Goal: Feedback & Contribution: Contribute content

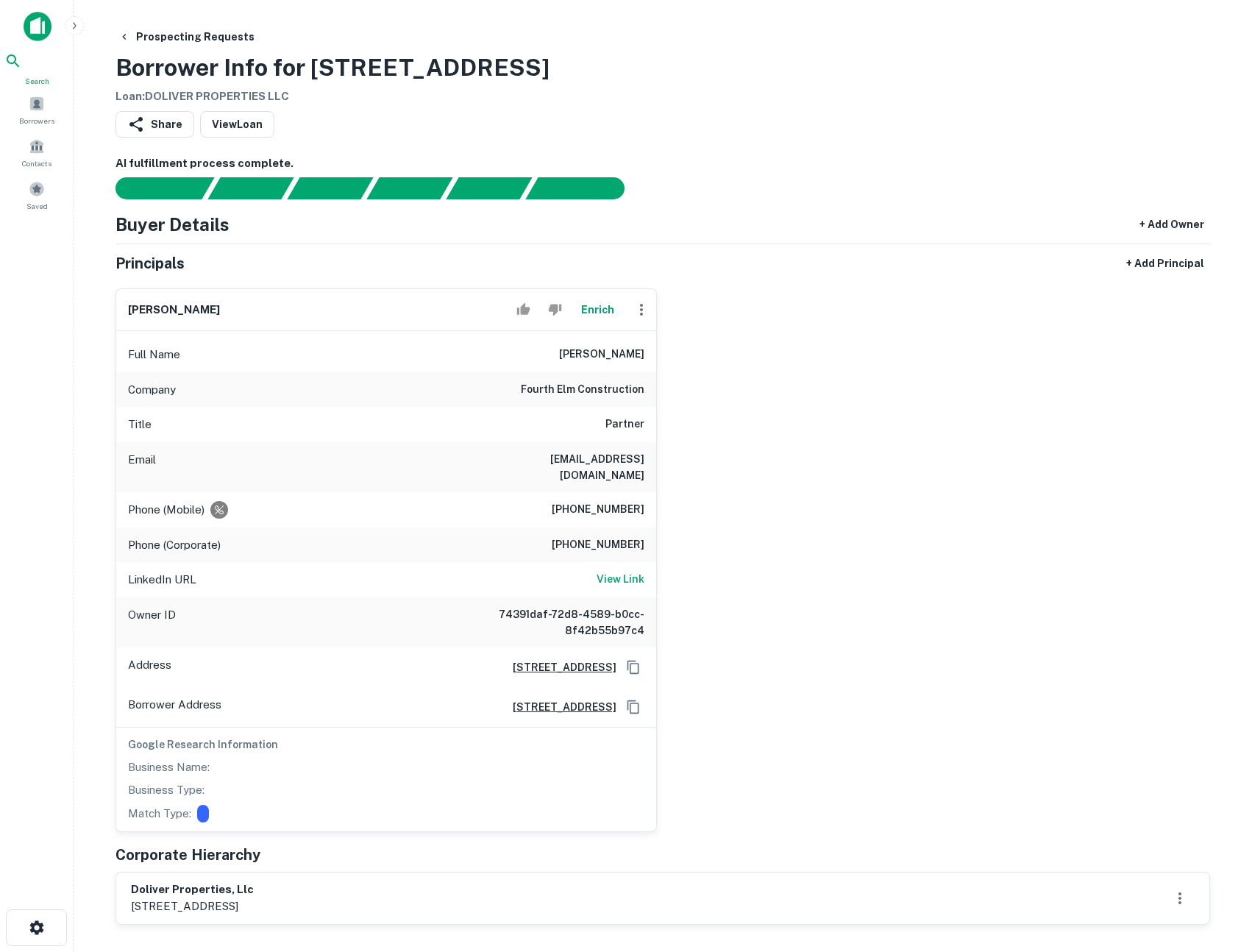
click at [19, 65] on icon at bounding box center [13, 61] width 13 height 13
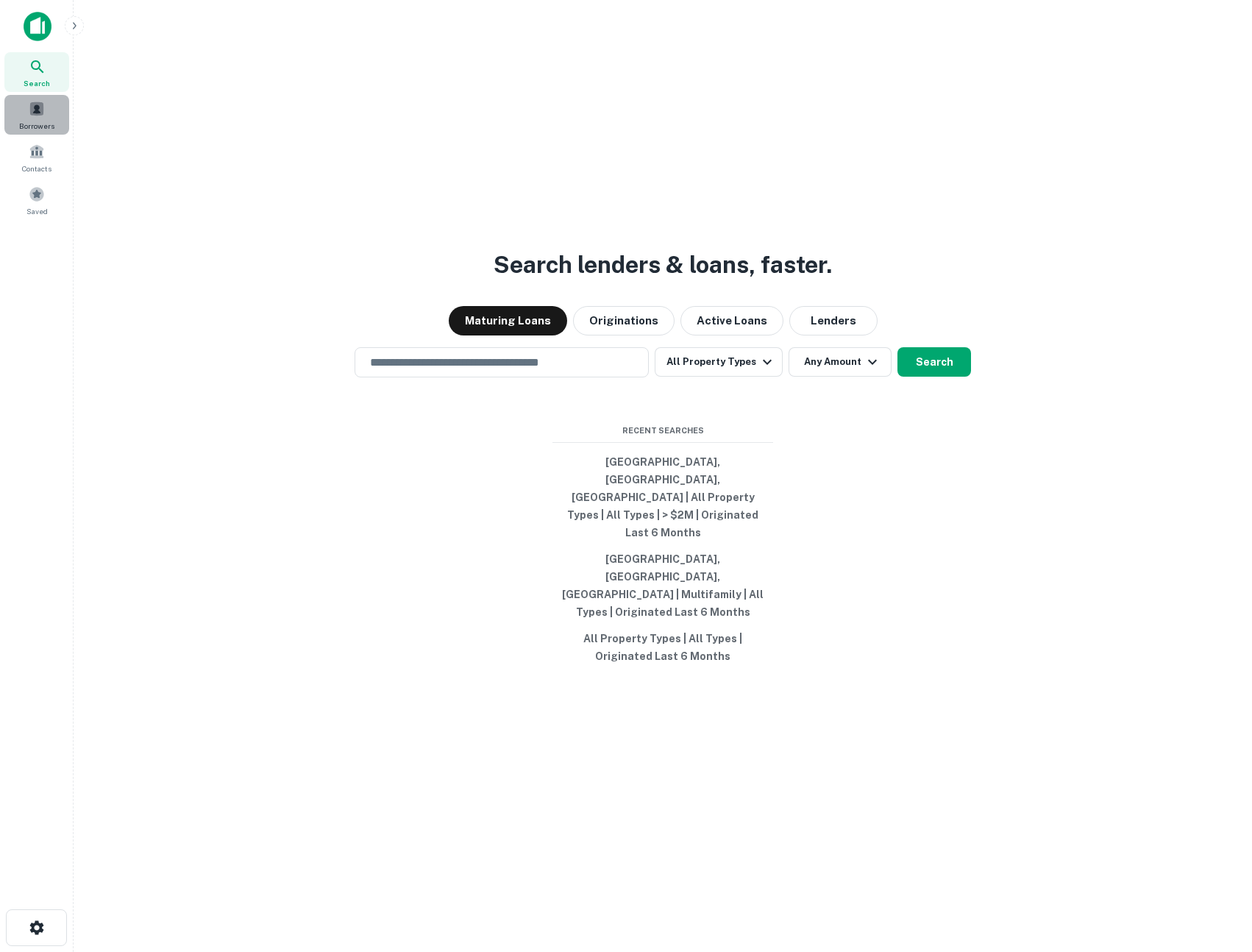
click at [37, 118] on div "Borrowers" at bounding box center [37, 114] width 65 height 40
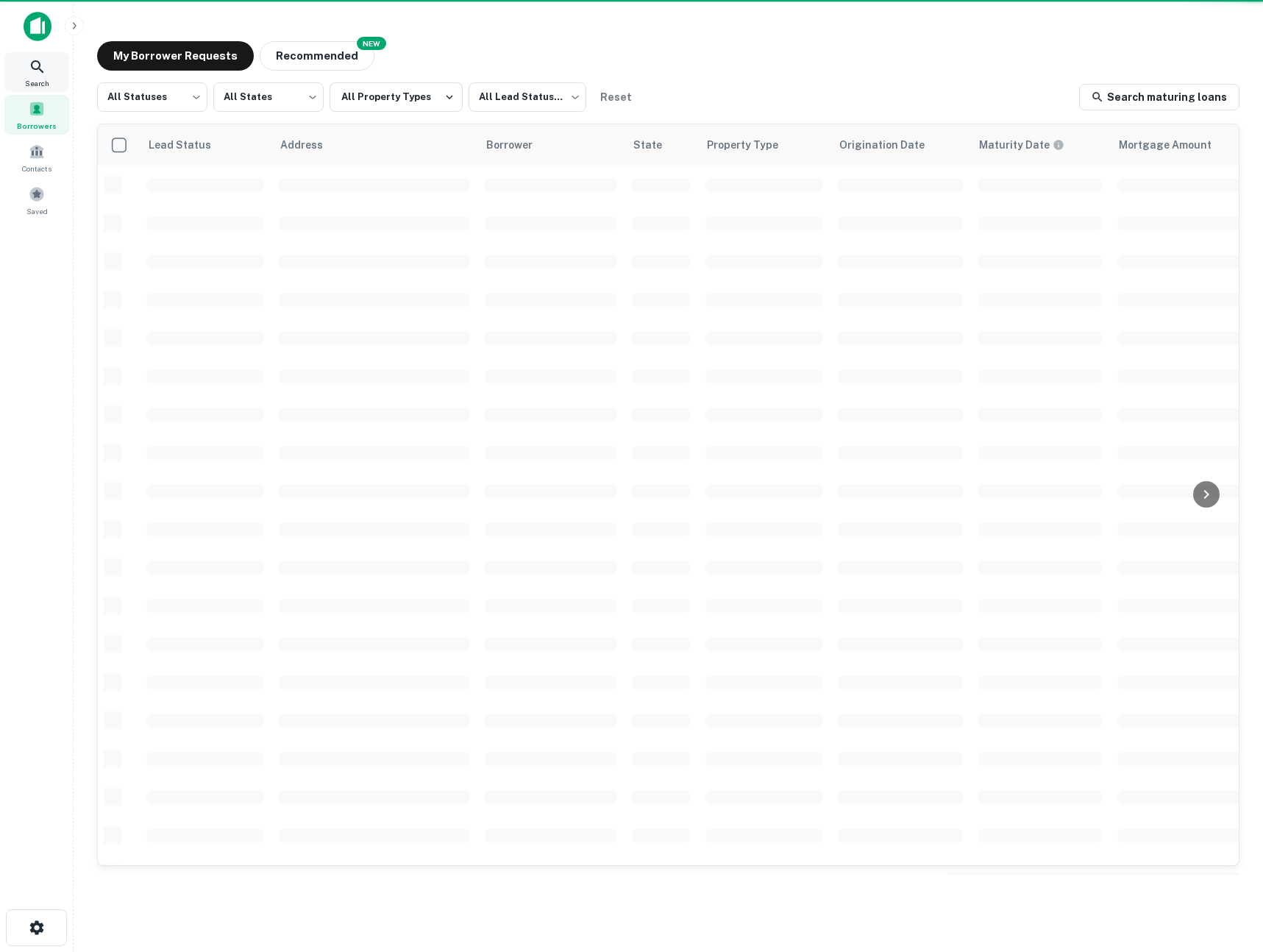
click at [30, 69] on icon at bounding box center [37, 67] width 18 height 18
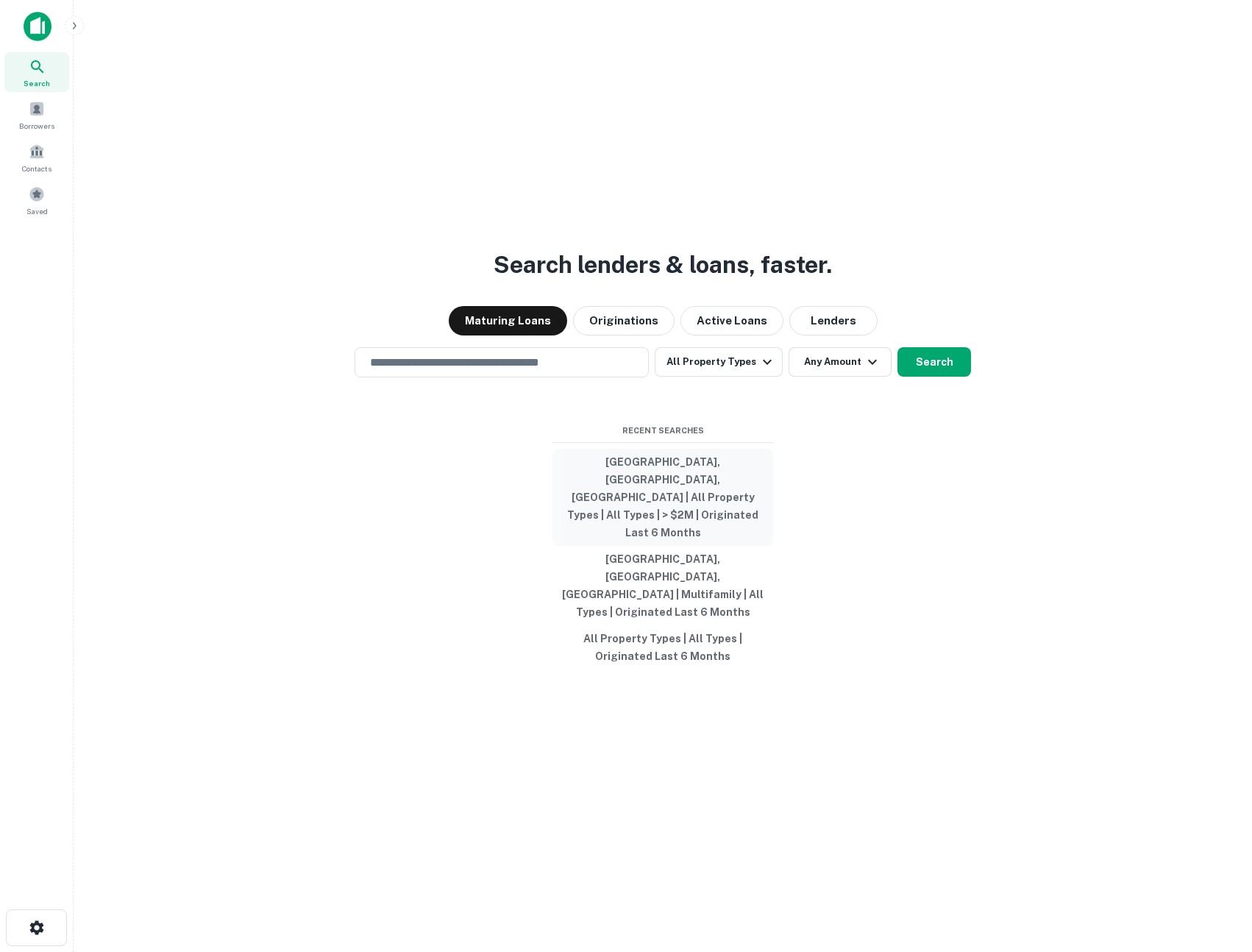
click at [635, 515] on button "Phoenix, AZ, USA | All Property Types | All Types | > $2M | Originated Last 6 M…" at bounding box center [663, 497] width 221 height 97
type input "**********"
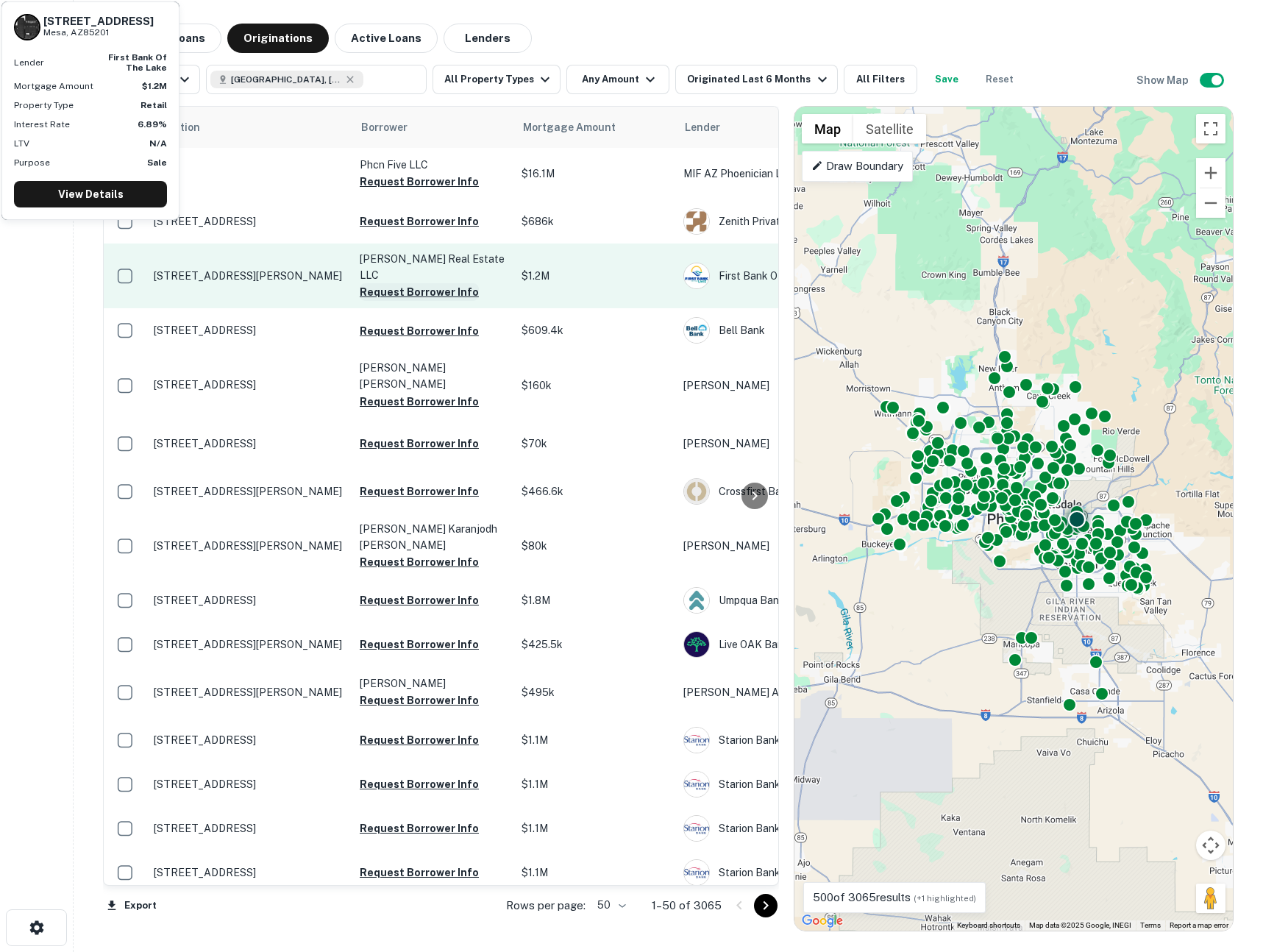
click at [430, 283] on button "Request Borrower Info" at bounding box center [419, 292] width 119 height 18
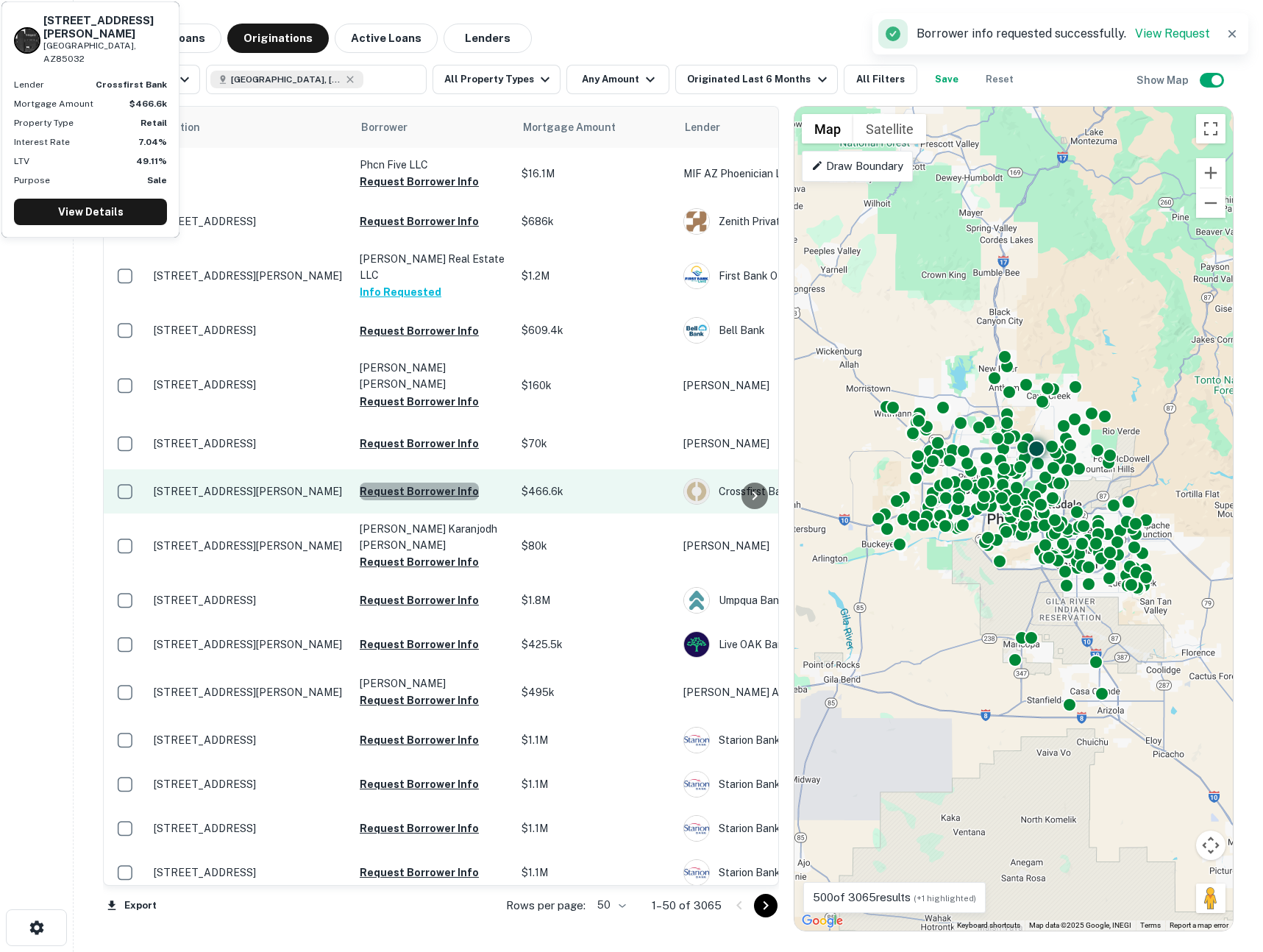
click at [422, 482] on button "Request Borrower Info" at bounding box center [419, 491] width 119 height 18
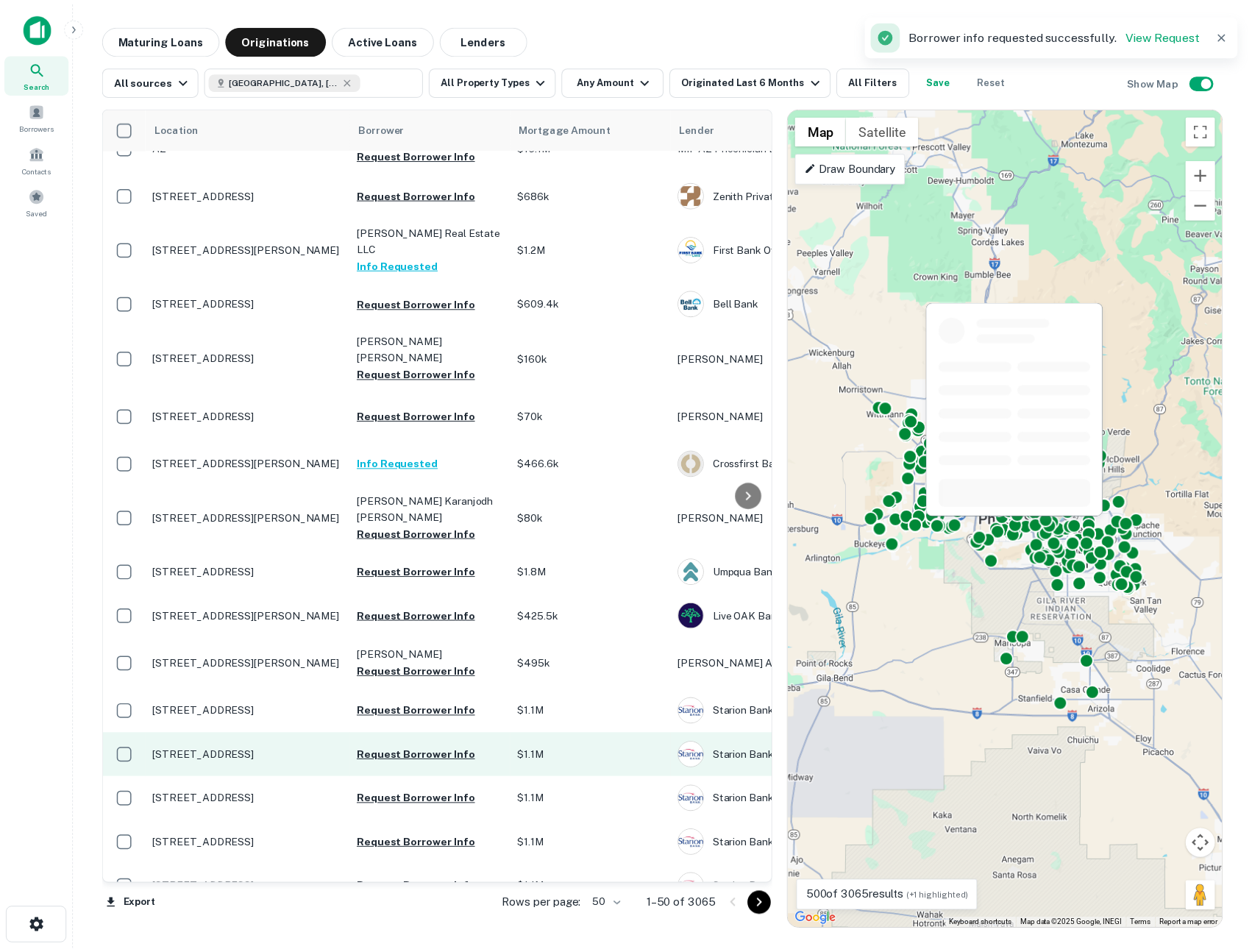
scroll to position [80, 0]
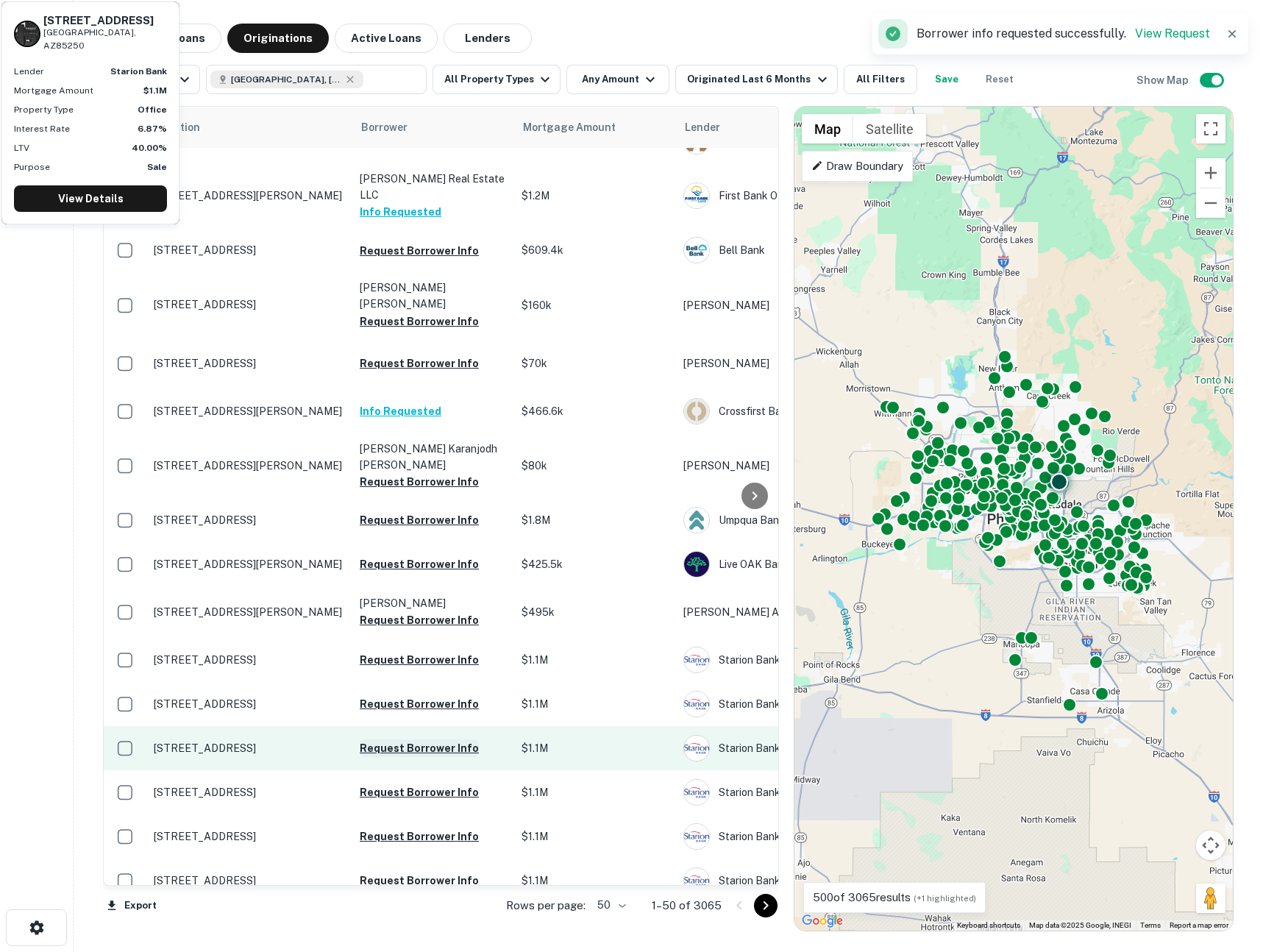
click at [401, 739] on button "Request Borrower Info" at bounding box center [419, 748] width 119 height 18
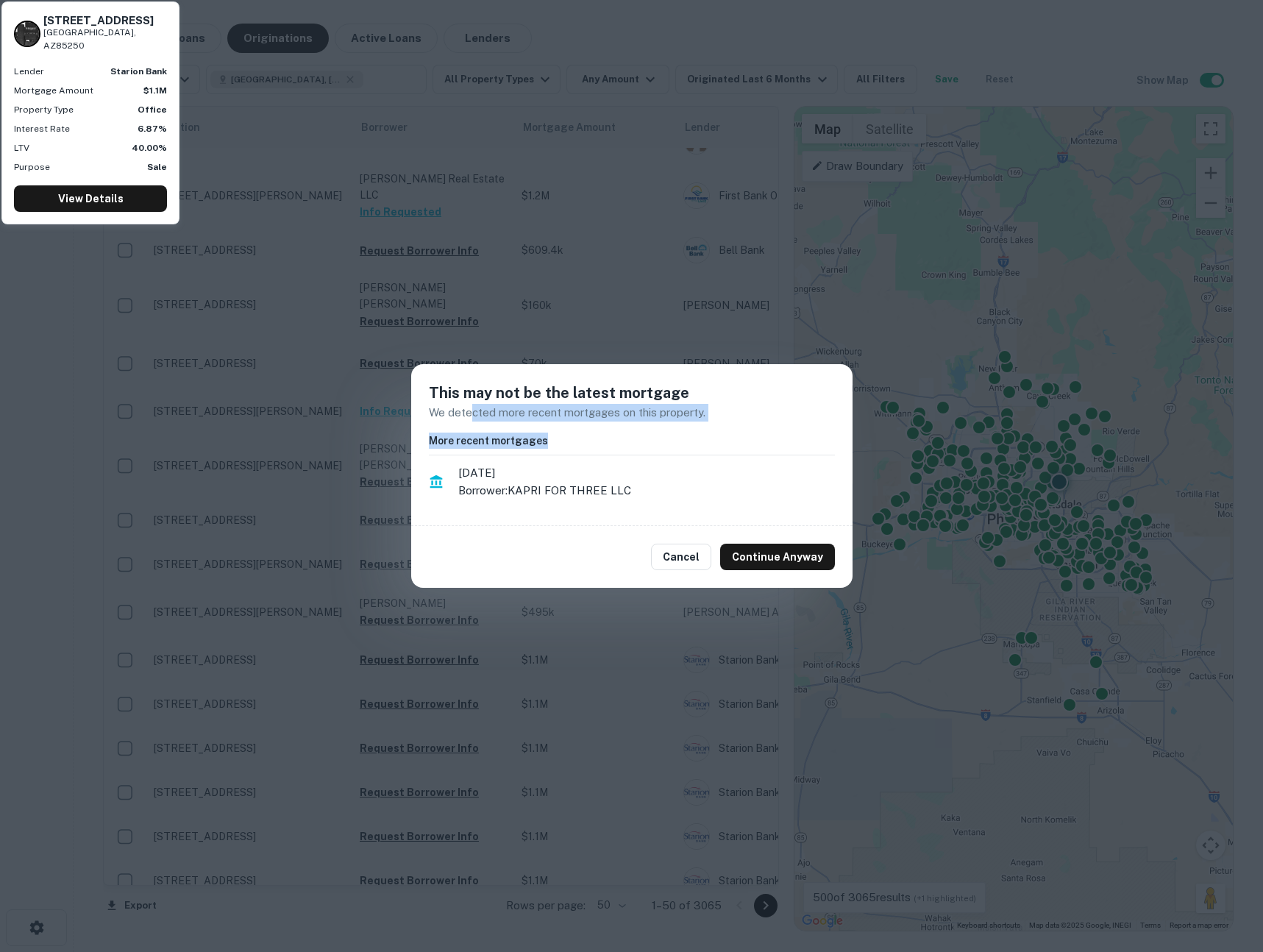
drag, startPoint x: 469, startPoint y: 412, endPoint x: 547, endPoint y: 438, distance: 82.2
click at [547, 438] on div "This may not be the latest mortgage We detected more recent mortgages on this p…" at bounding box center [632, 445] width 441 height 162
click at [547, 438] on h6 "More recent mortgages" at bounding box center [631, 440] width 406 height 16
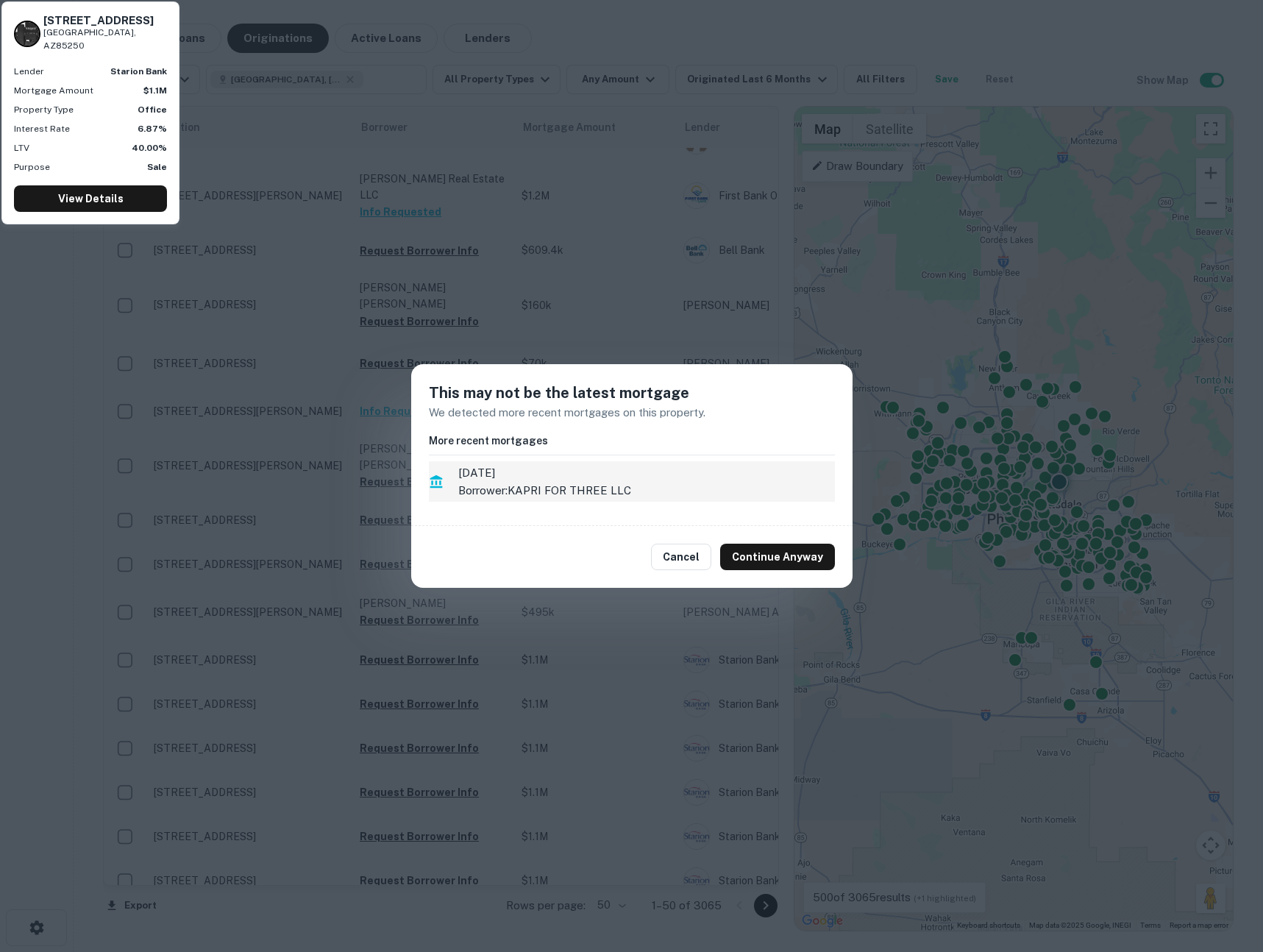
click at [553, 491] on p "Borrower: KAPRI FOR THREE LLC" at bounding box center [647, 491] width 377 height 18
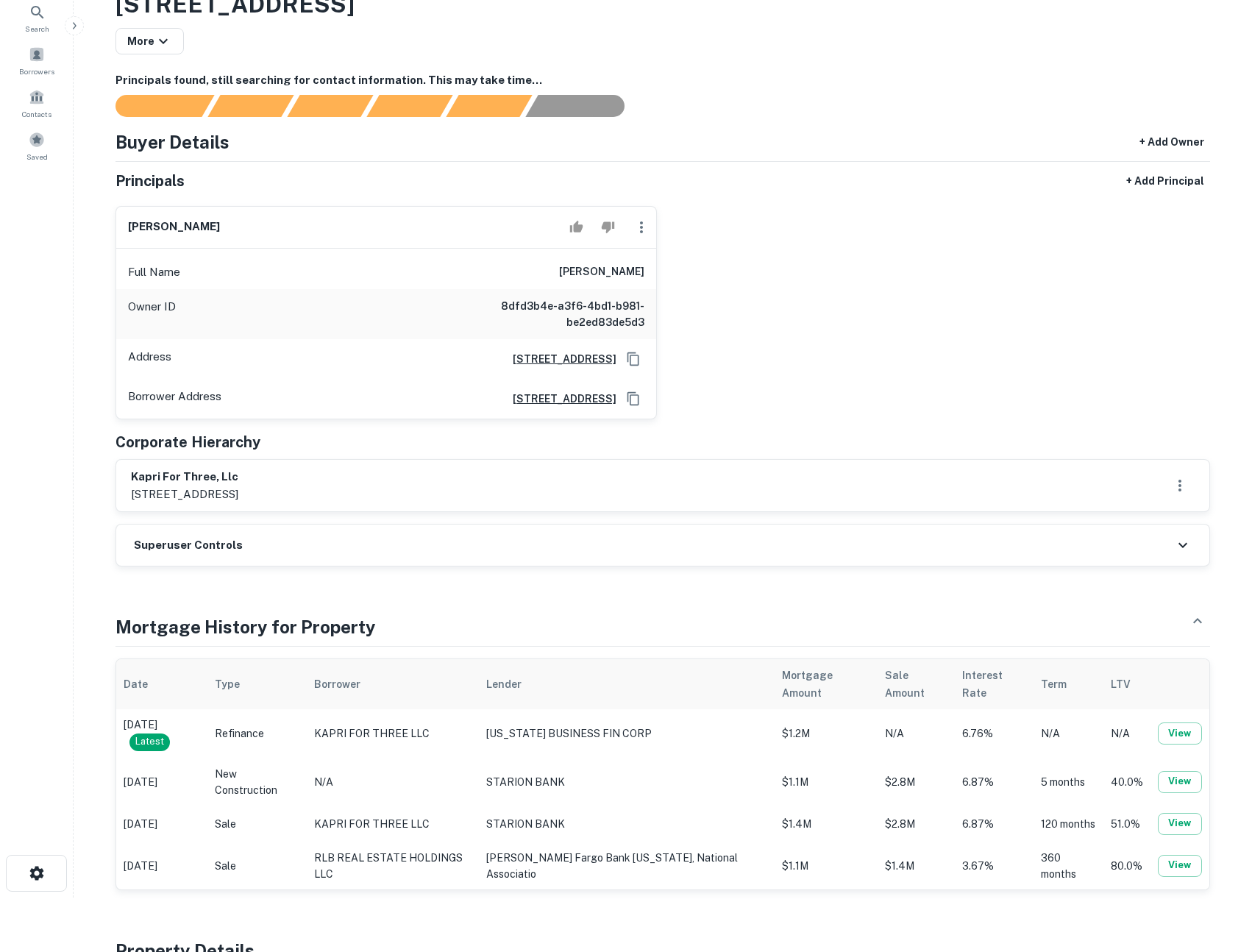
scroll to position [106, 0]
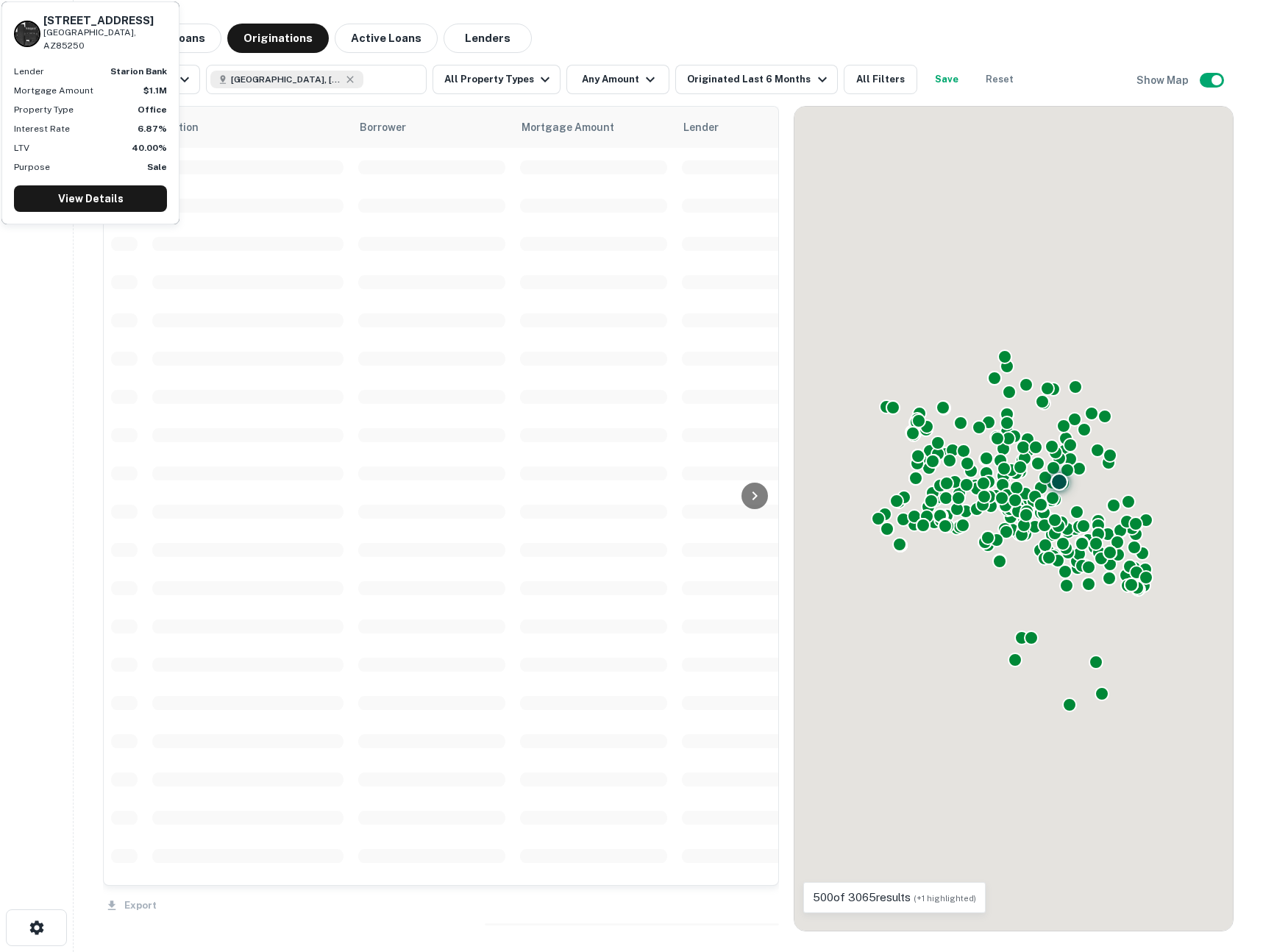
scroll to position [80, 0]
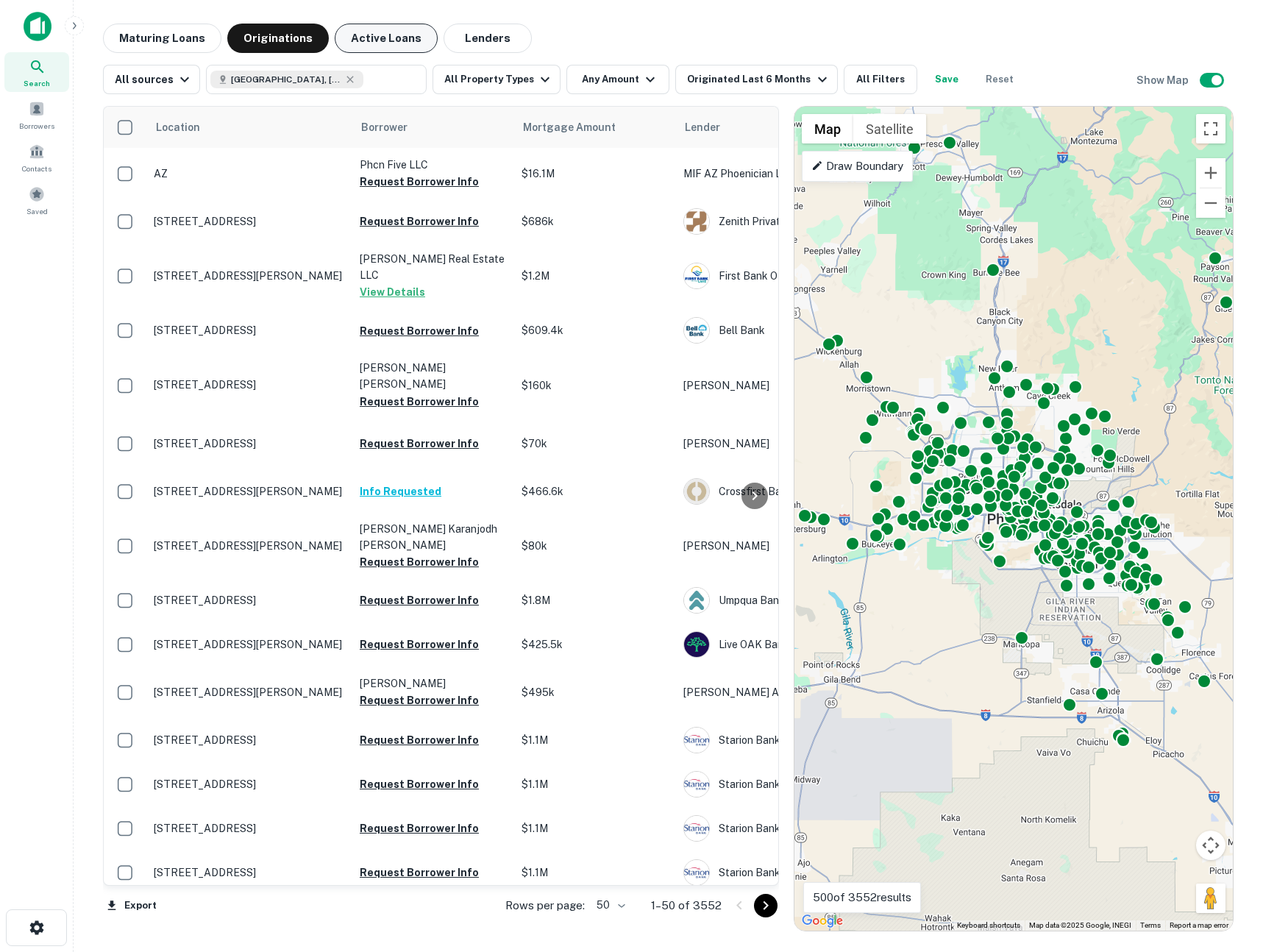
click at [363, 40] on button "Active Loans" at bounding box center [387, 37] width 103 height 29
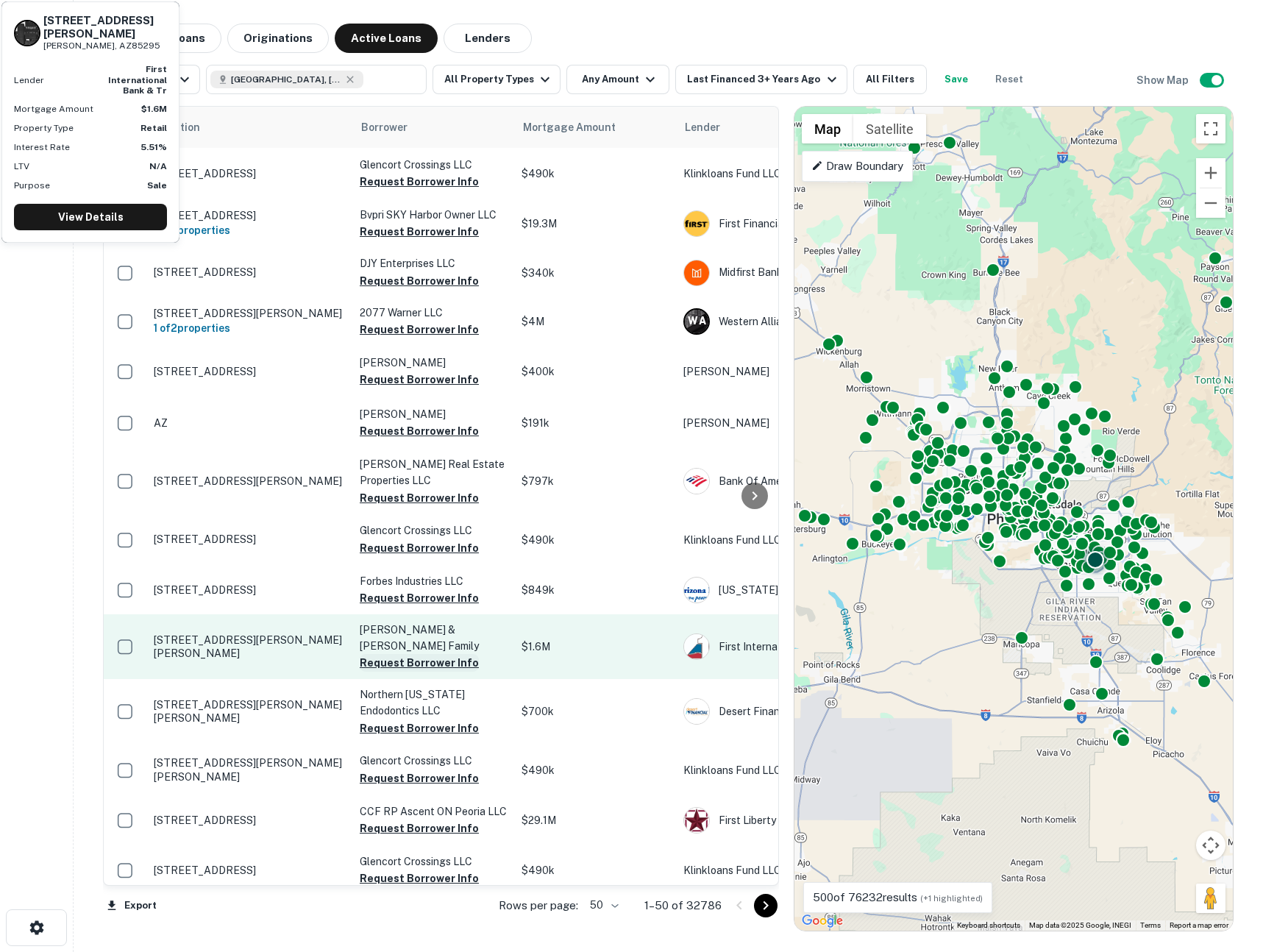
click at [425, 654] on button "Request Borrower Info" at bounding box center [419, 663] width 119 height 18
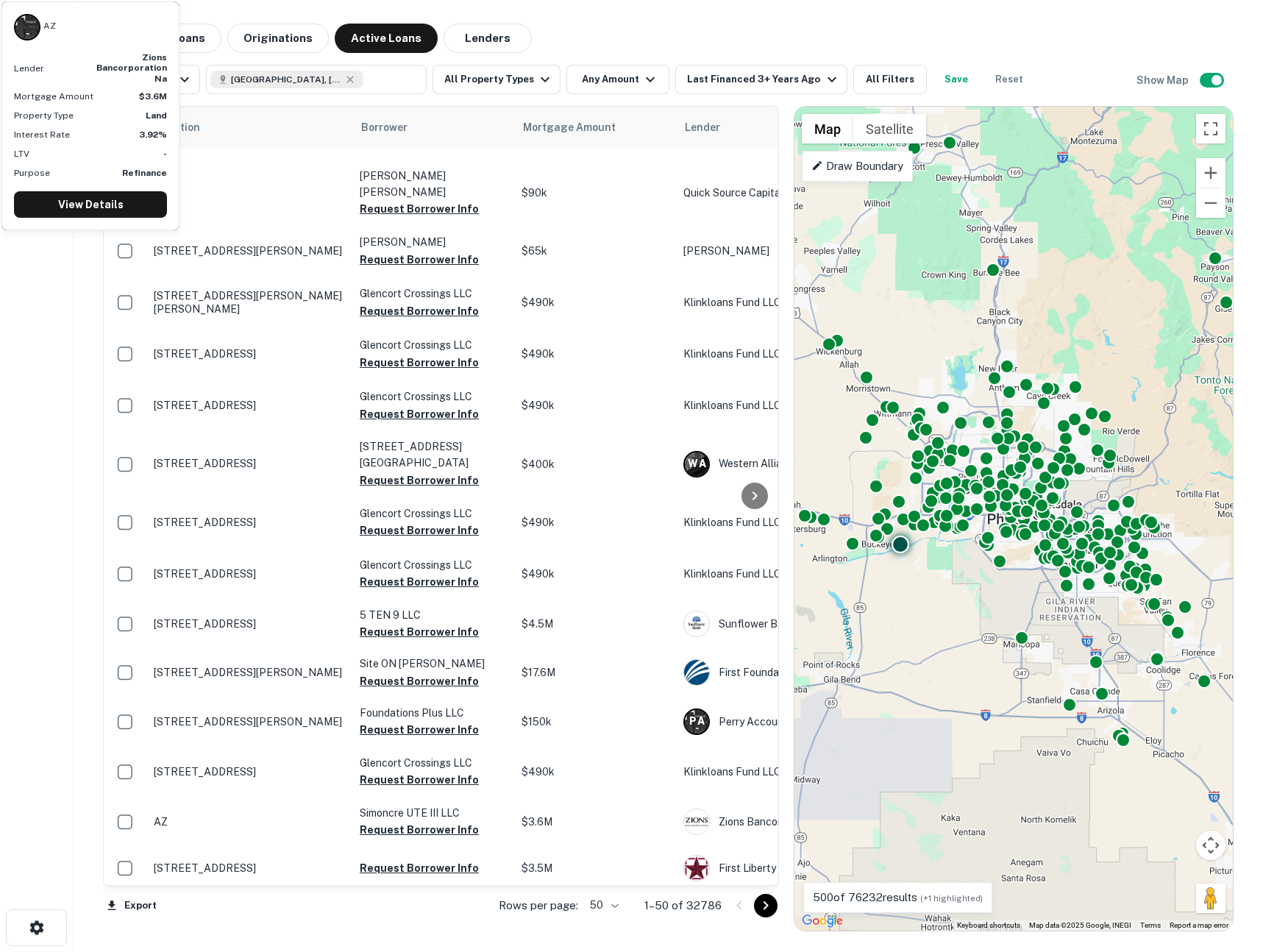
scroll to position [991, 0]
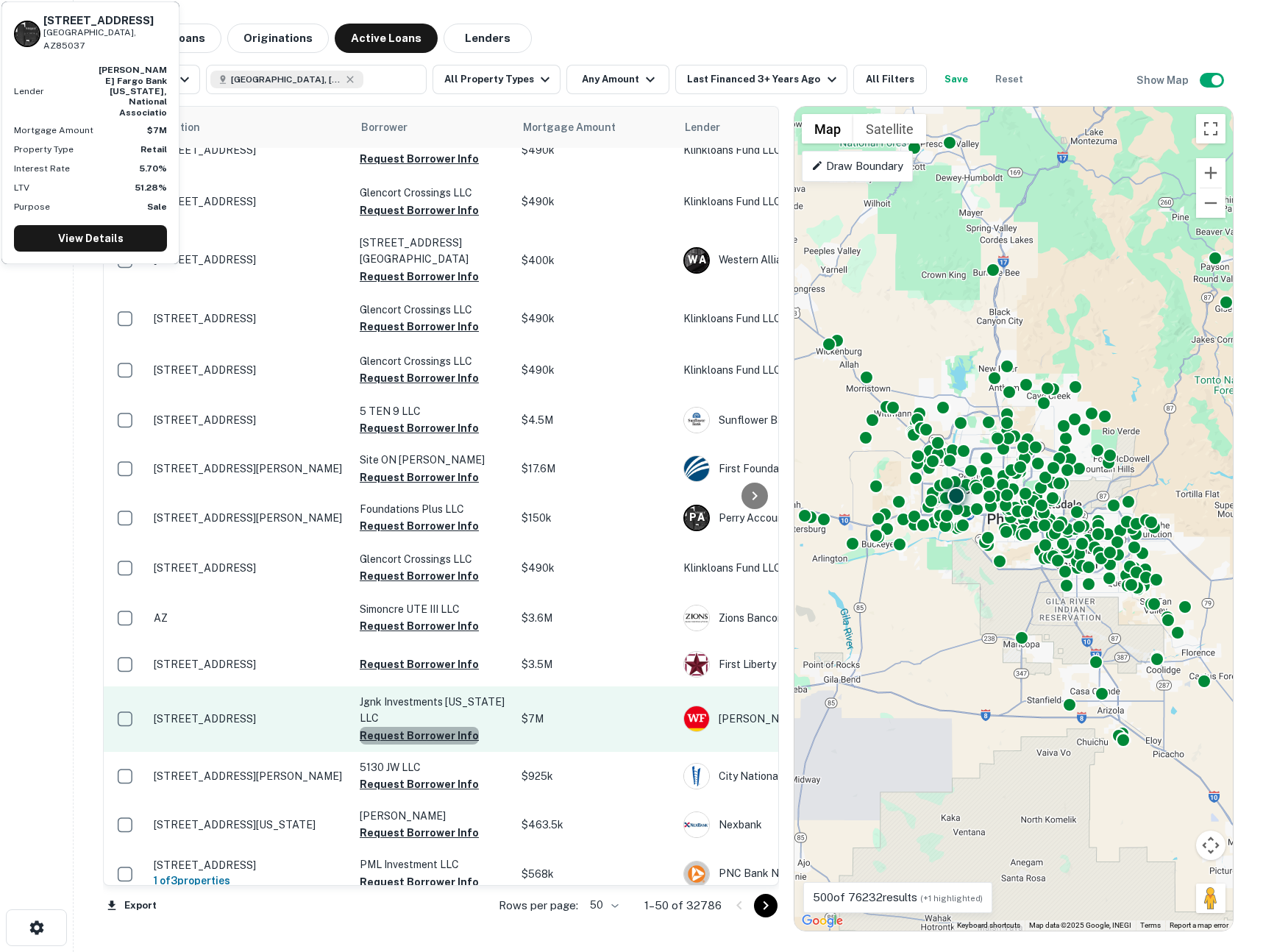
click at [420, 727] on button "Request Borrower Info" at bounding box center [419, 736] width 119 height 18
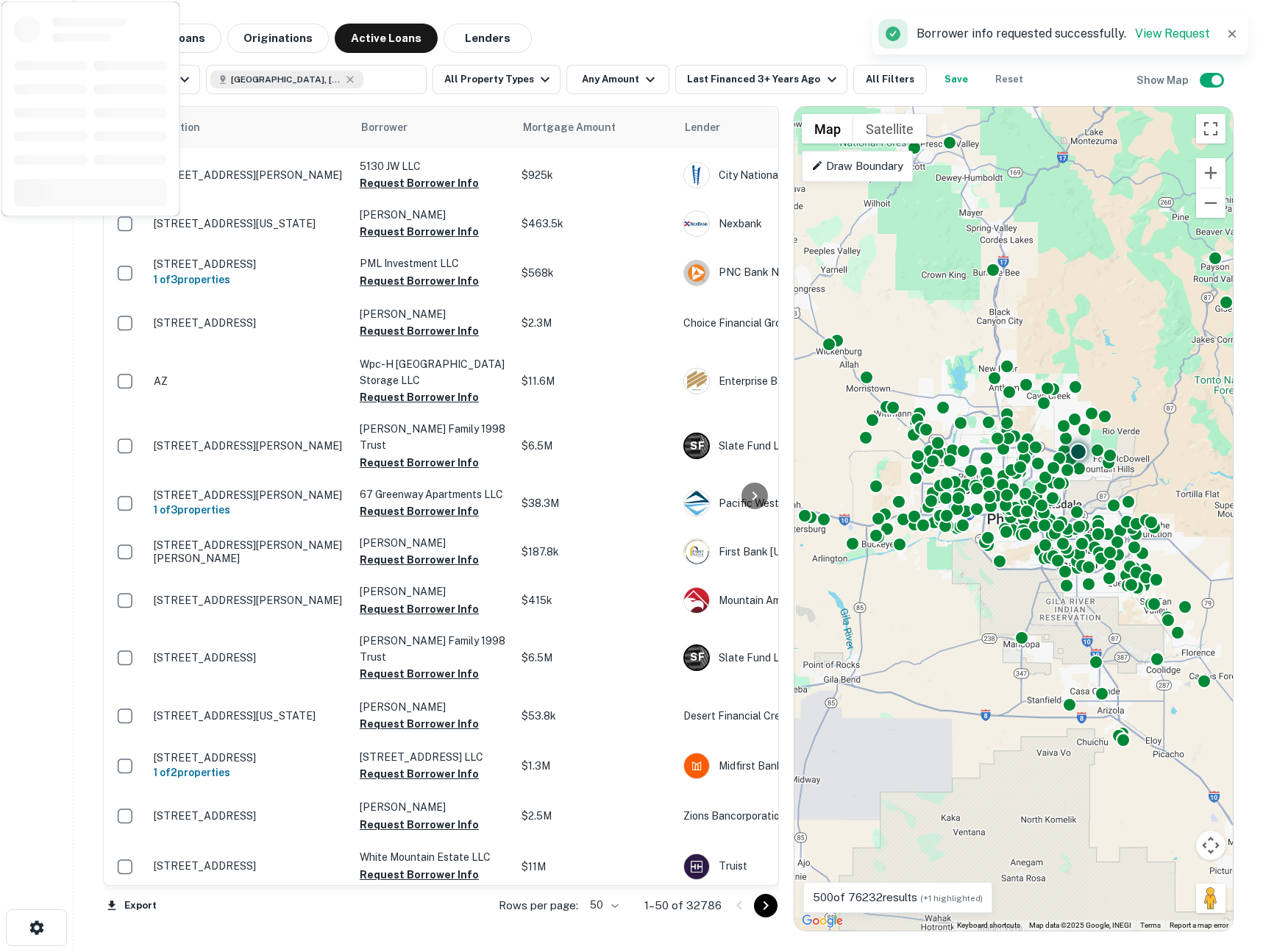
scroll to position [1841, 0]
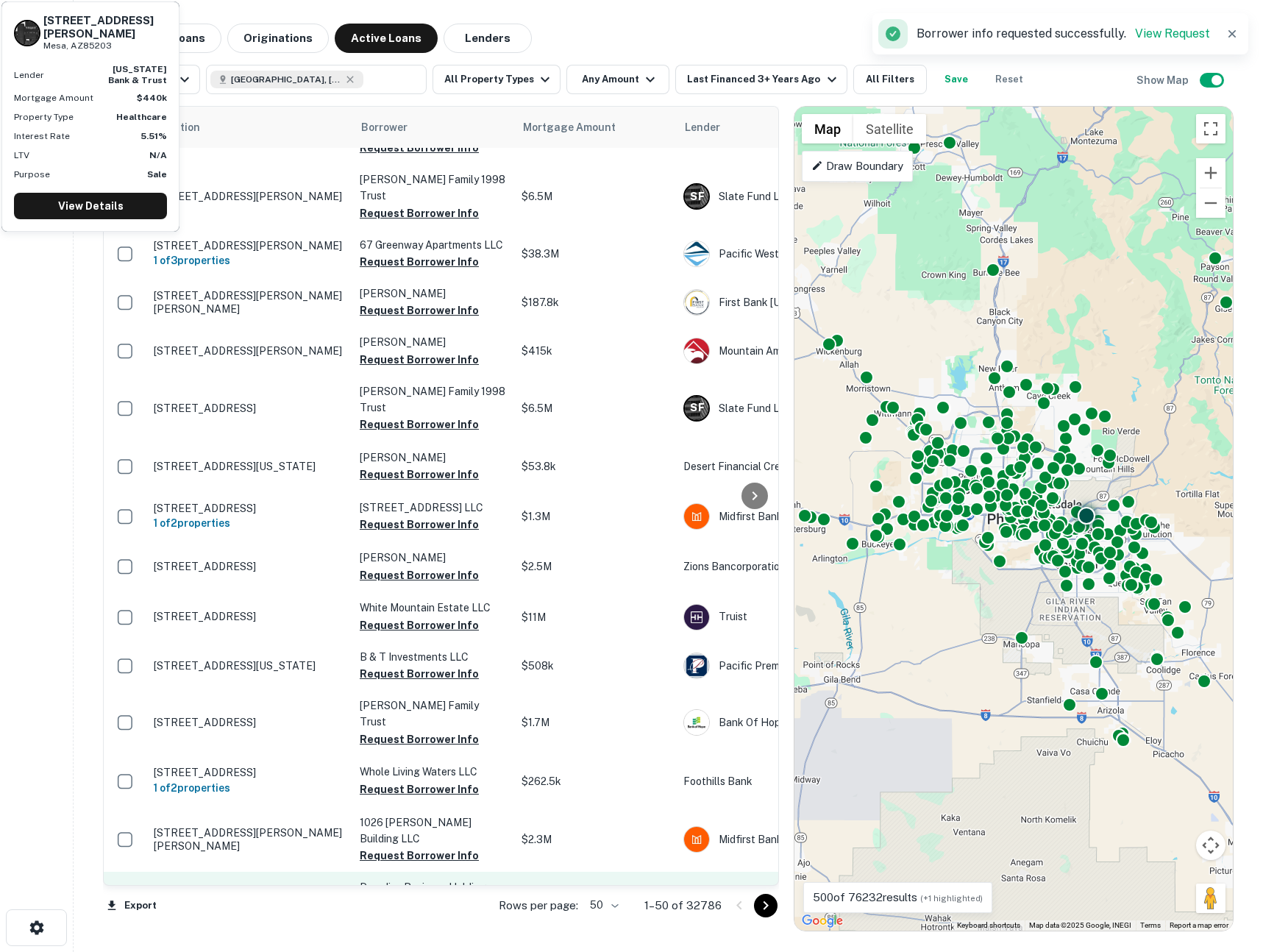
click at [411, 912] on button "Request Borrower Info" at bounding box center [419, 921] width 119 height 18
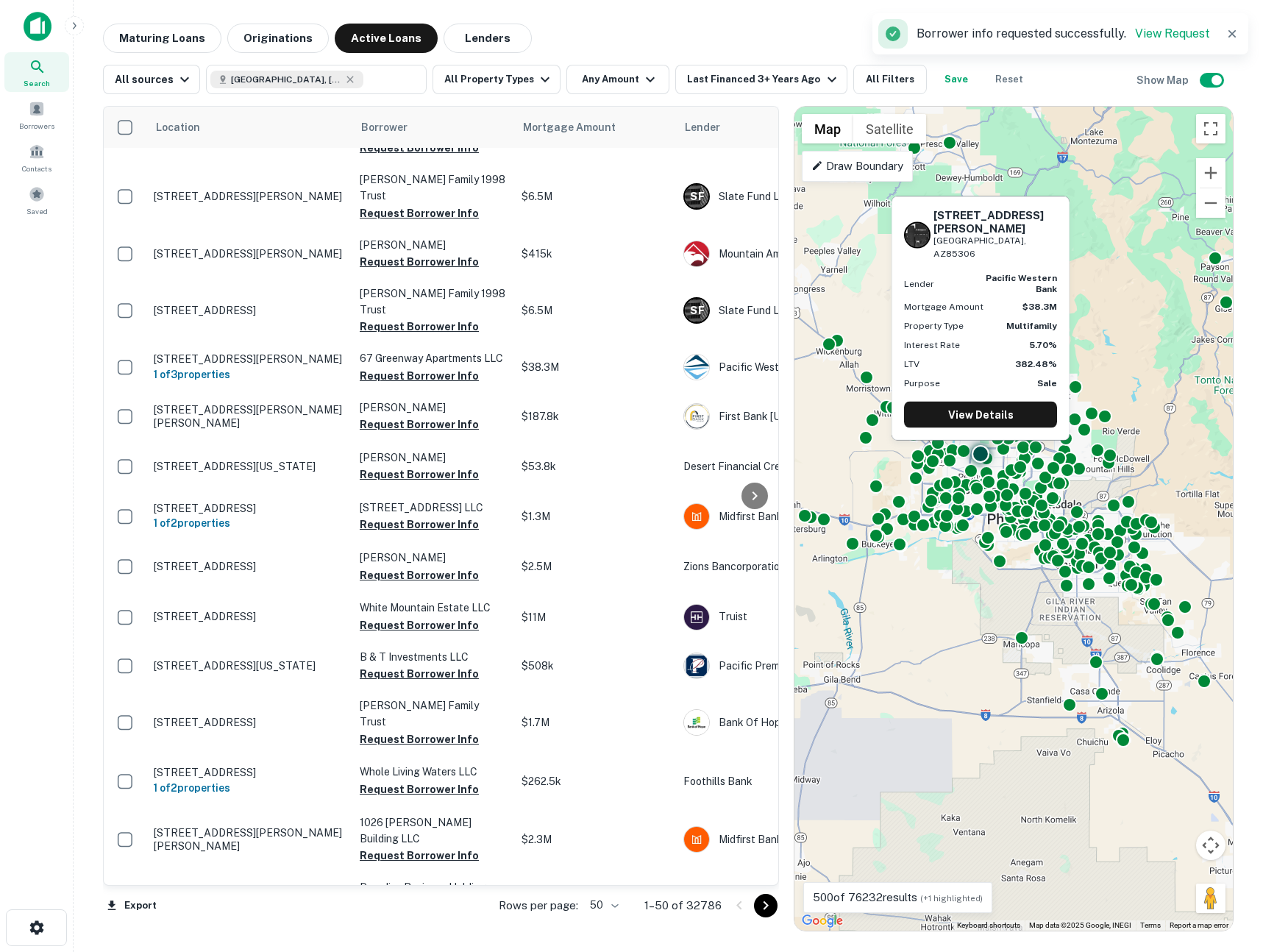
click at [651, 31] on div "Maturing Loans Originations Active Loans Lenders" at bounding box center [669, 37] width 1131 height 29
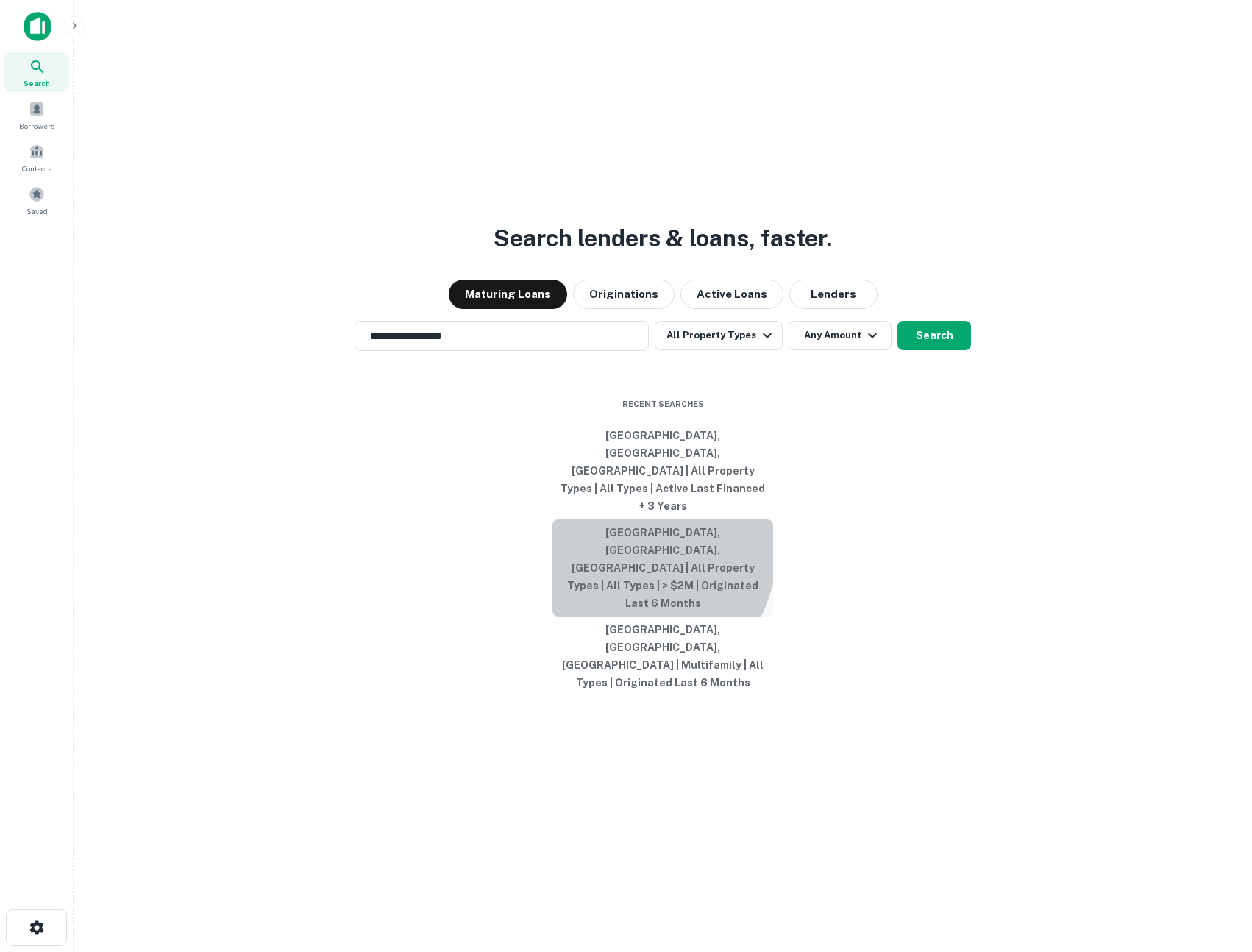
click at [630, 567] on button "Phoenix, AZ, USA | All Property Types | All Types | > $2M | Originated Last 6 M…" at bounding box center [663, 568] width 221 height 97
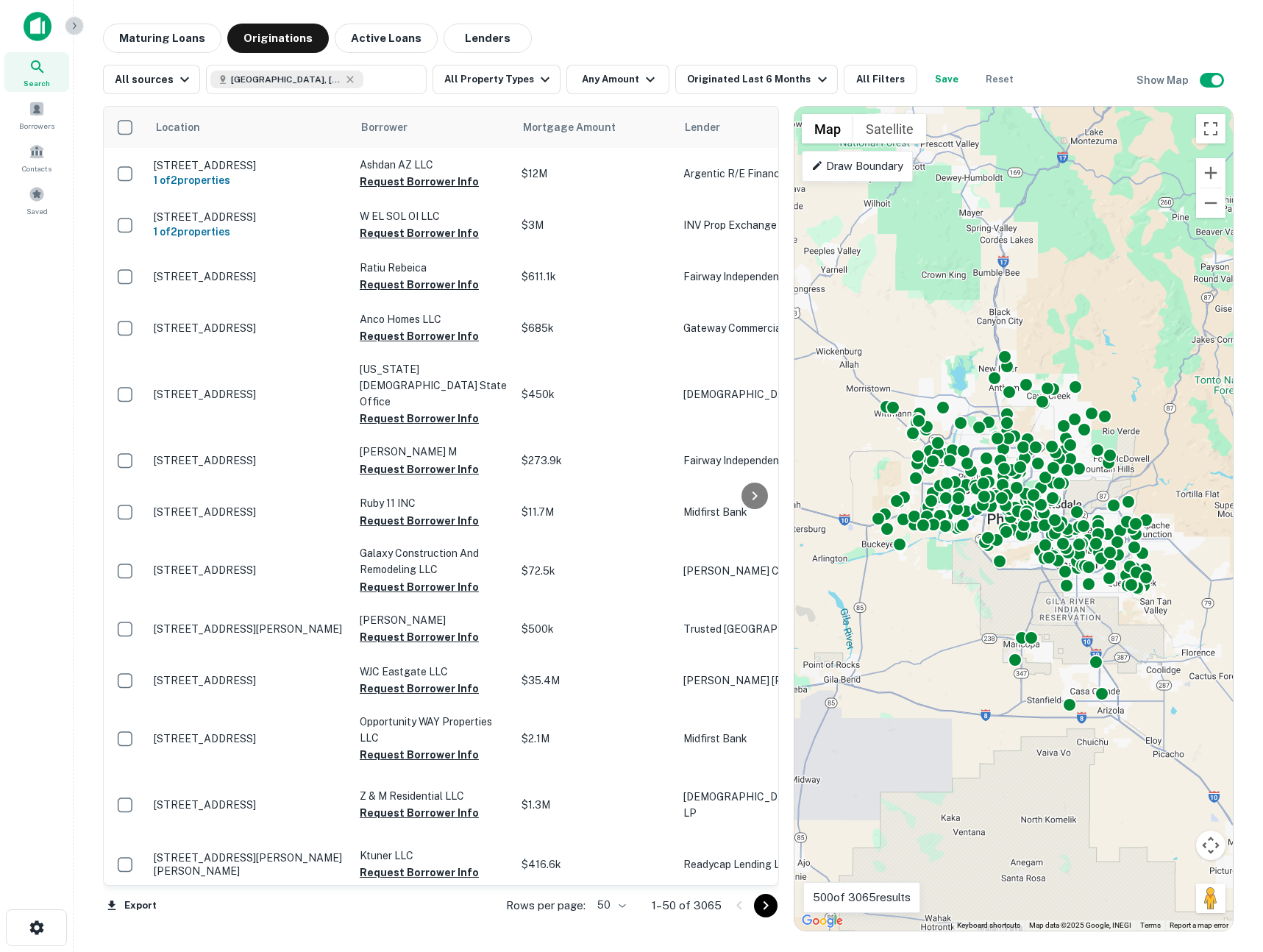
click at [70, 25] on icon "button" at bounding box center [74, 26] width 12 height 12
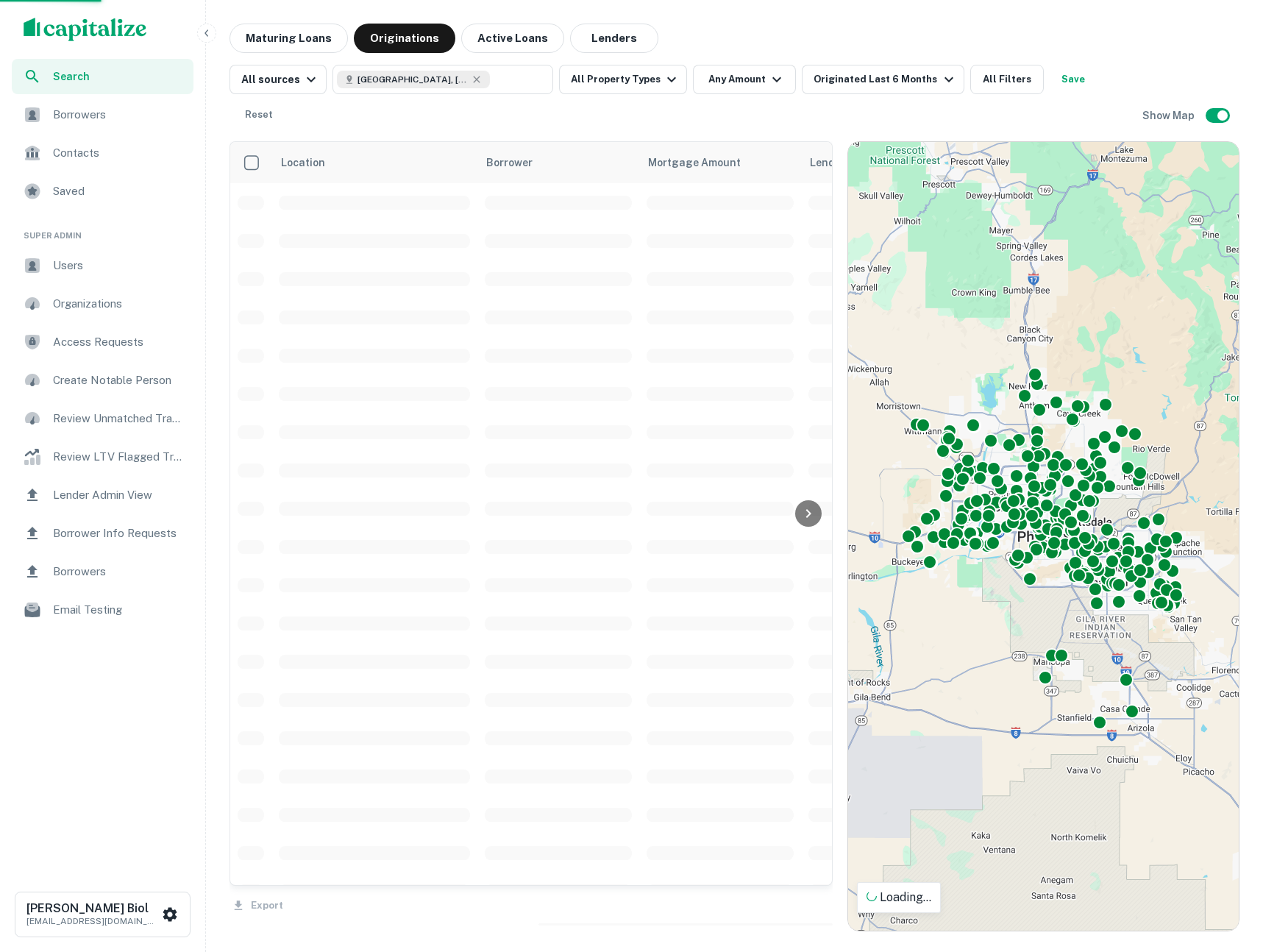
click at [93, 113] on span "Borrowers" at bounding box center [119, 115] width 132 height 18
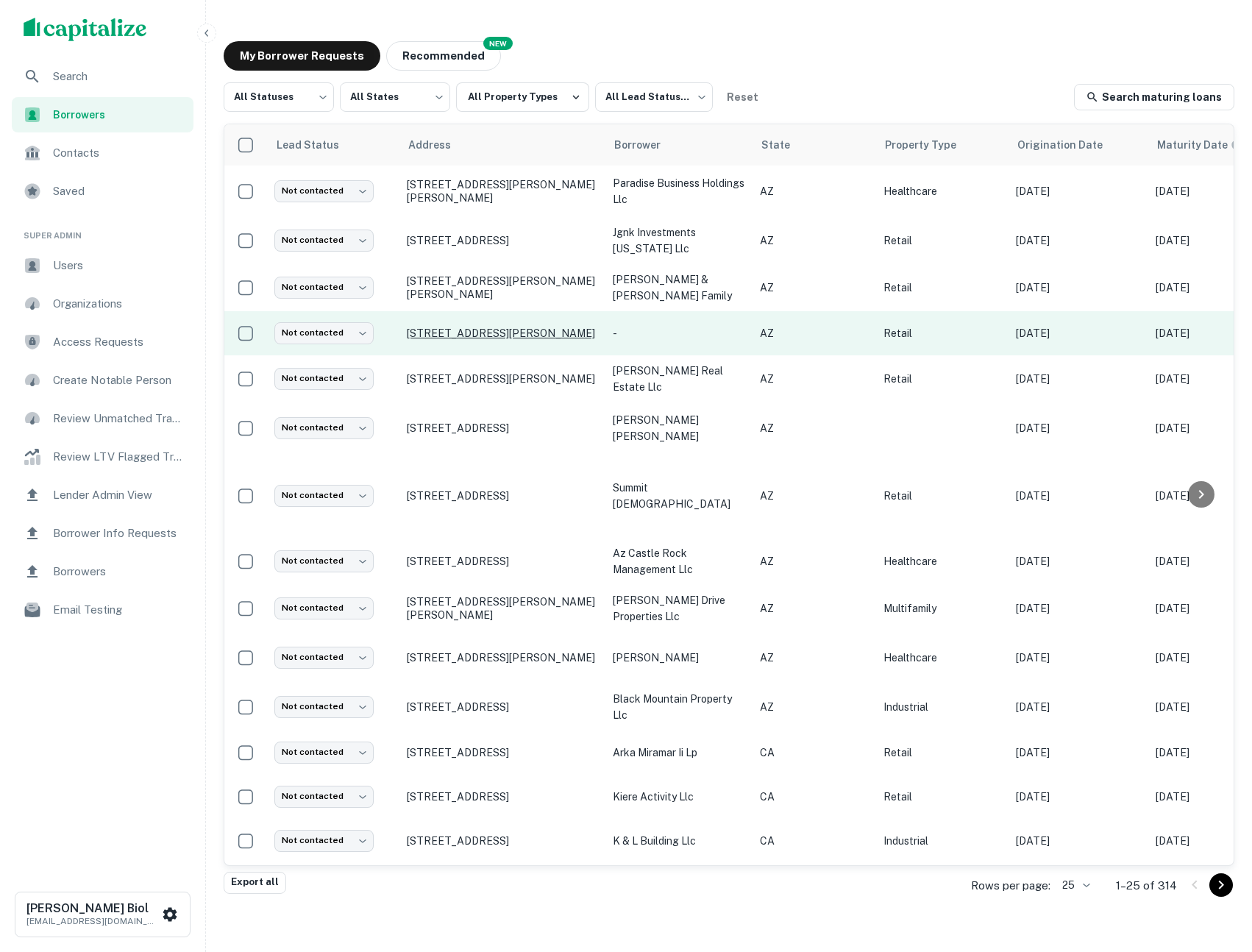
click at [521, 336] on p "4126 E Bell Rd Phoenix, AZ85032" at bounding box center [503, 334] width 191 height 13
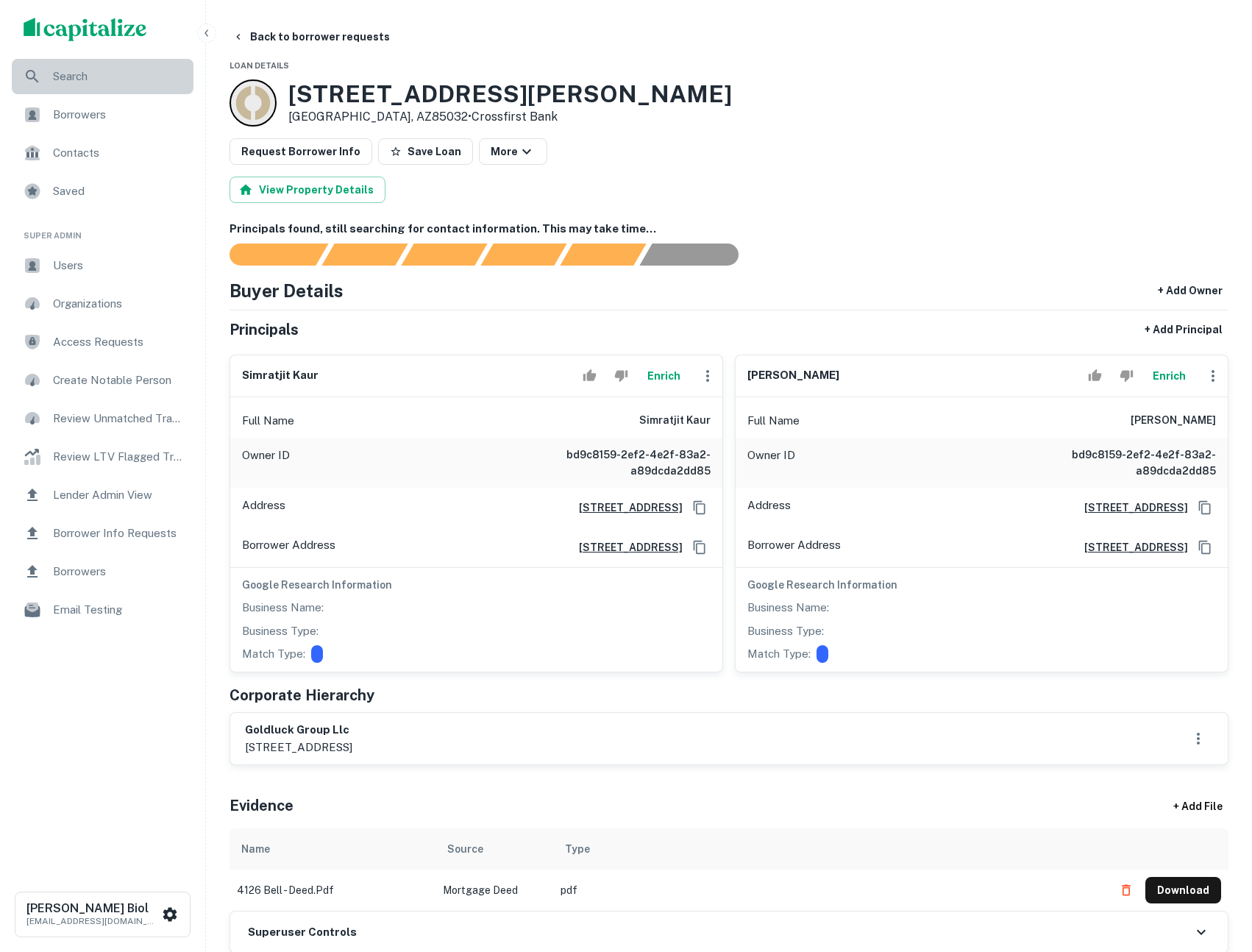
click at [82, 81] on span "Search" at bounding box center [119, 76] width 132 height 18
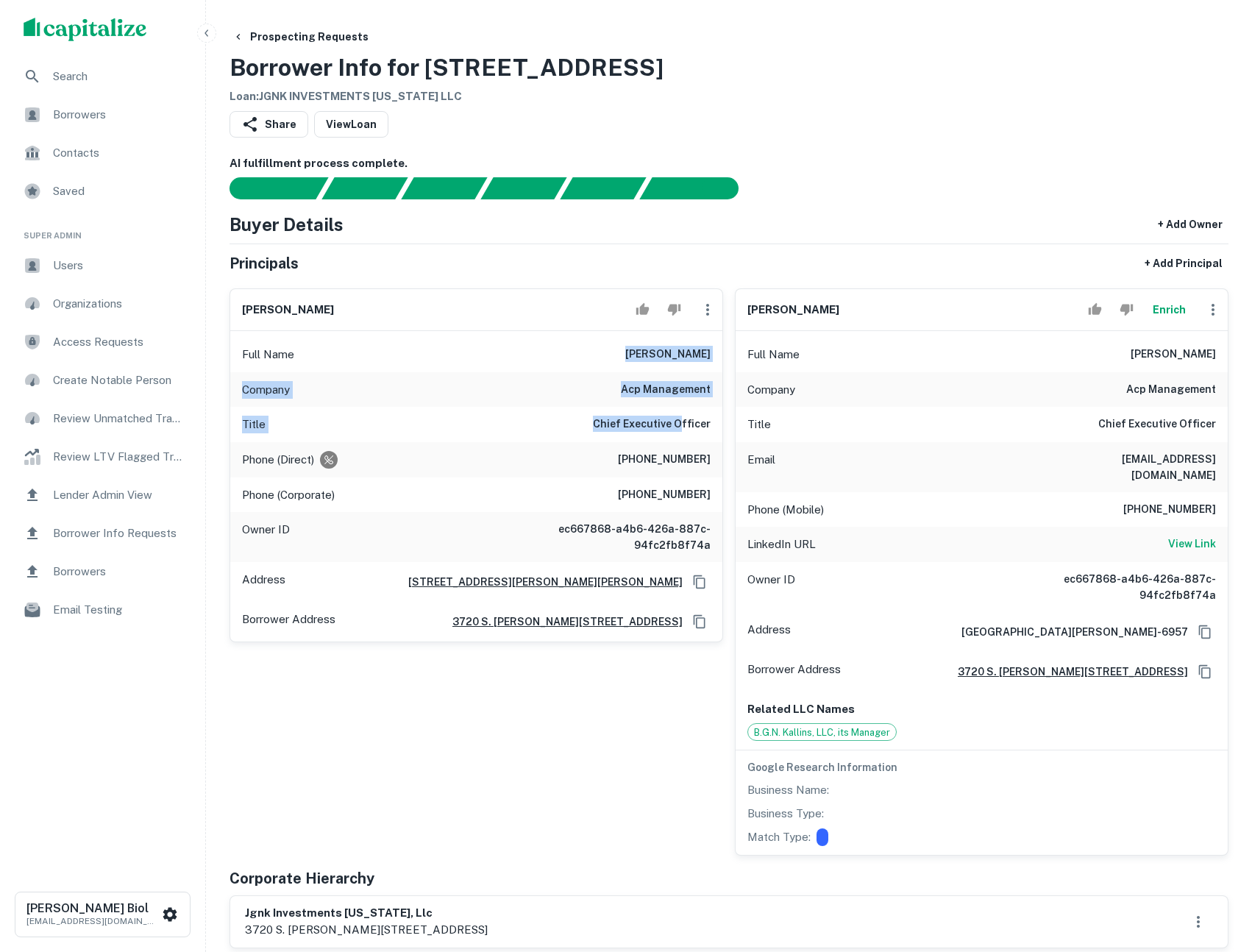
drag, startPoint x: 629, startPoint y: 354, endPoint x: 684, endPoint y: 429, distance: 93.0
click at [684, 429] on div "Full Name george j. kallins Company acp management Title Chief Executive Office…" at bounding box center [476, 486] width 492 height 310
click at [684, 429] on h6 "Chief Executive Officer" at bounding box center [651, 425] width 117 height 18
drag, startPoint x: 1093, startPoint y: 462, endPoint x: 1217, endPoint y: 461, distance: 124.0
click at [1217, 461] on div "Email gkallins@acpmanagement.com" at bounding box center [982, 467] width 492 height 50
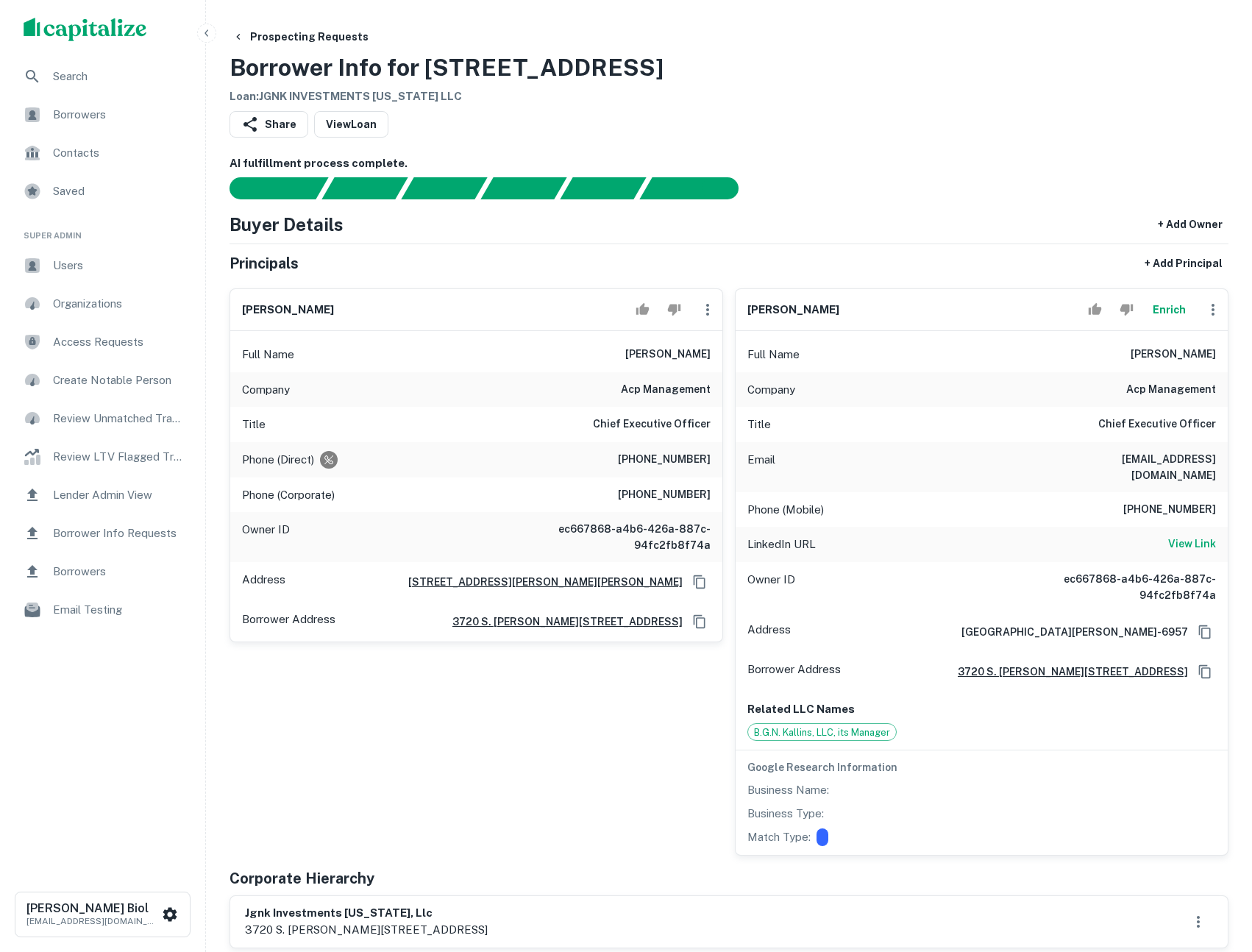
click at [931, 99] on div "Prospecting Requests Borrower Info for 10720 W INDIAN SCHOOL RD Loan : JGNK INV…" at bounding box center [729, 64] width 999 height 82
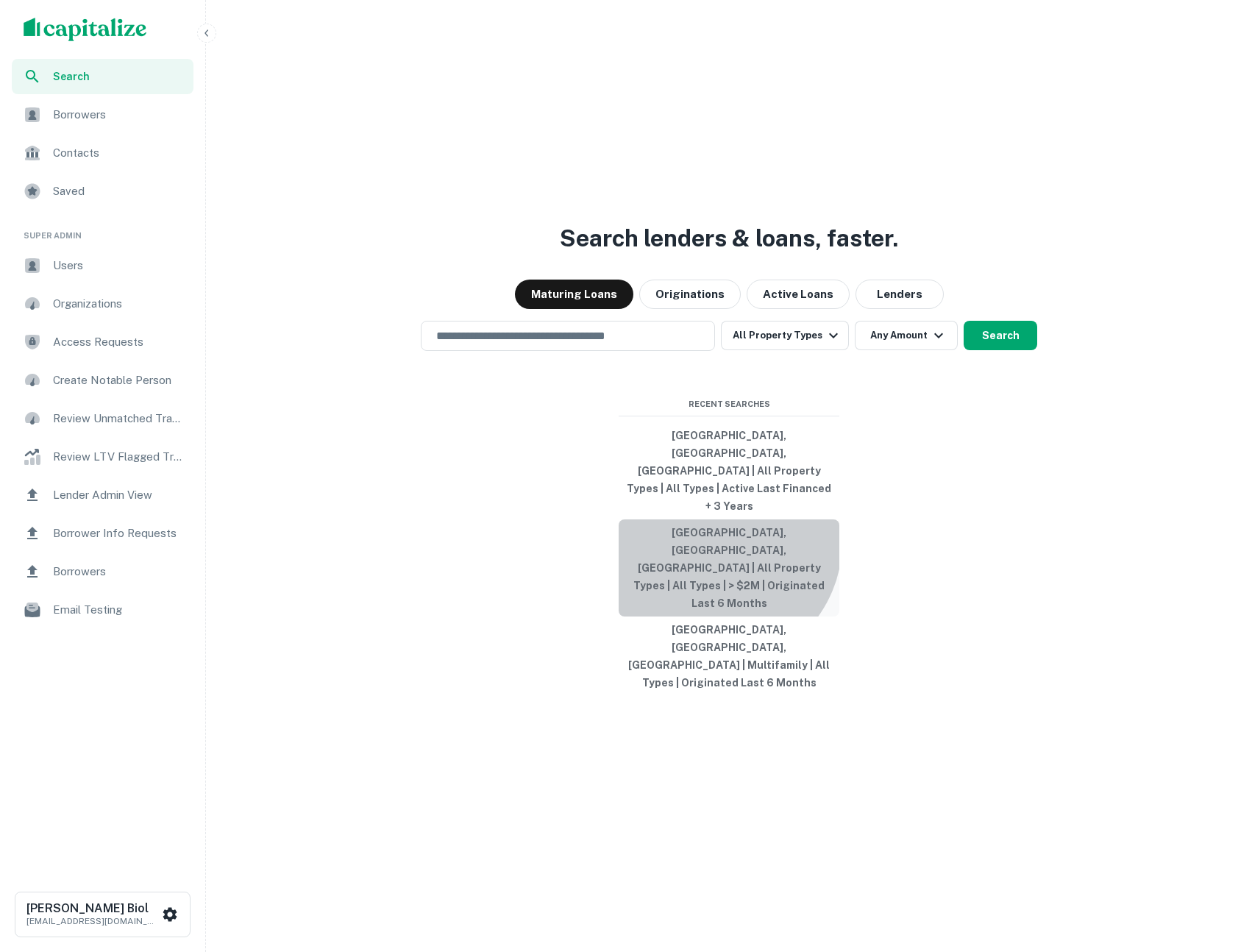
click at [714, 559] on button "[GEOGRAPHIC_DATA], [GEOGRAPHIC_DATA], [GEOGRAPHIC_DATA] | All Property Types | …" at bounding box center [728, 568] width 221 height 97
type input "**********"
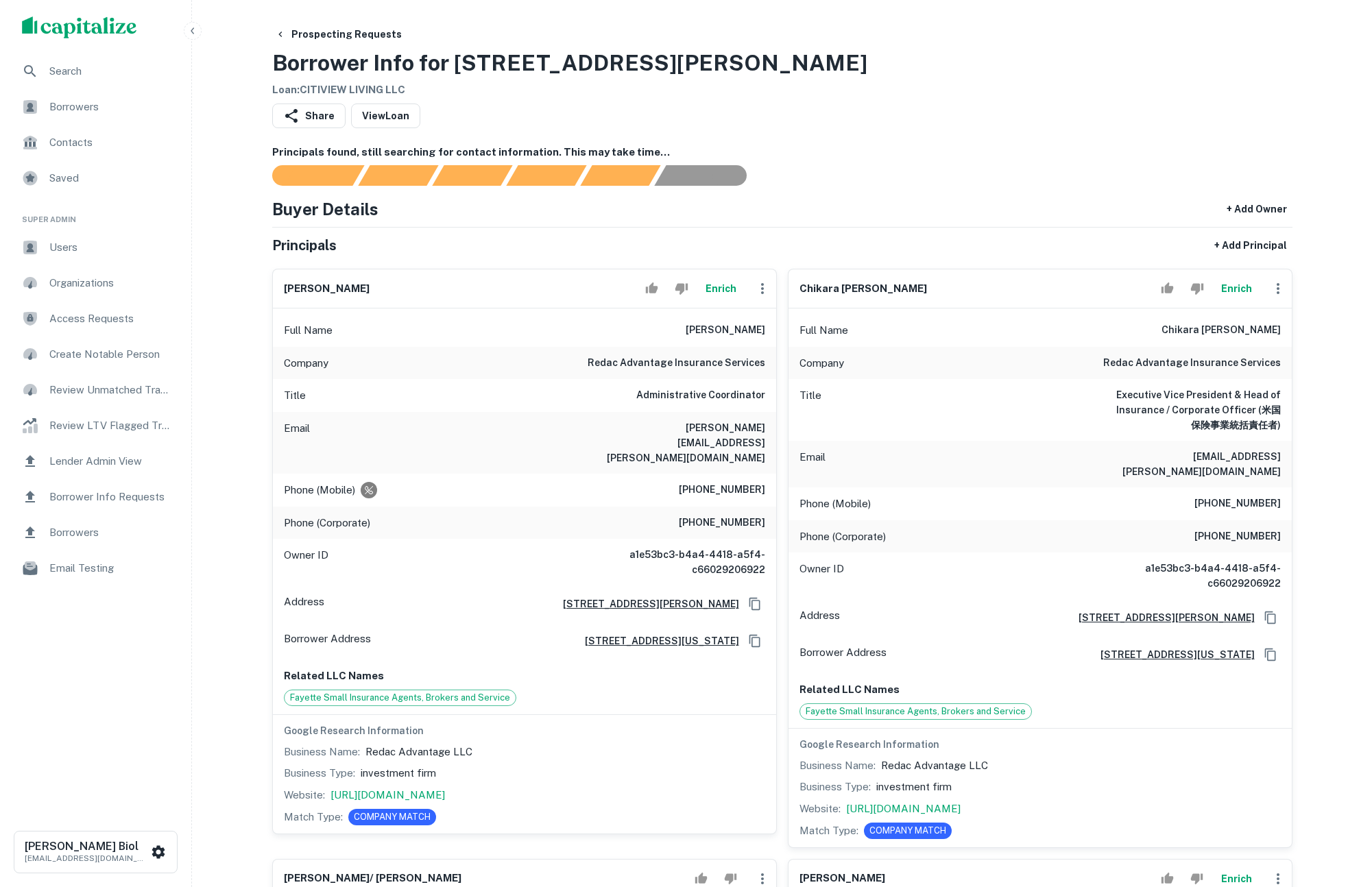
click at [74, 113] on span "Borrowers" at bounding box center [111, 107] width 123 height 17
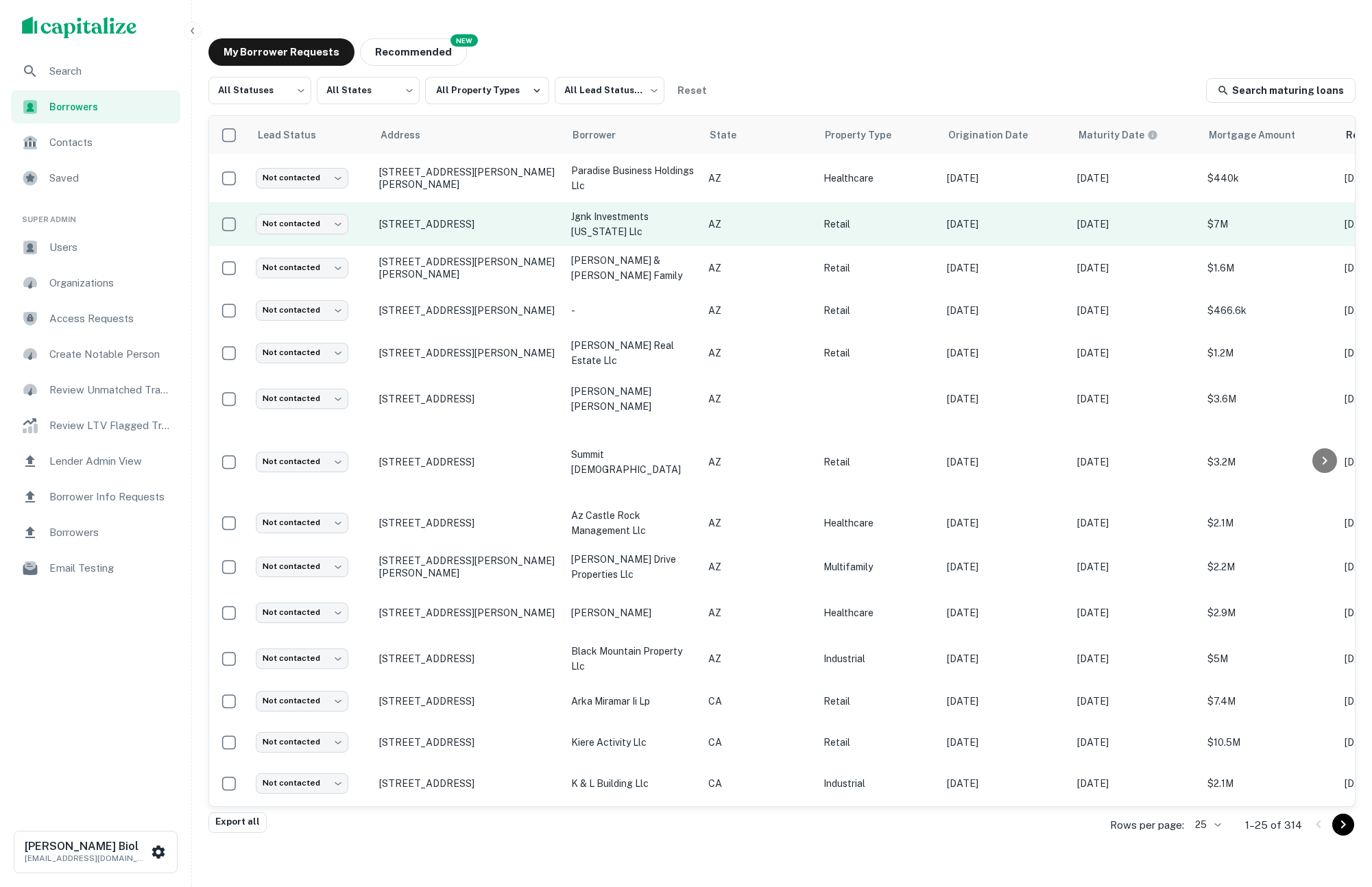
click at [520, 238] on td "[STREET_ADDRESS]" at bounding box center [468, 224] width 192 height 44
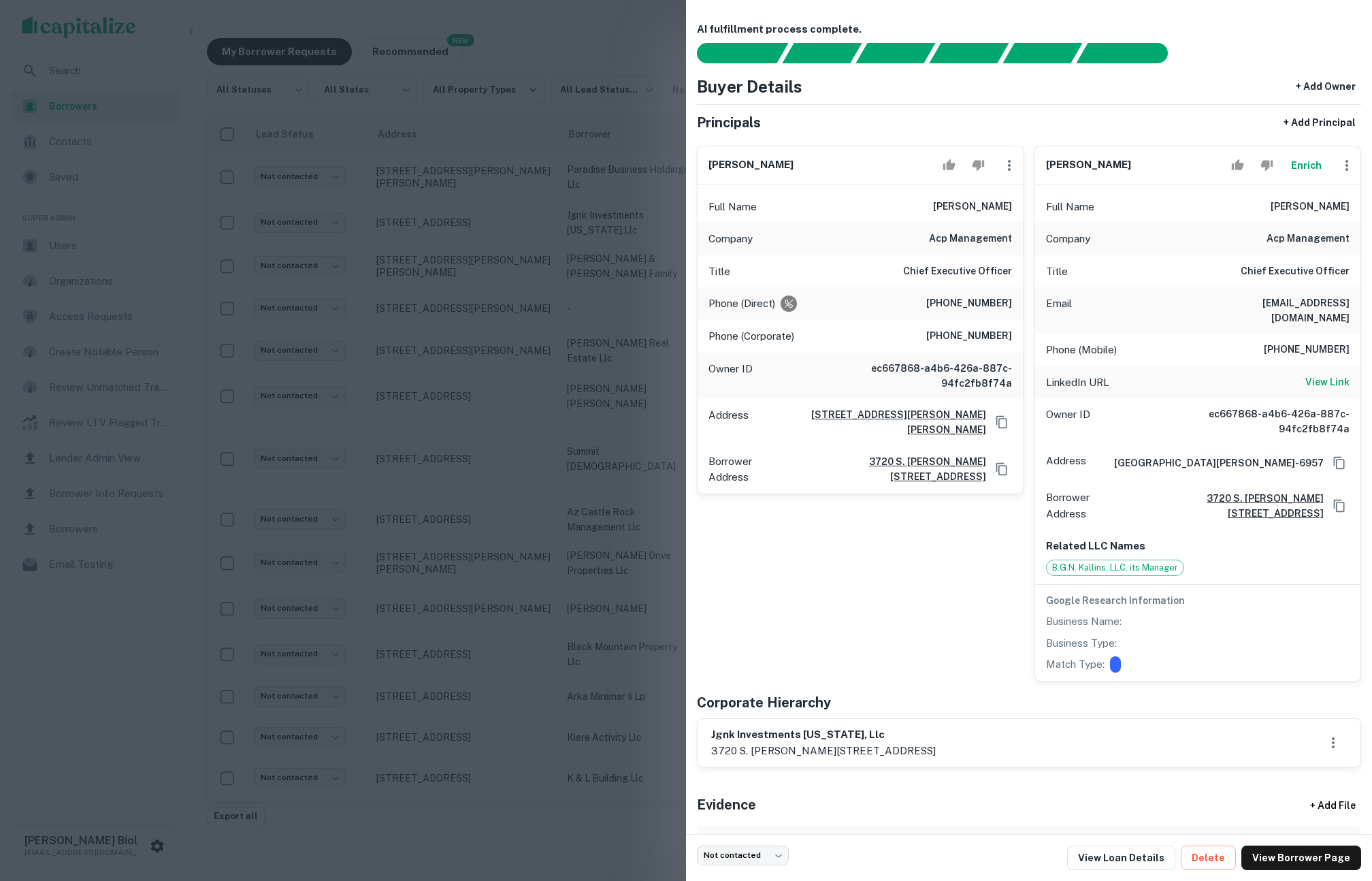
click at [1297, 163] on button "Enrich" at bounding box center [1306, 165] width 44 height 27
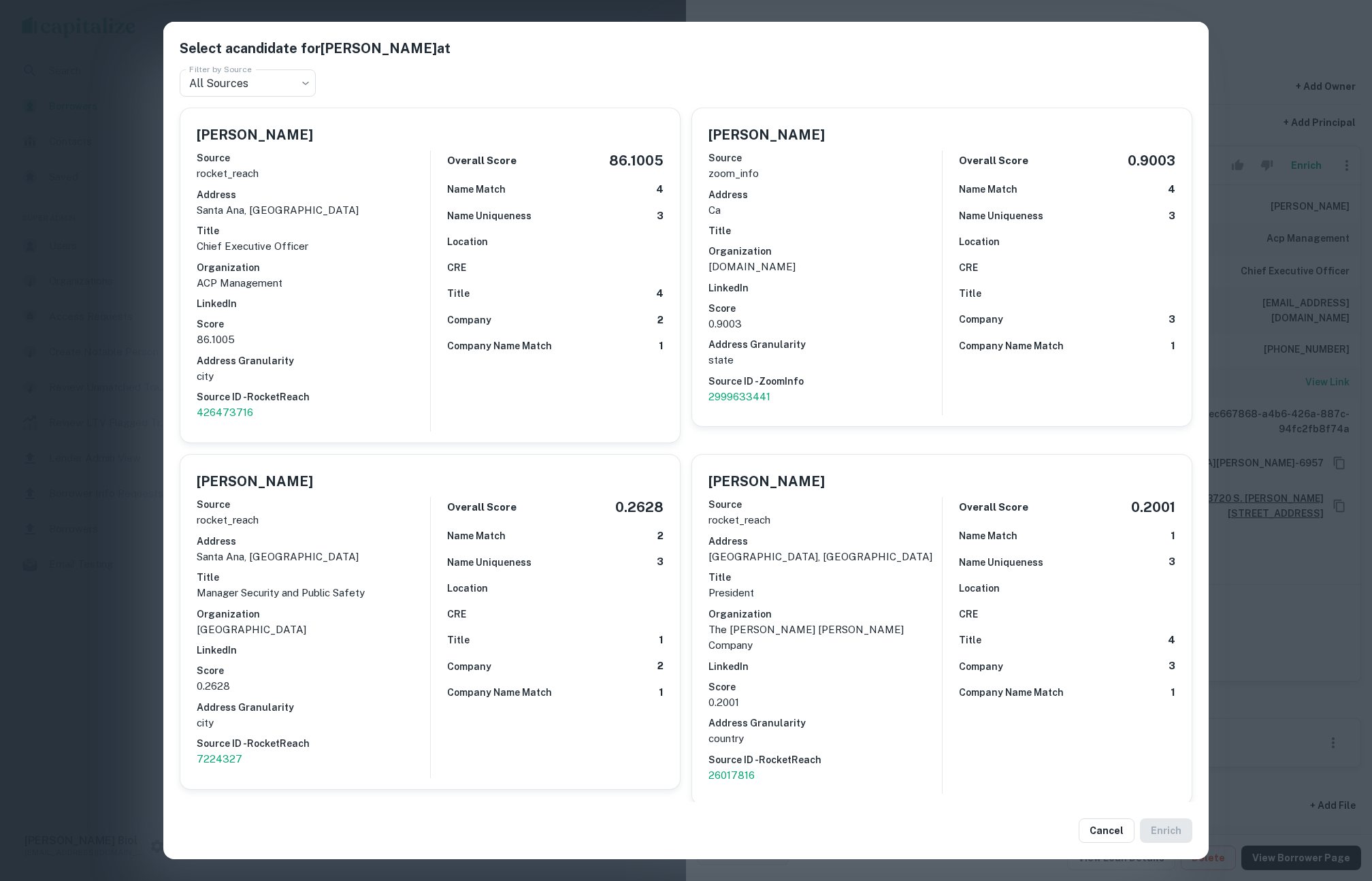
click at [1276, 38] on div "Select a candidate for George Kallins at Filter by Source All Sources *** Filte…" at bounding box center [686, 440] width 1372 height 881
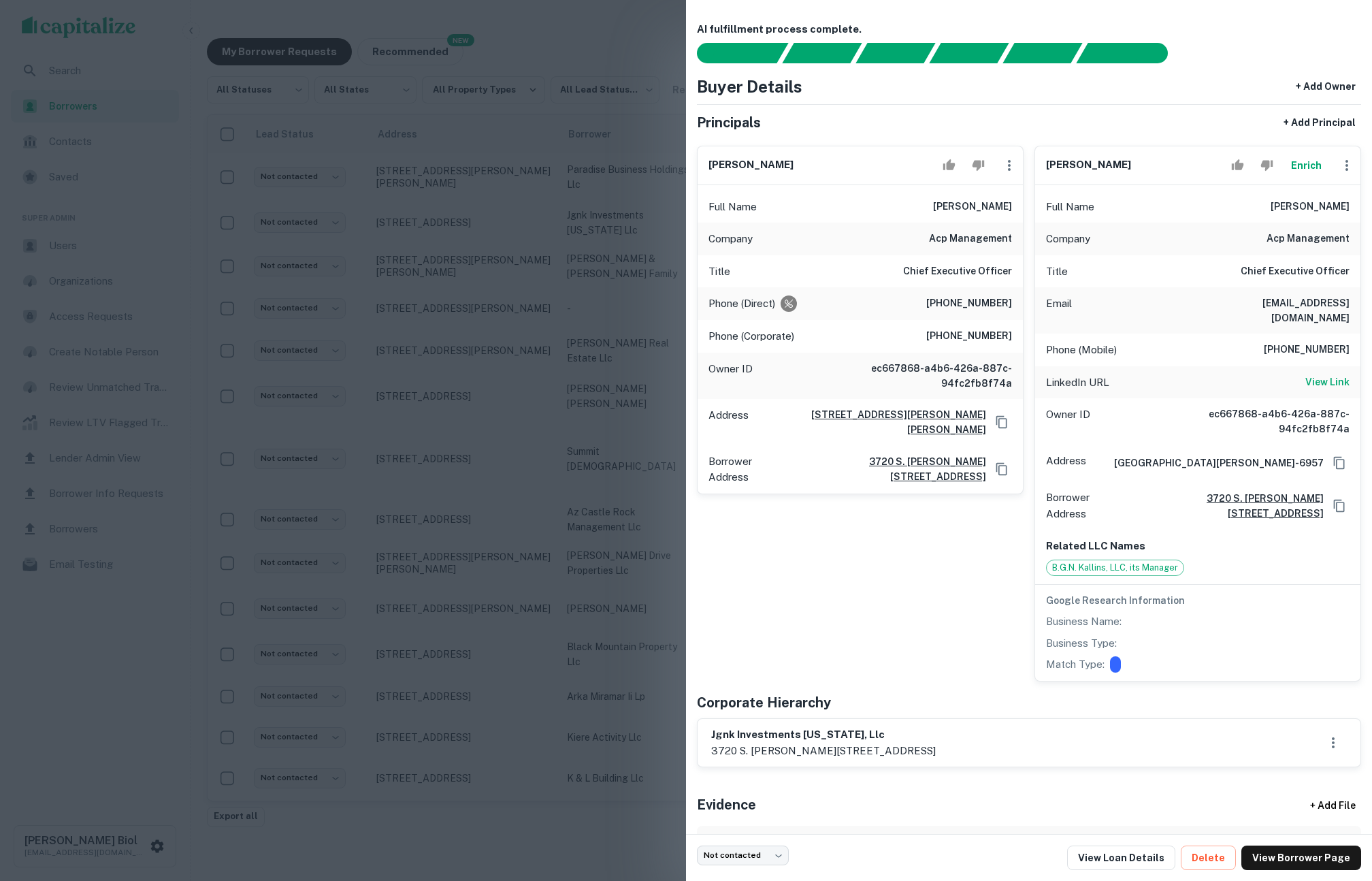
drag, startPoint x: 1041, startPoint y: 167, endPoint x: 1124, endPoint y: 164, distance: 83.1
click at [1124, 164] on div "george kallins Enrich" at bounding box center [1198, 165] width 325 height 39
click at [571, 549] on div at bounding box center [686, 440] width 1372 height 881
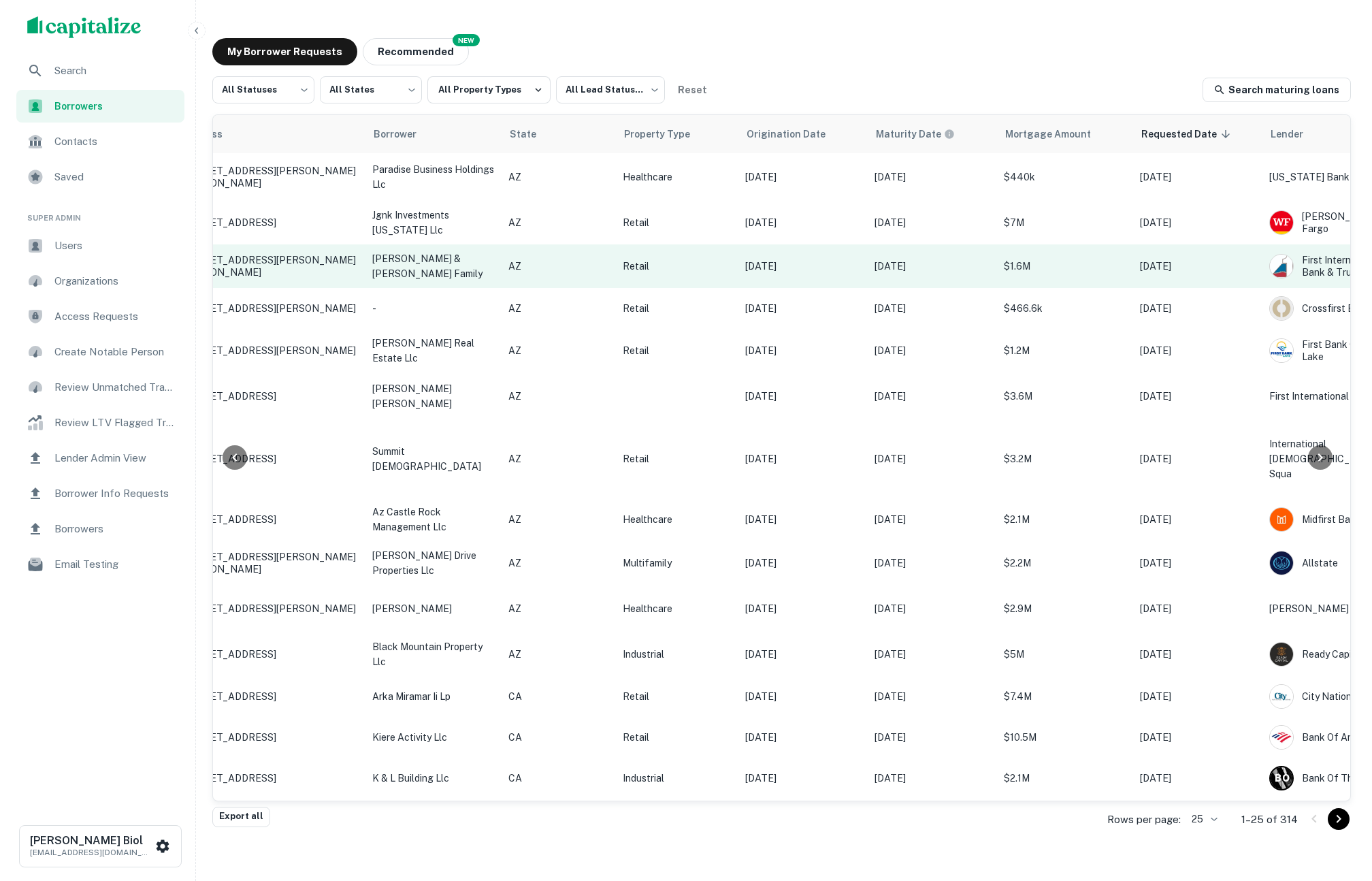
scroll to position [0, 152]
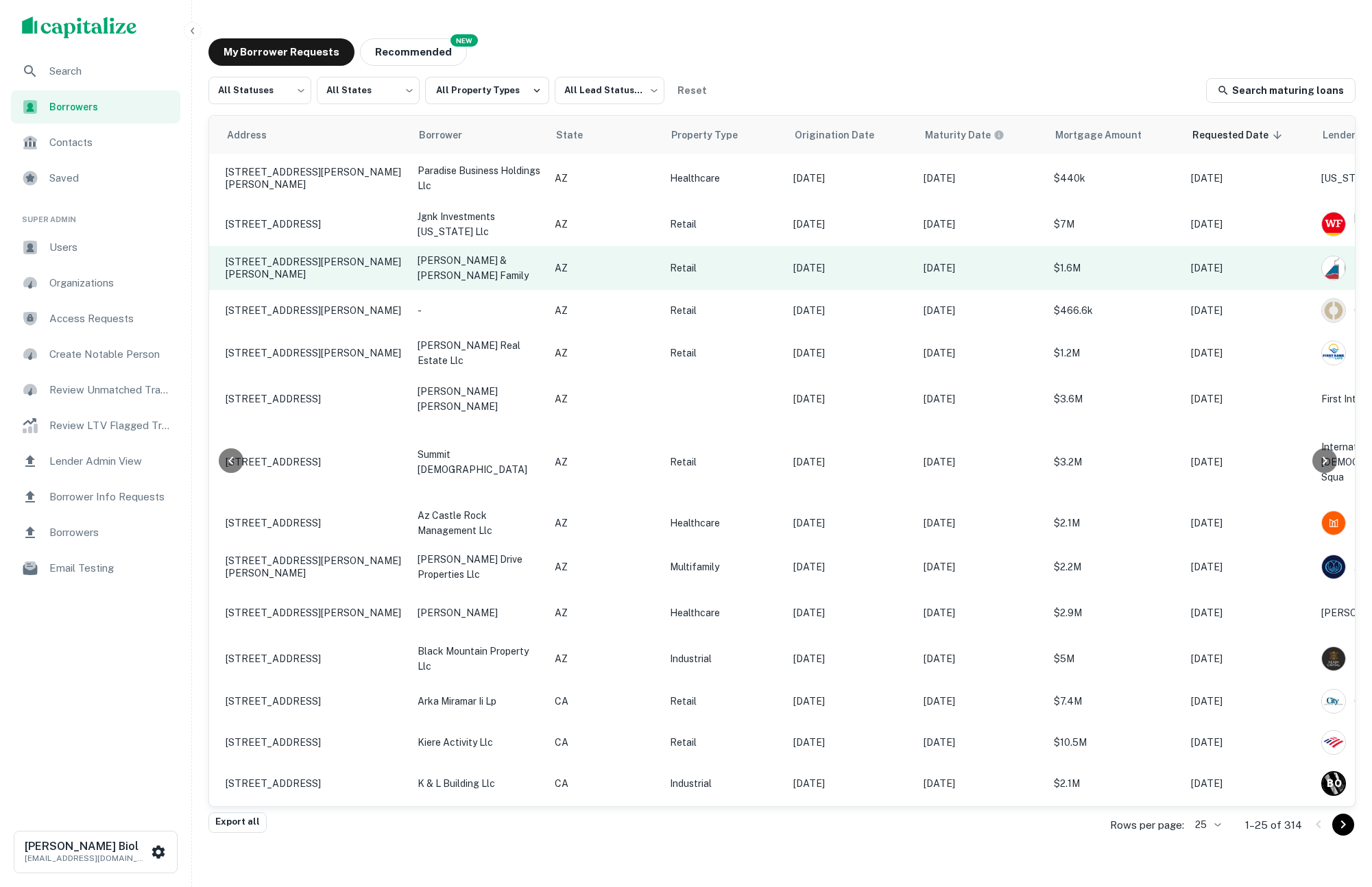
click at [503, 279] on p "[PERSON_NAME] & [PERSON_NAME] family" at bounding box center [479, 268] width 123 height 30
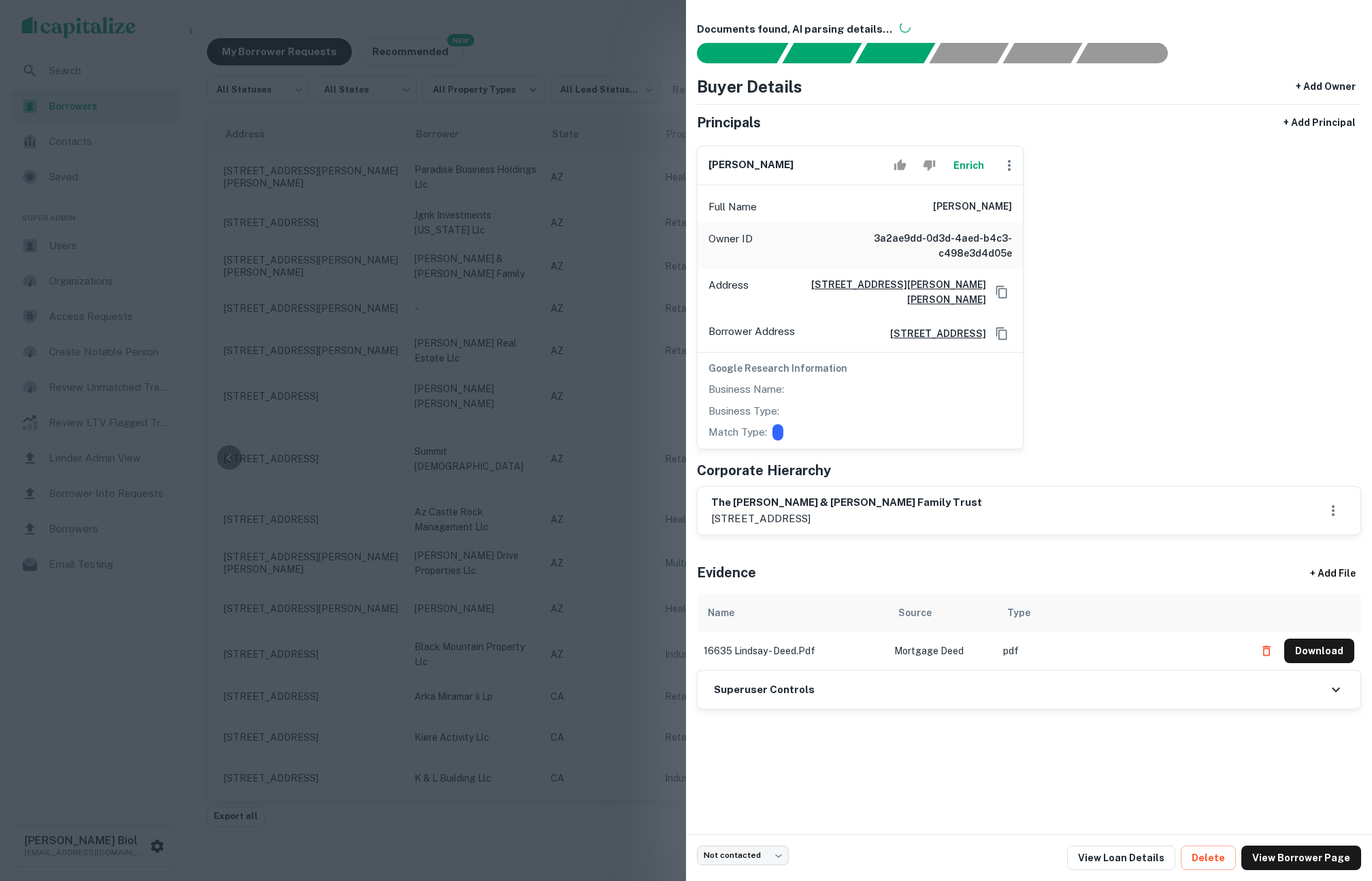
click at [974, 165] on button "Enrich" at bounding box center [968, 165] width 44 height 27
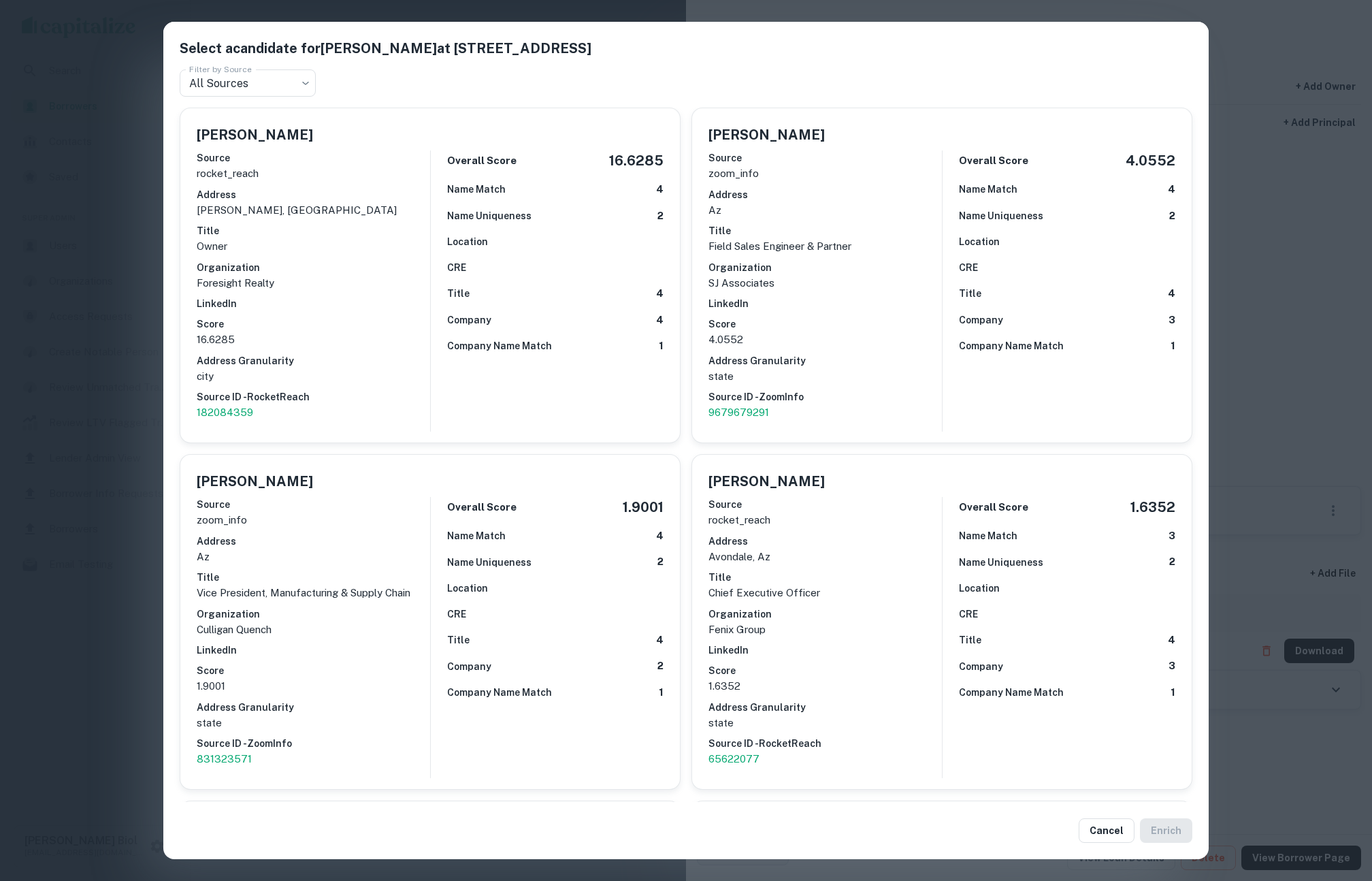
click at [1322, 333] on div "Select a candidate for Jeffery R. Tilley at 16619 s lindsay rd Filter by Source…" at bounding box center [686, 440] width 1372 height 881
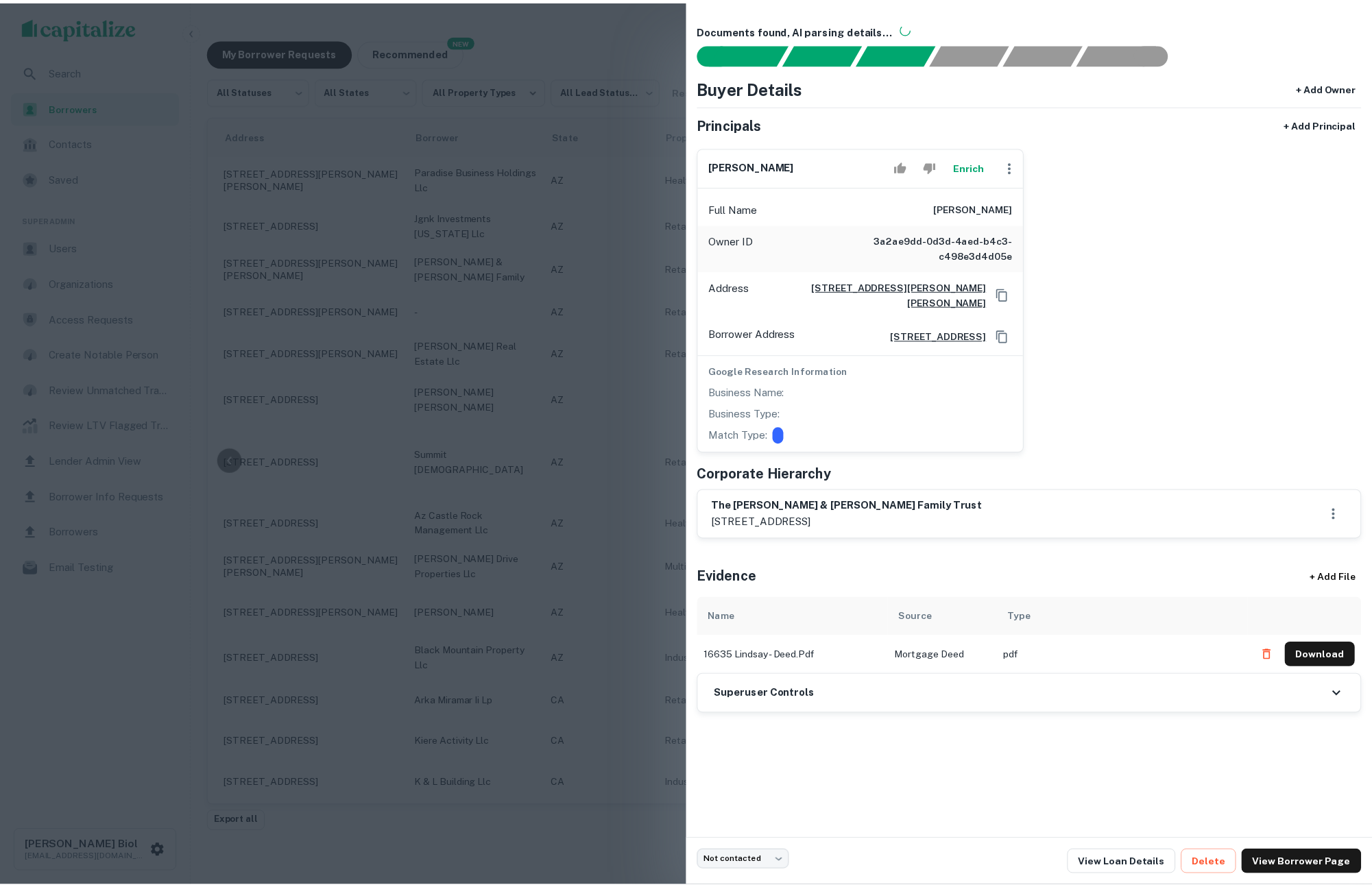
scroll to position [0, 11]
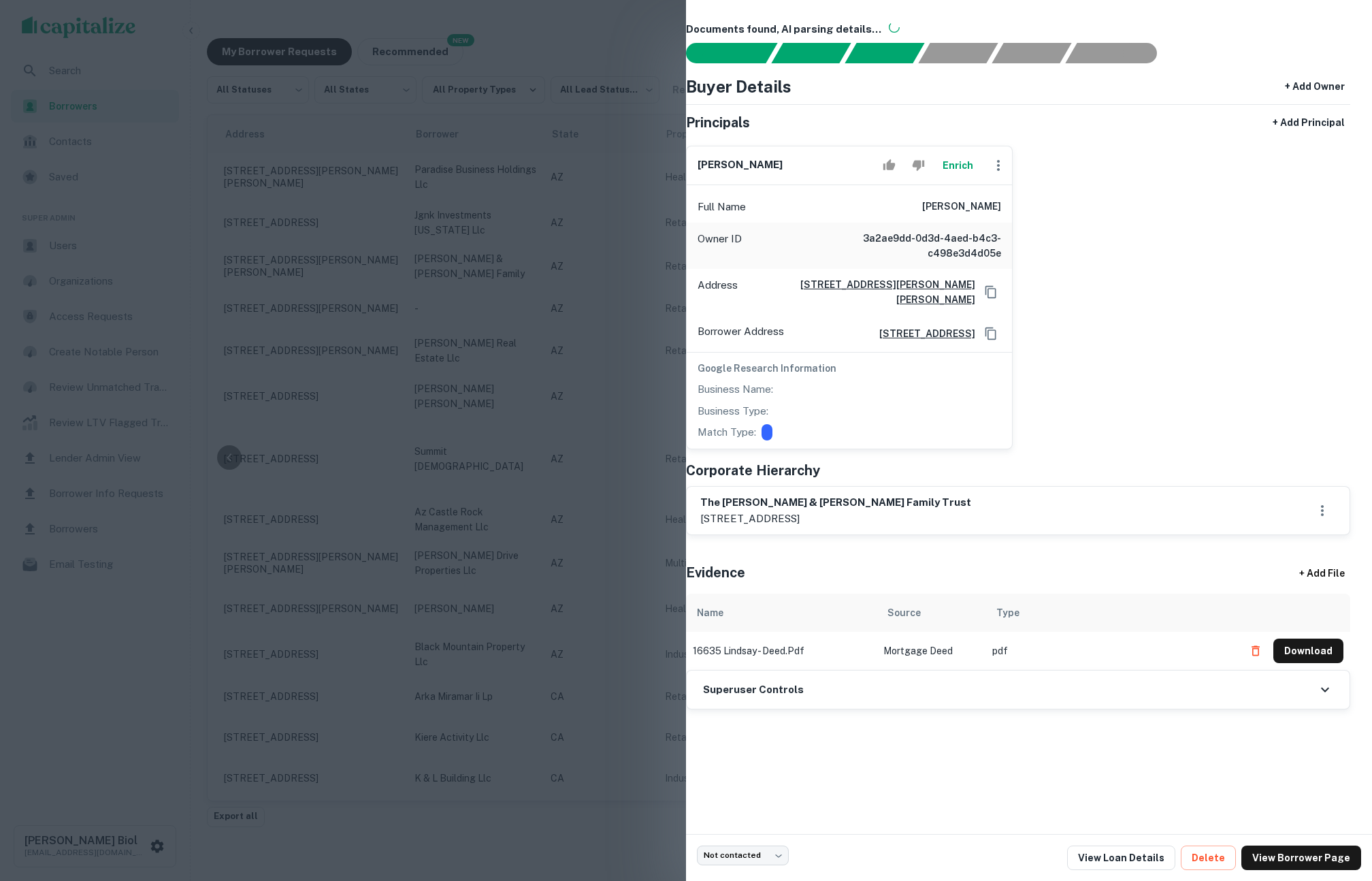
click at [423, 267] on div at bounding box center [686, 440] width 1372 height 881
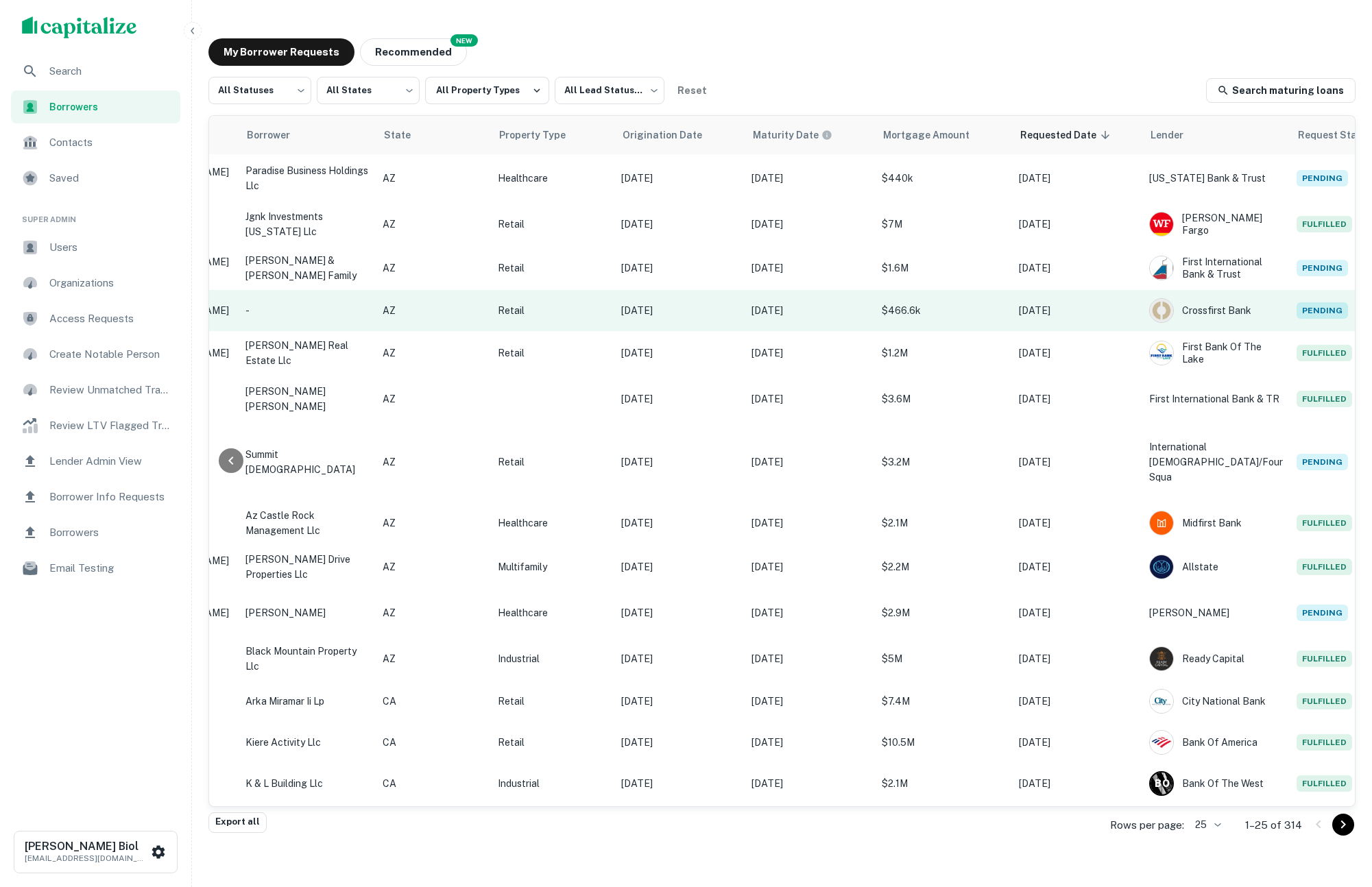
scroll to position [0, 337]
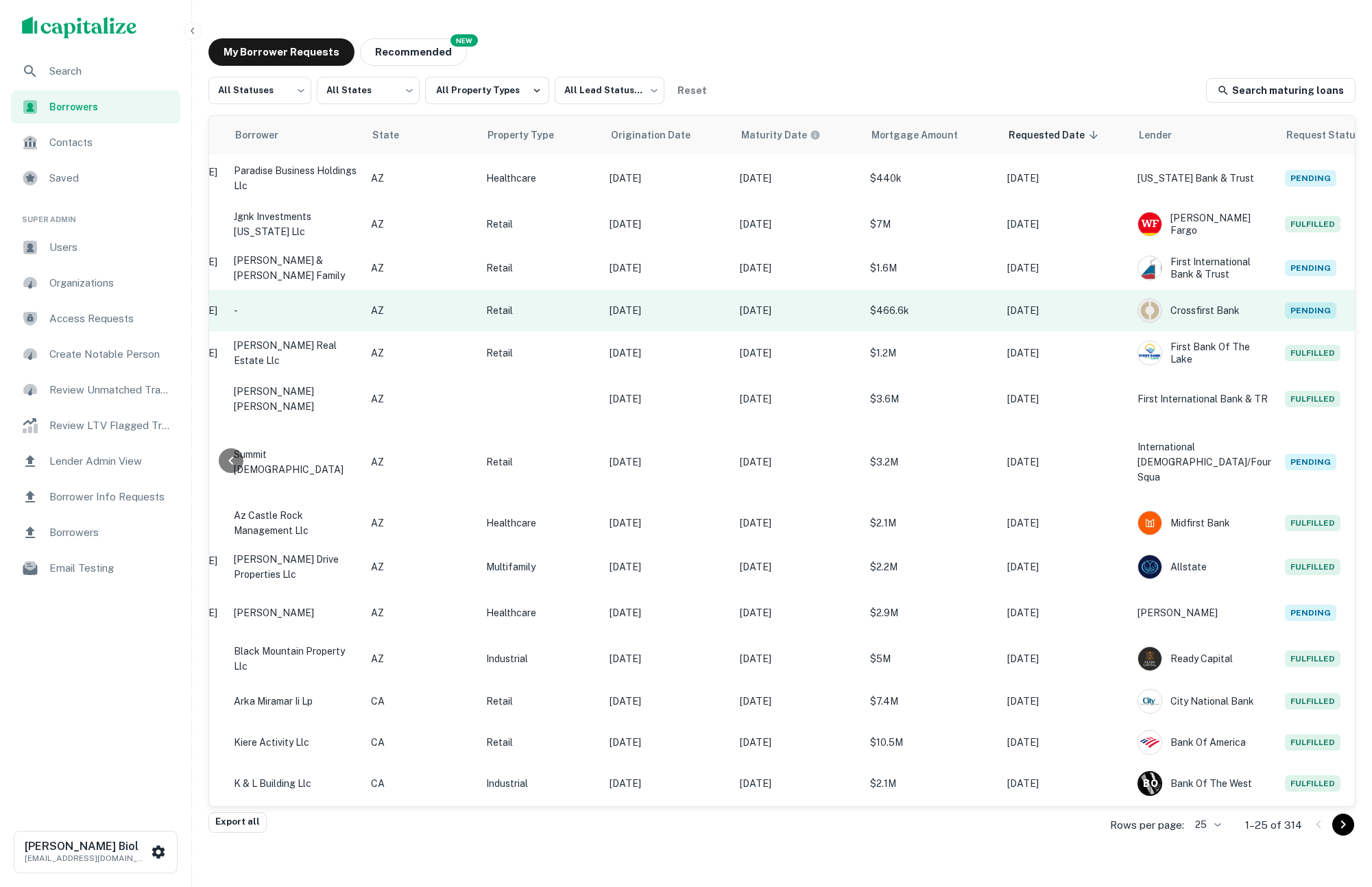
click at [330, 305] on p "-" at bounding box center [295, 311] width 123 height 15
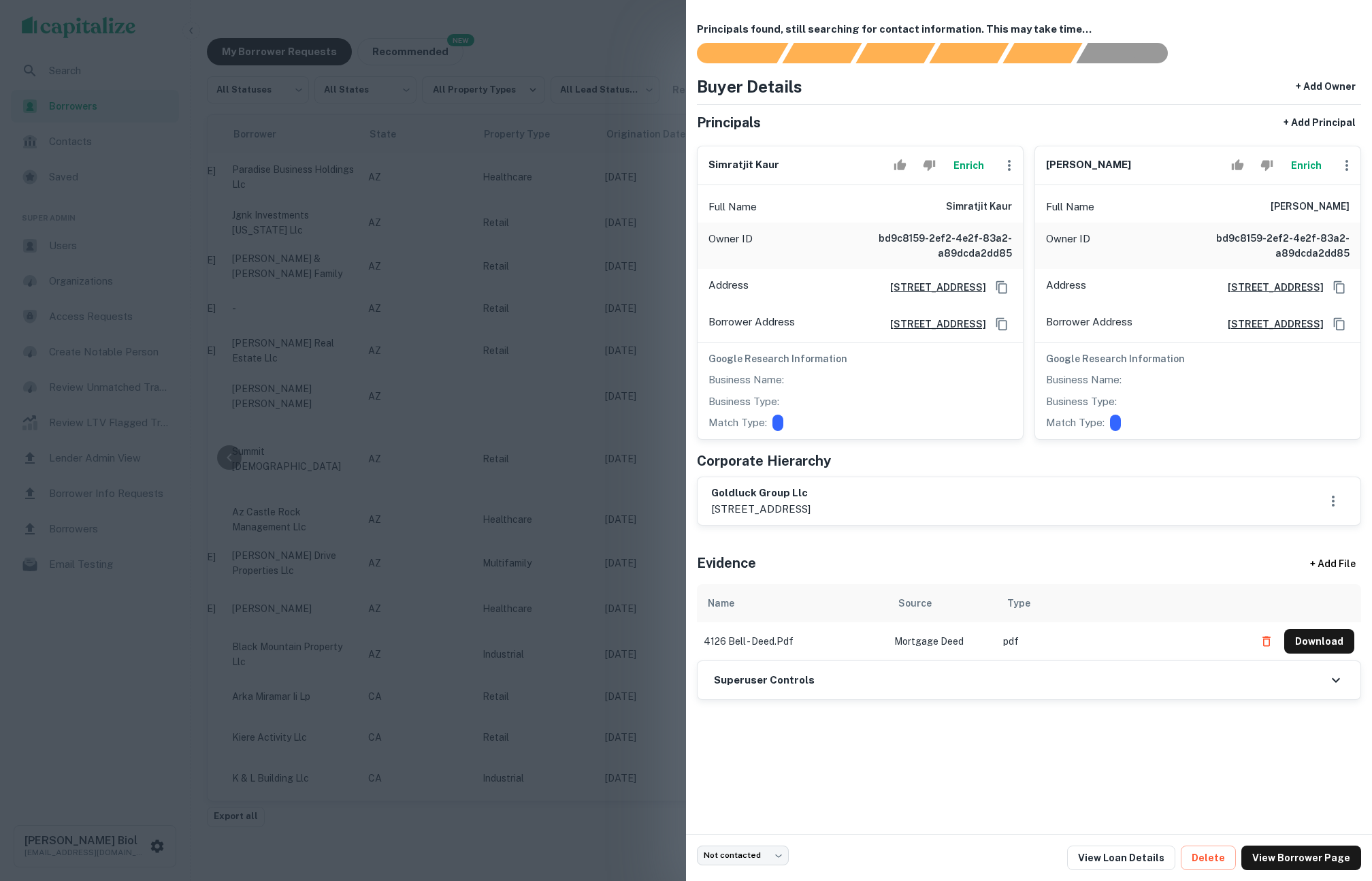
click at [1315, 165] on button "Enrich" at bounding box center [1306, 165] width 44 height 27
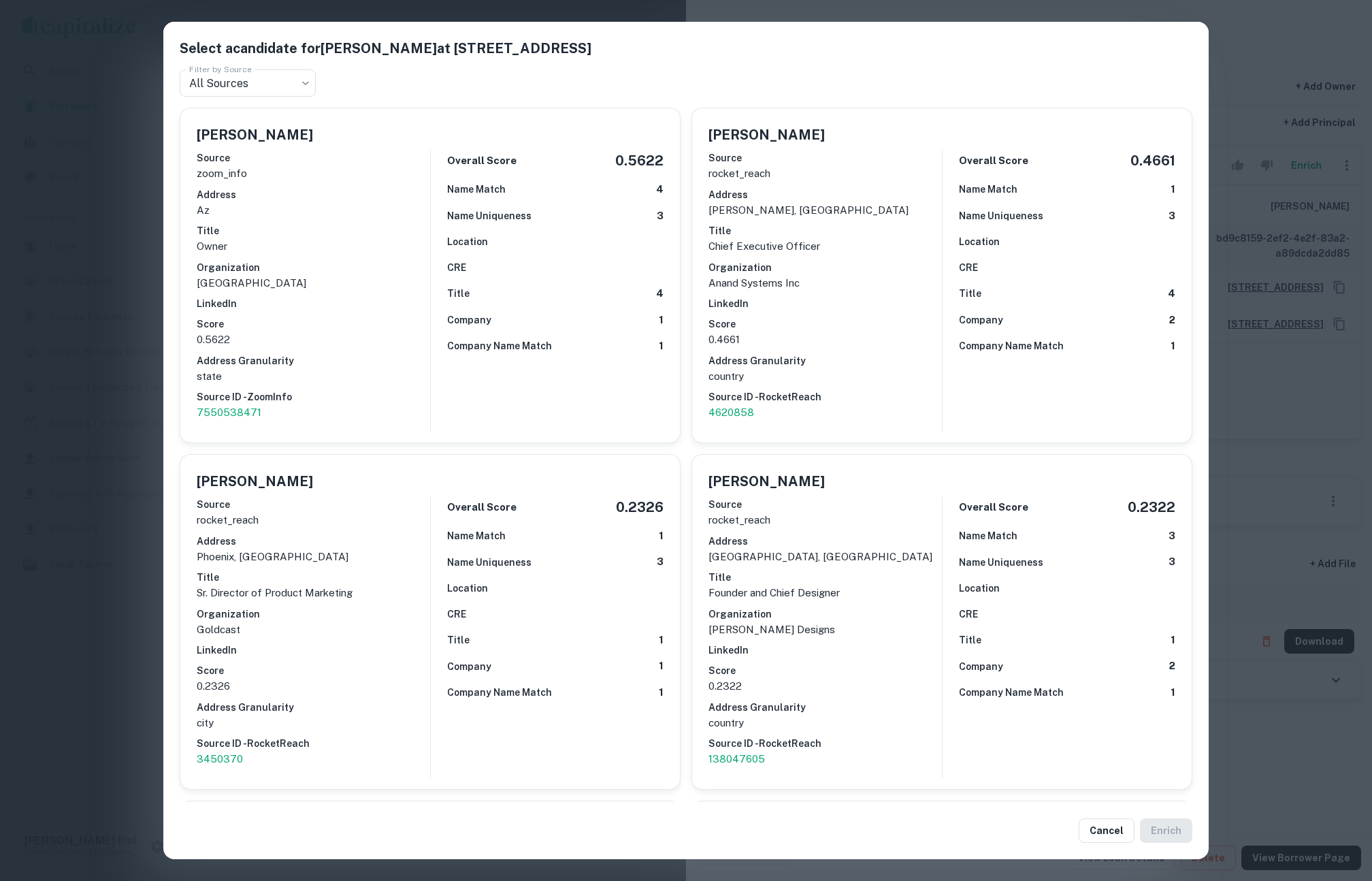
click at [1281, 417] on div "Select a candidate for Prabhjeet S. Anand at 4126 east bell road Filter by Sour…" at bounding box center [686, 440] width 1372 height 881
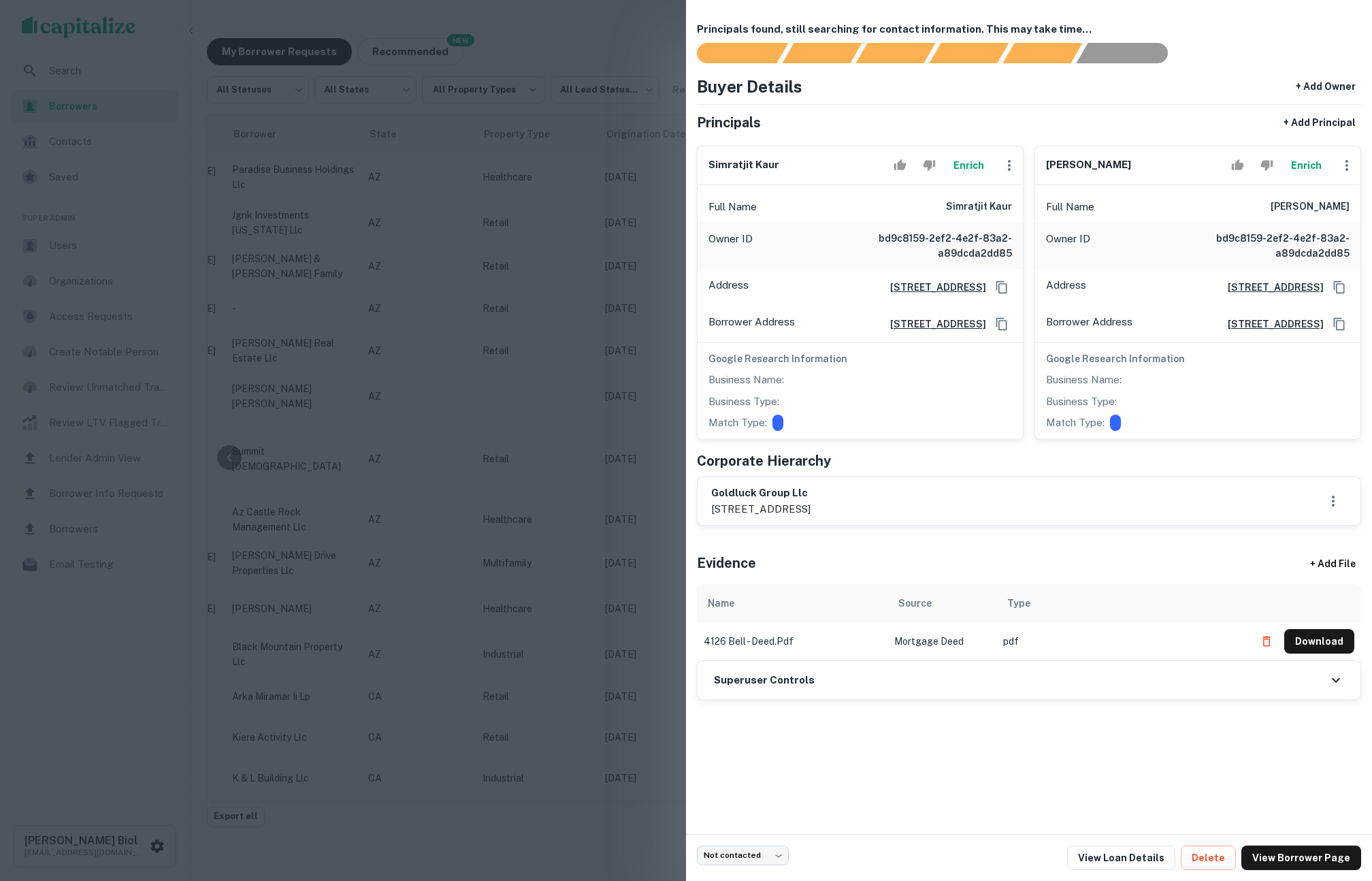
click at [973, 167] on button "Enrich" at bounding box center [968, 165] width 44 height 27
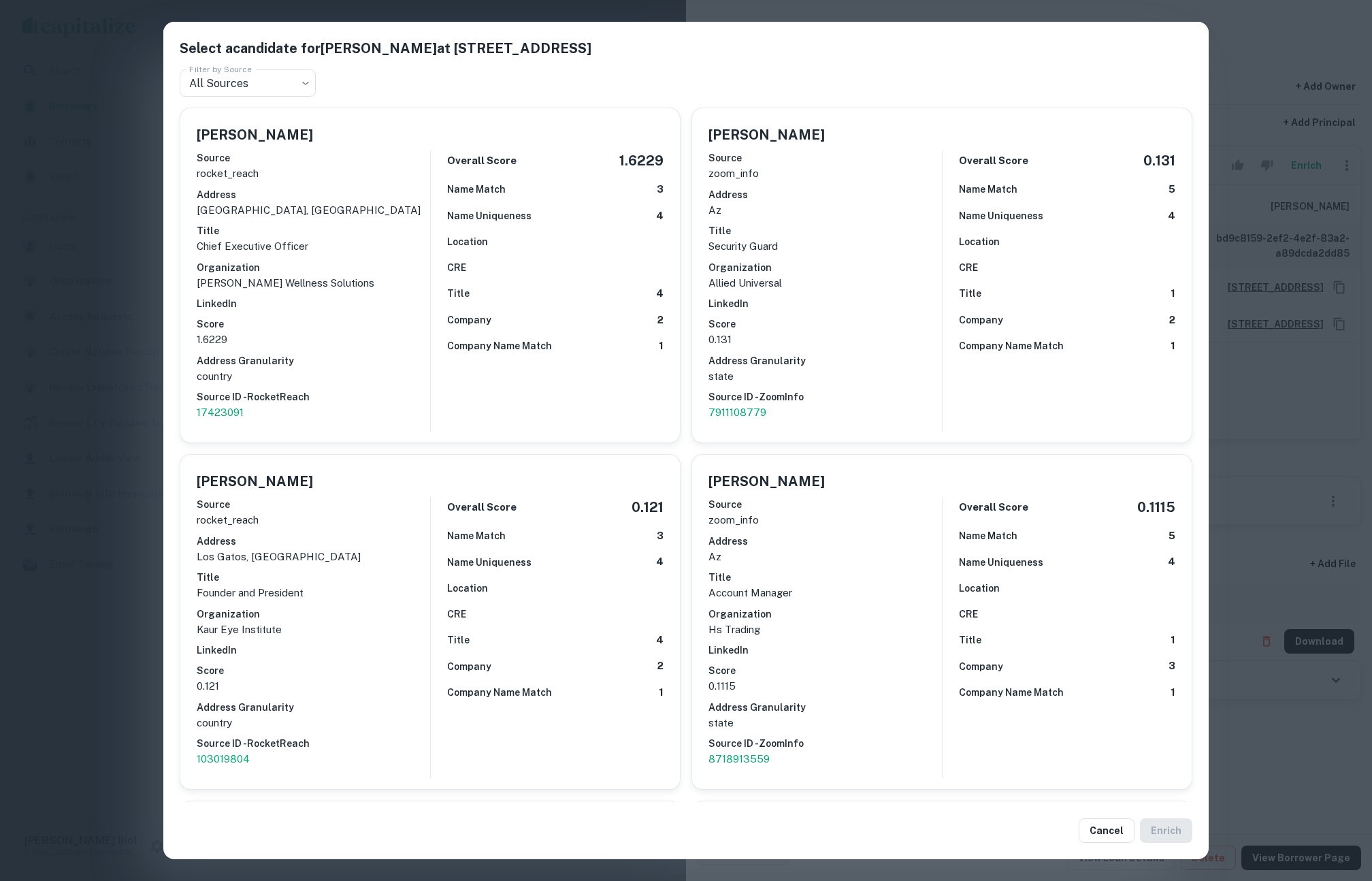
click at [1278, 451] on div "Select a candidate for Simratjit Kaur at 4126 east bell road Filter by Source A…" at bounding box center [686, 440] width 1372 height 881
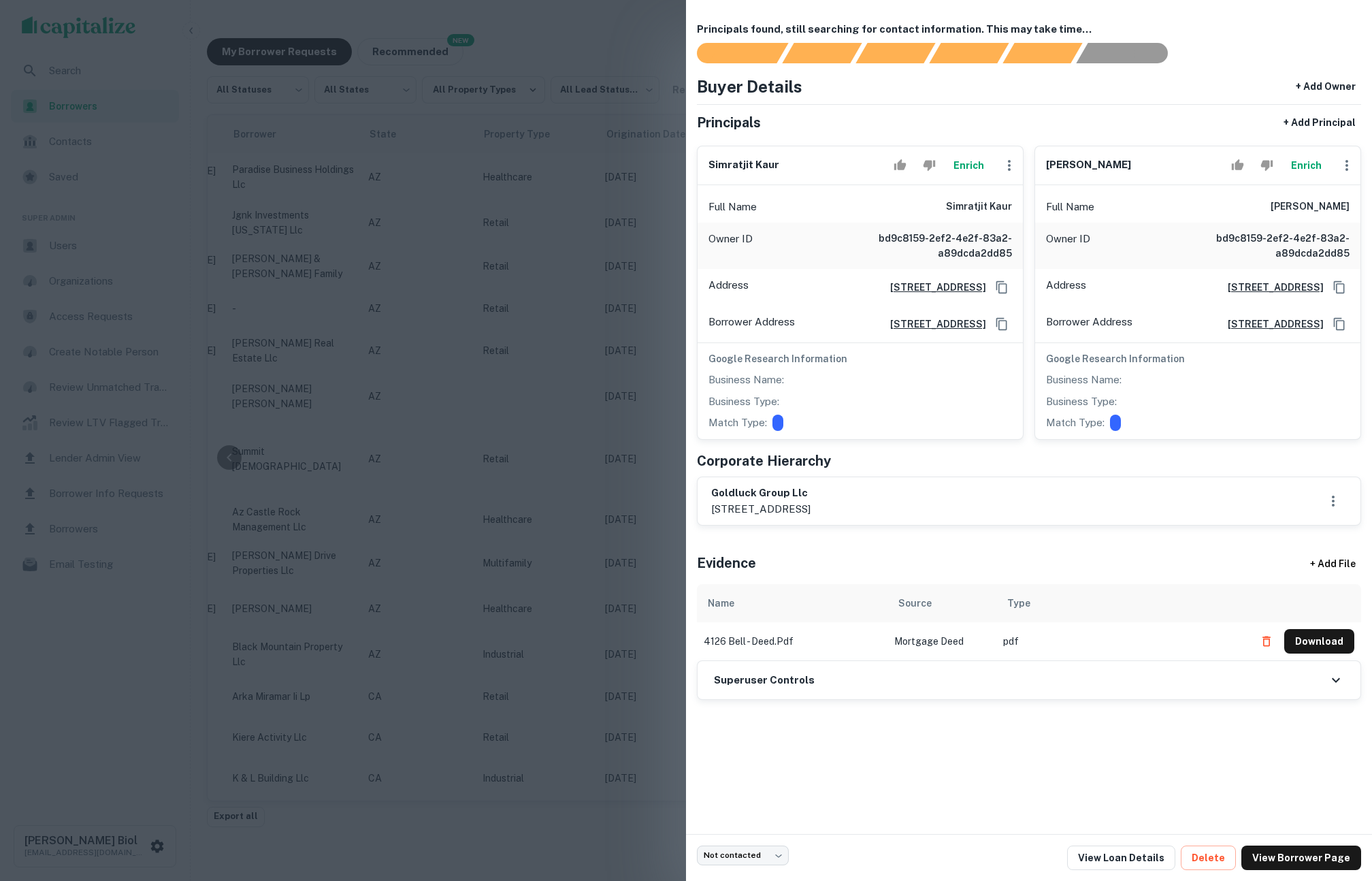
click at [491, 297] on div at bounding box center [686, 440] width 1372 height 881
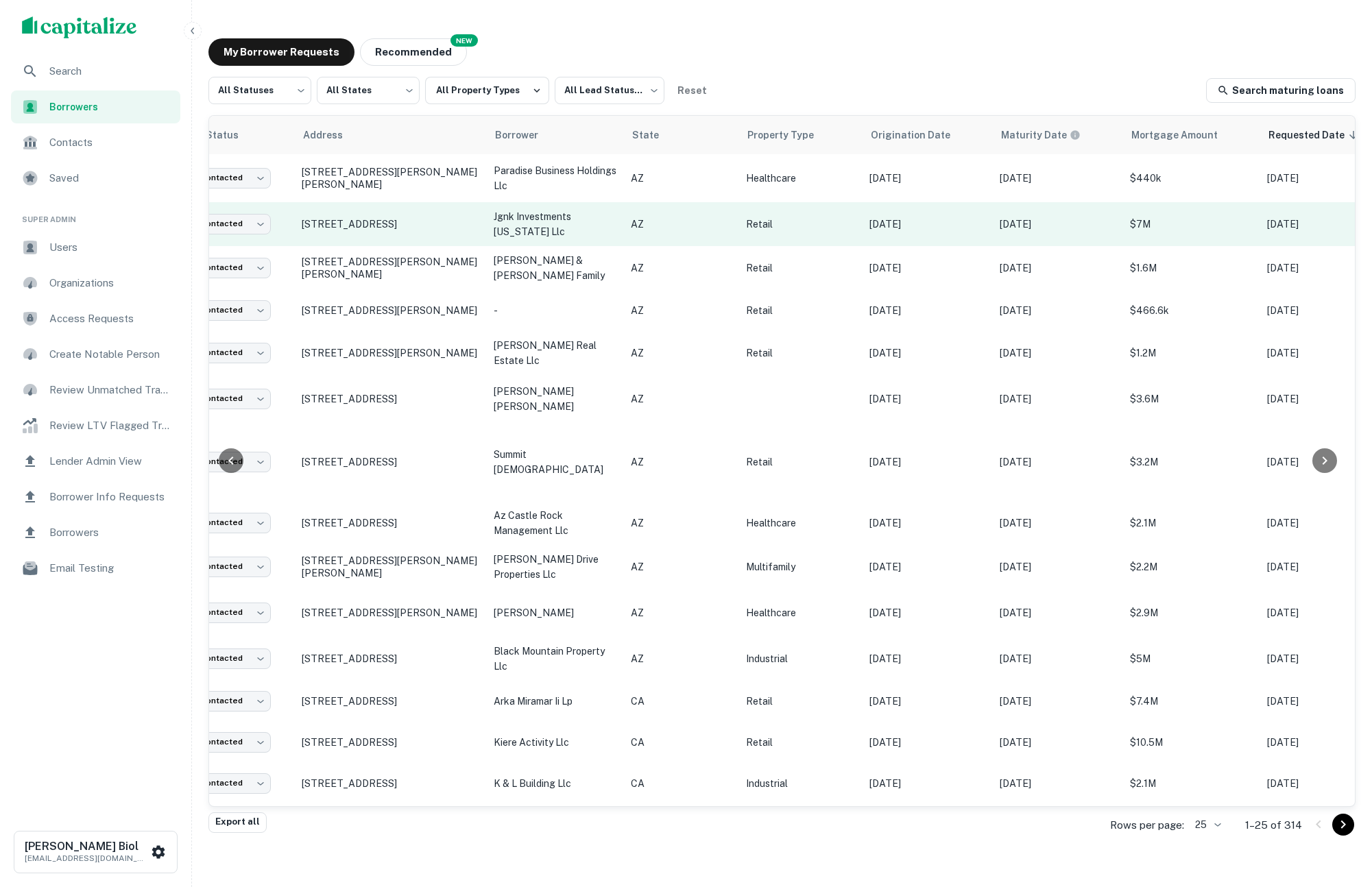
scroll to position [0, 69]
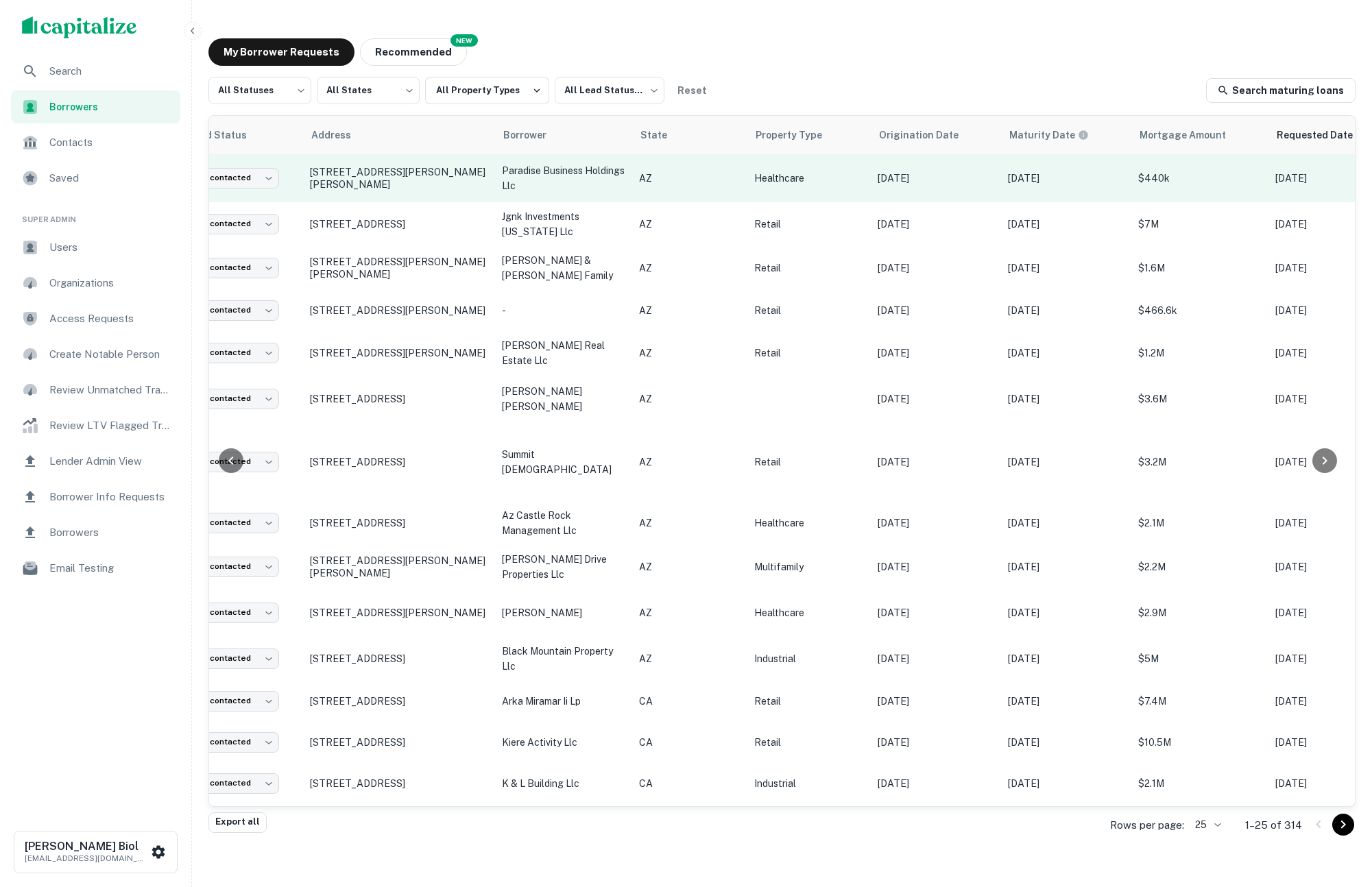
click at [470, 190] on td "[STREET_ADDRESS][PERSON_NAME][PERSON_NAME]" at bounding box center [399, 178] width 192 height 48
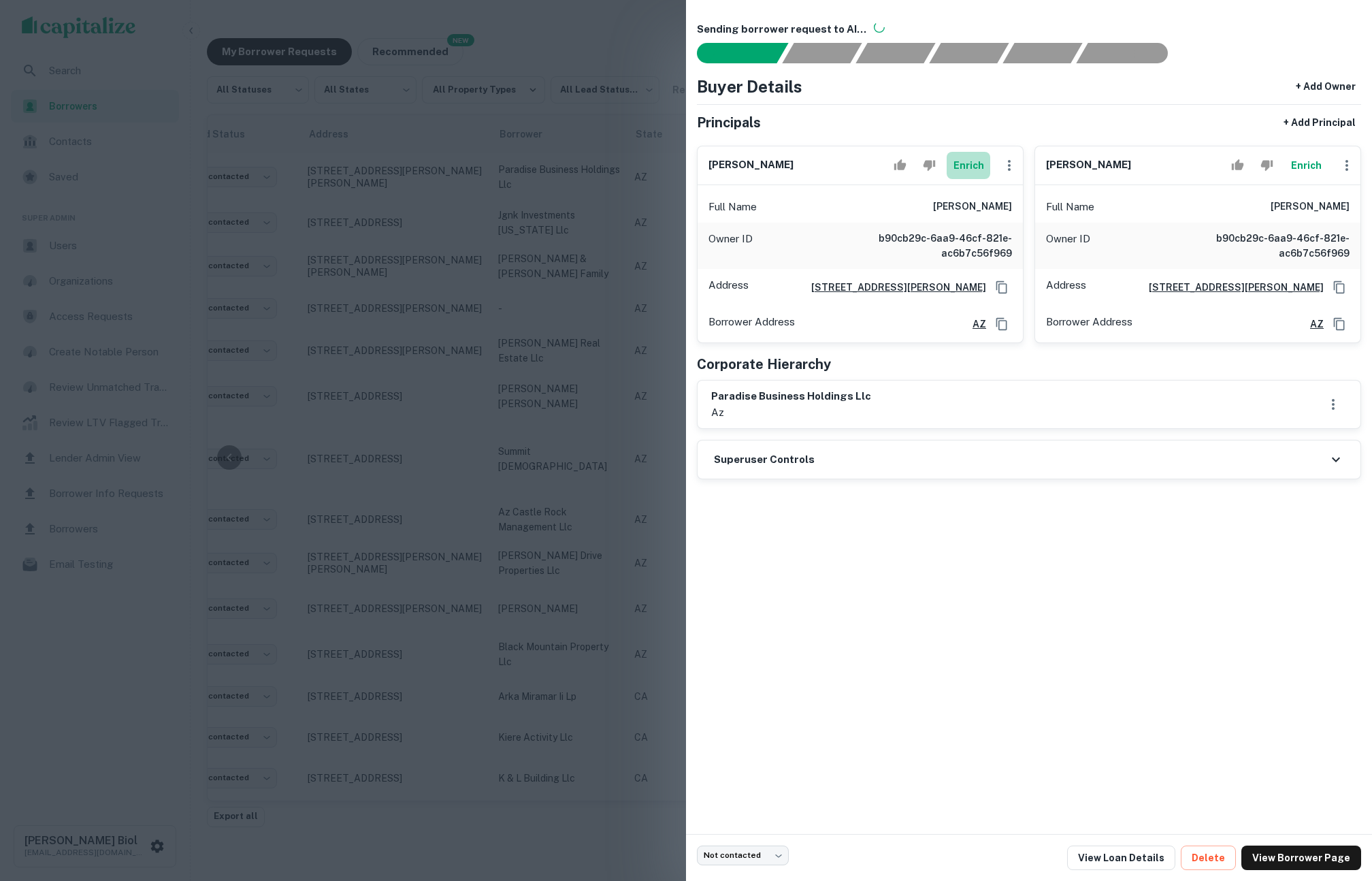
click at [971, 162] on button "Enrich" at bounding box center [968, 165] width 44 height 27
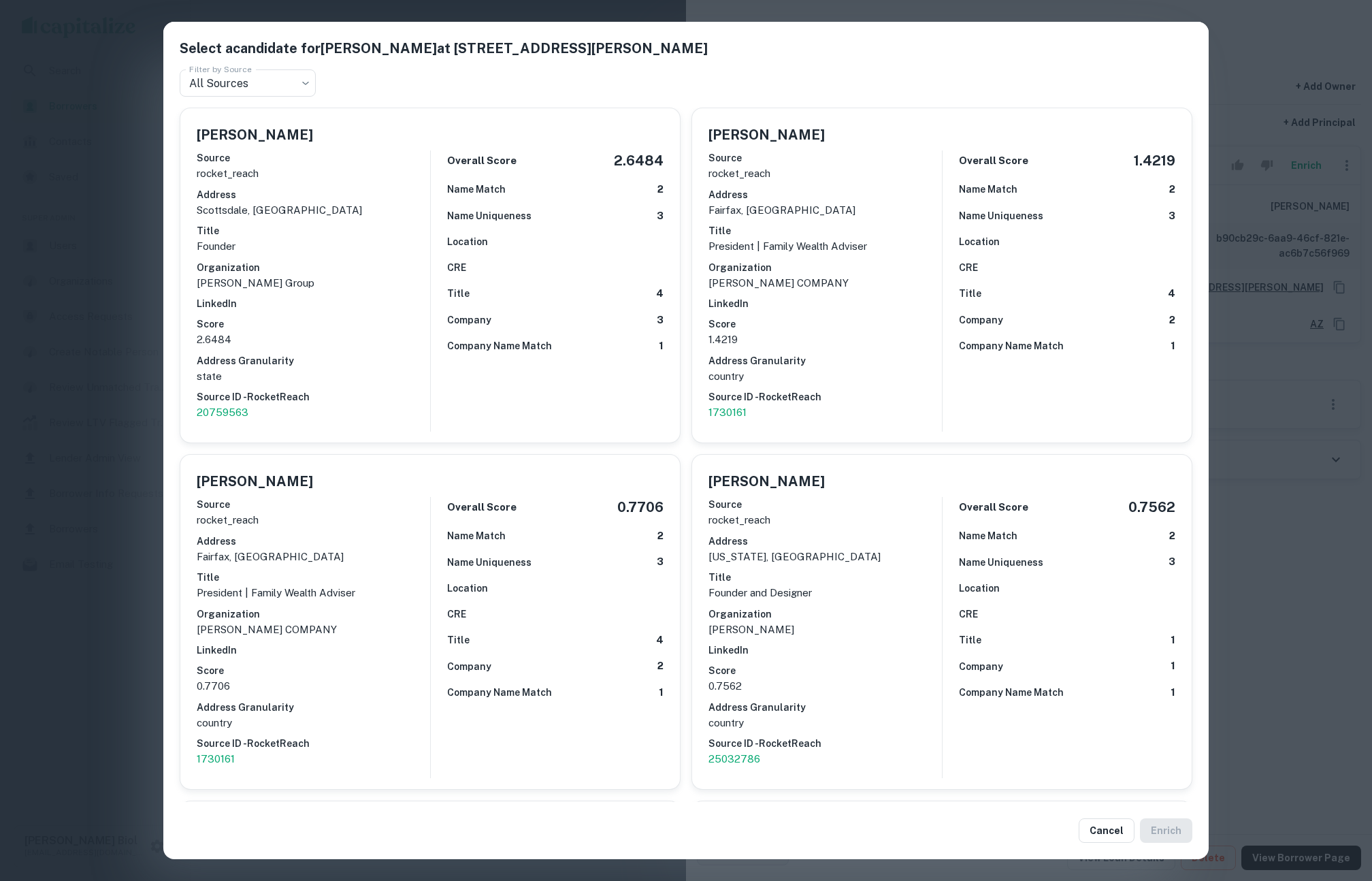
click at [1268, 201] on div "Select a candidate for JASON JABINIGAY at 949 n stapley drive Filter by Source …" at bounding box center [686, 440] width 1372 height 881
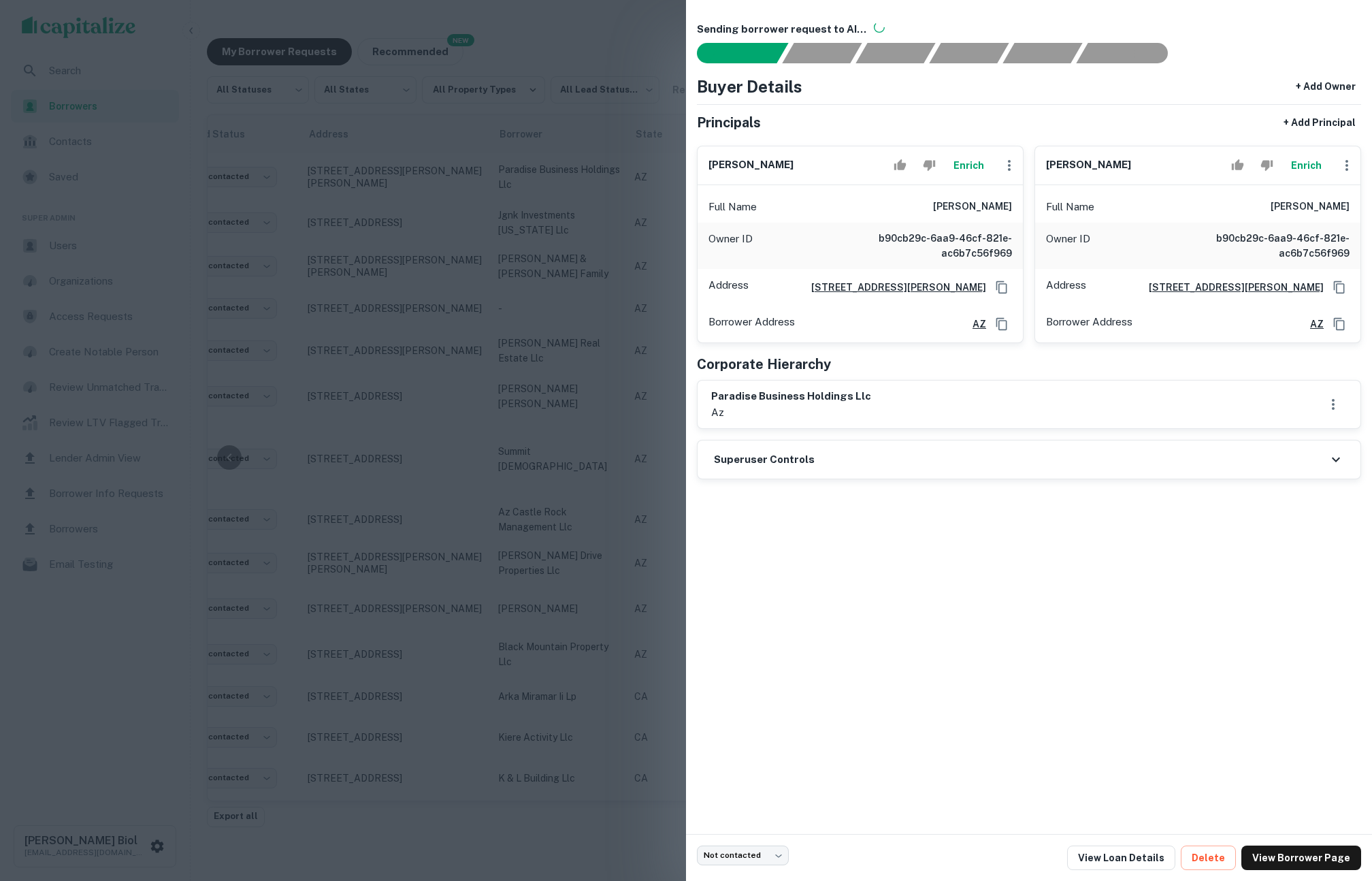
click at [1304, 168] on button "Enrich" at bounding box center [1306, 165] width 44 height 27
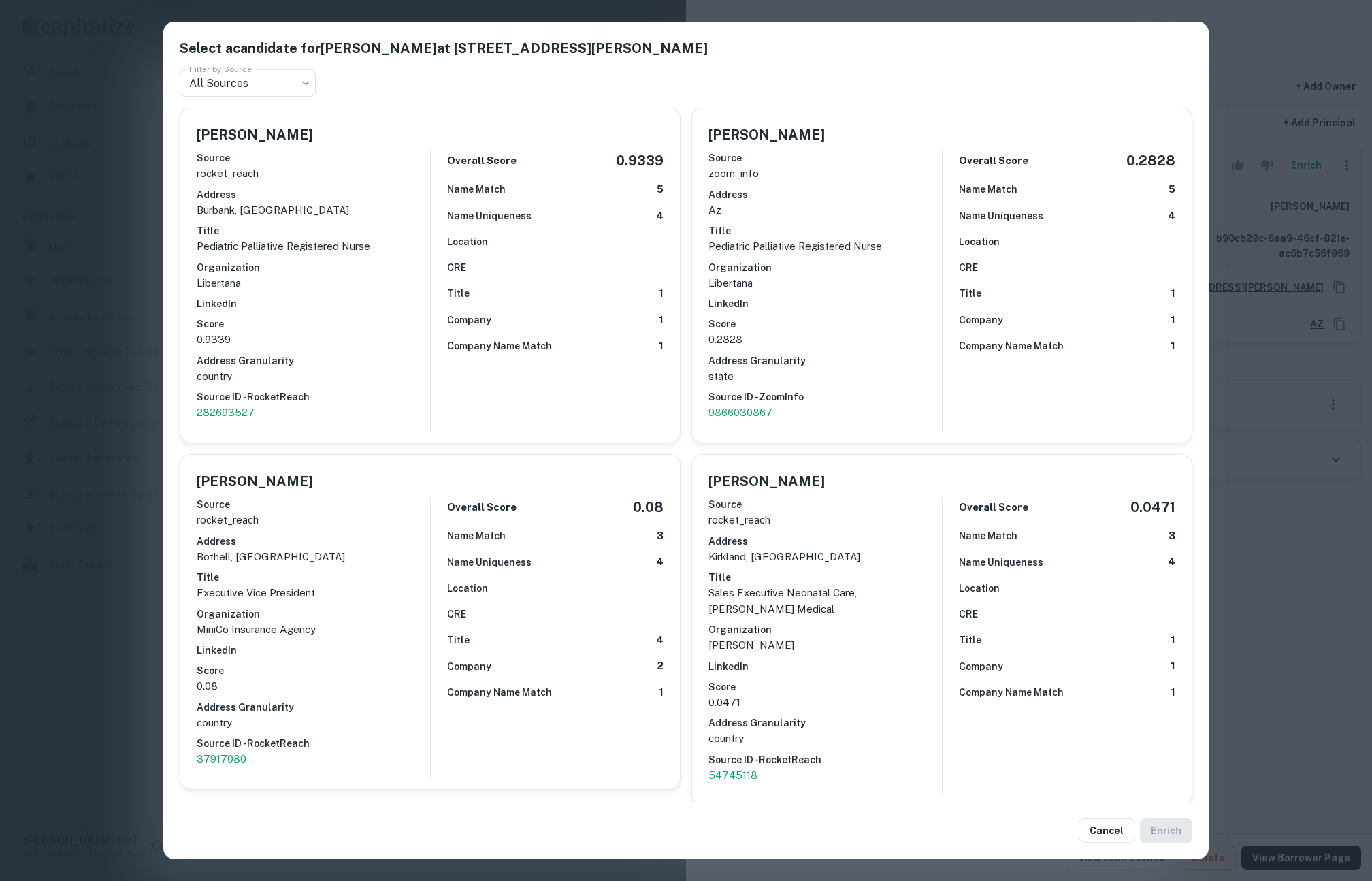
click at [1271, 256] on div "Select a candidate for SHAMARALYNN TERLAJE at 949 n stapley drive Filter by Sou…" at bounding box center [686, 440] width 1372 height 881
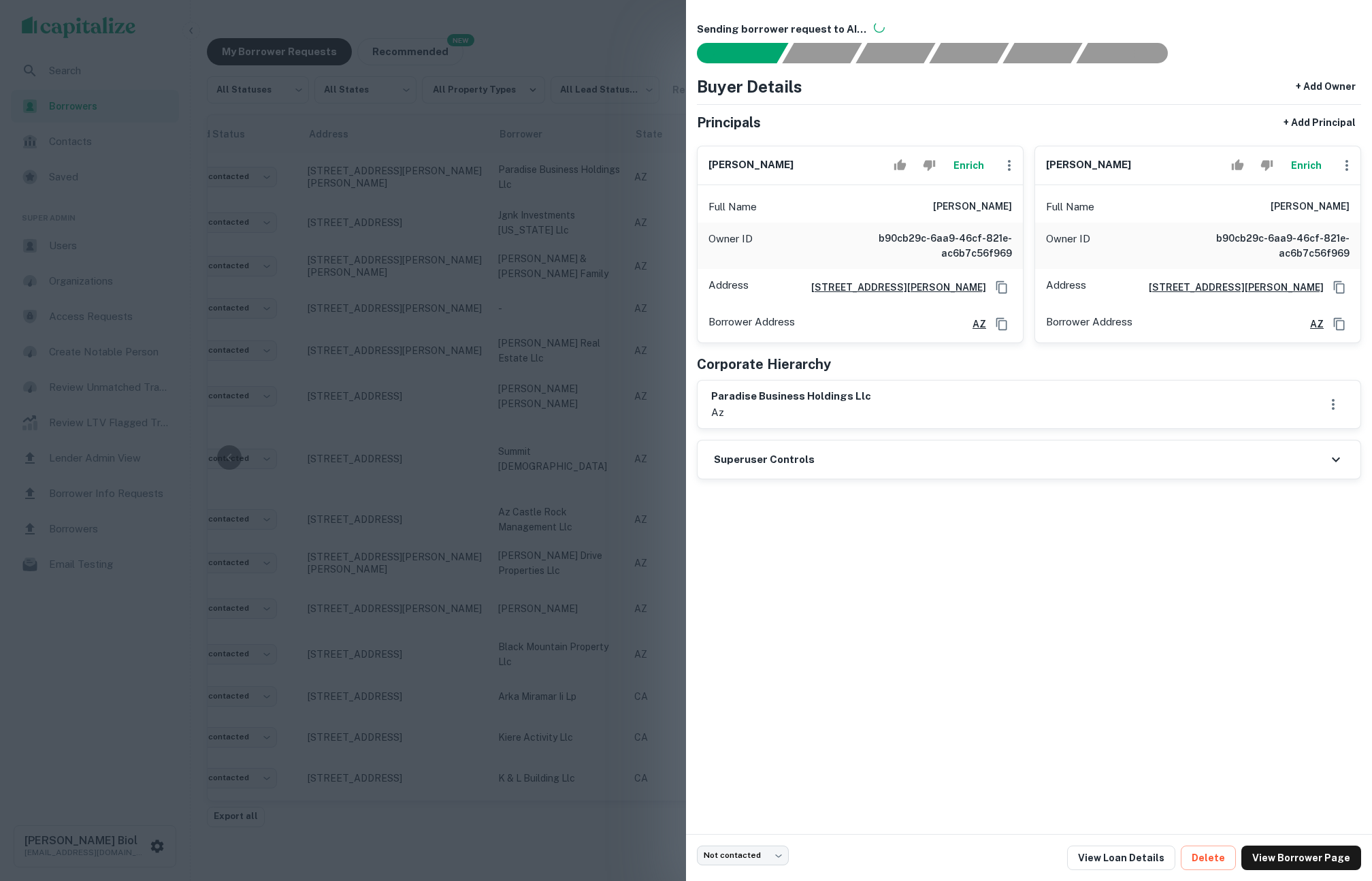
click at [585, 671] on div at bounding box center [686, 440] width 1372 height 881
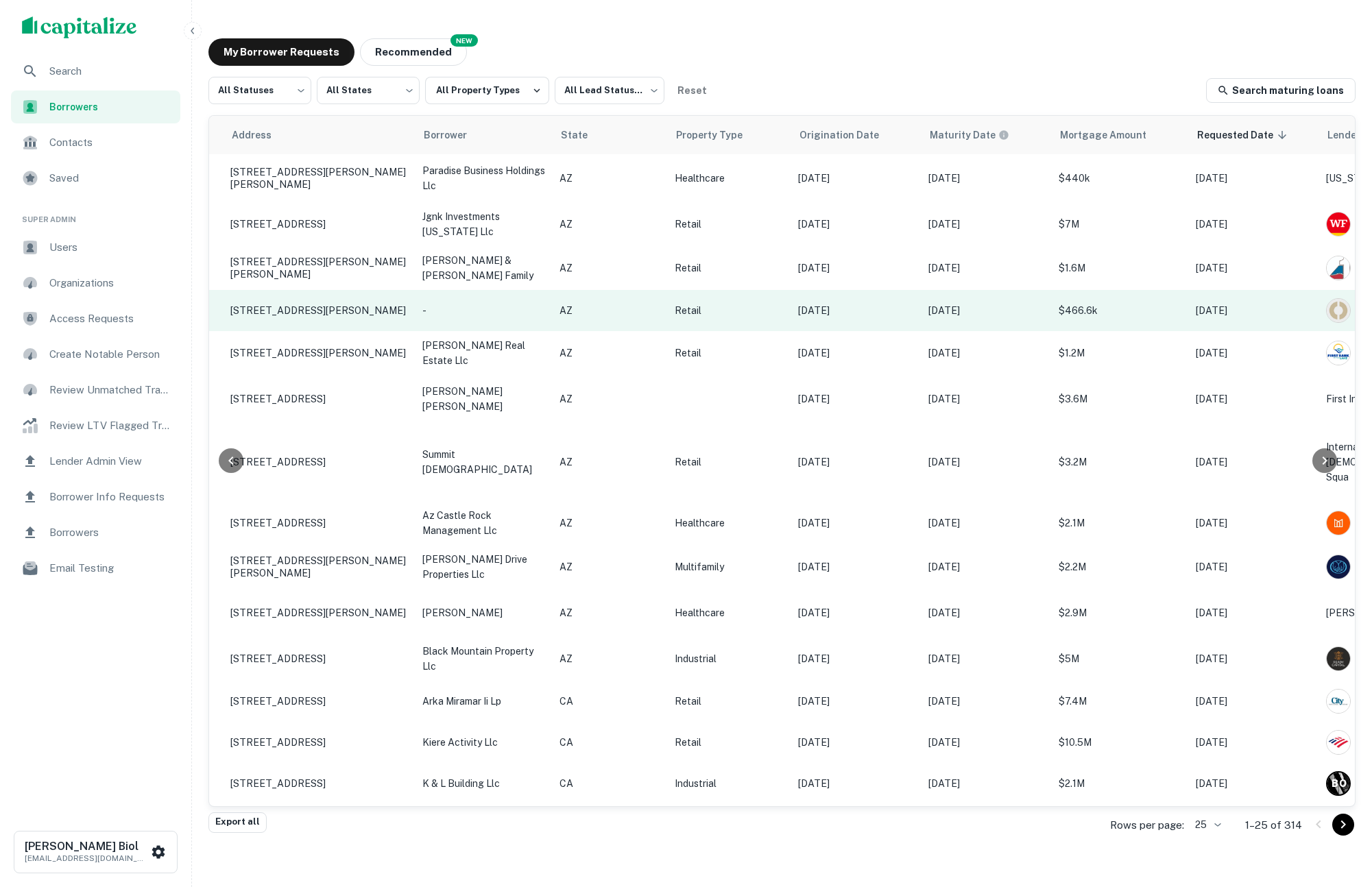
scroll to position [0, 66]
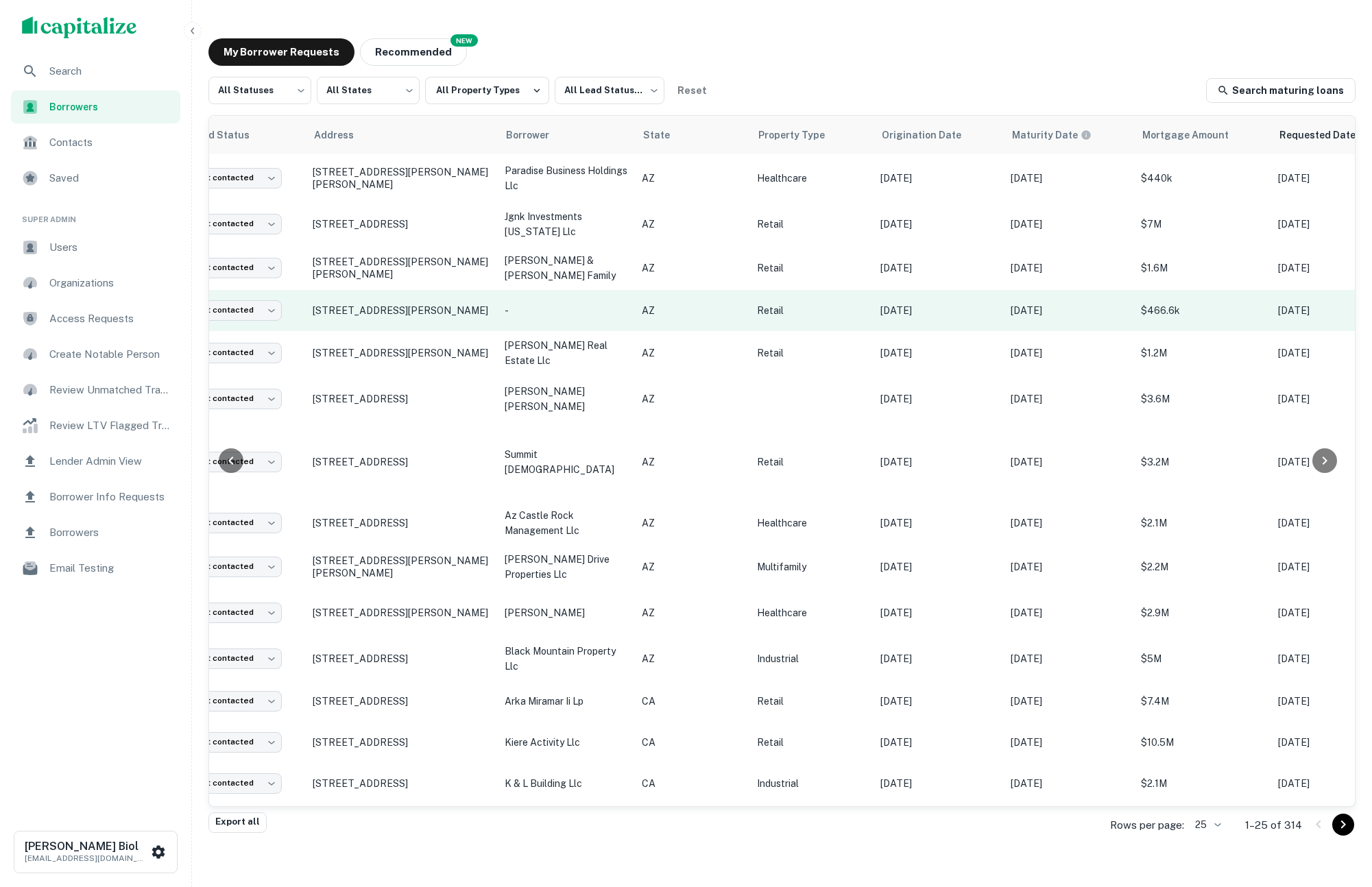
click at [588, 302] on td "-" at bounding box center [566, 310] width 137 height 41
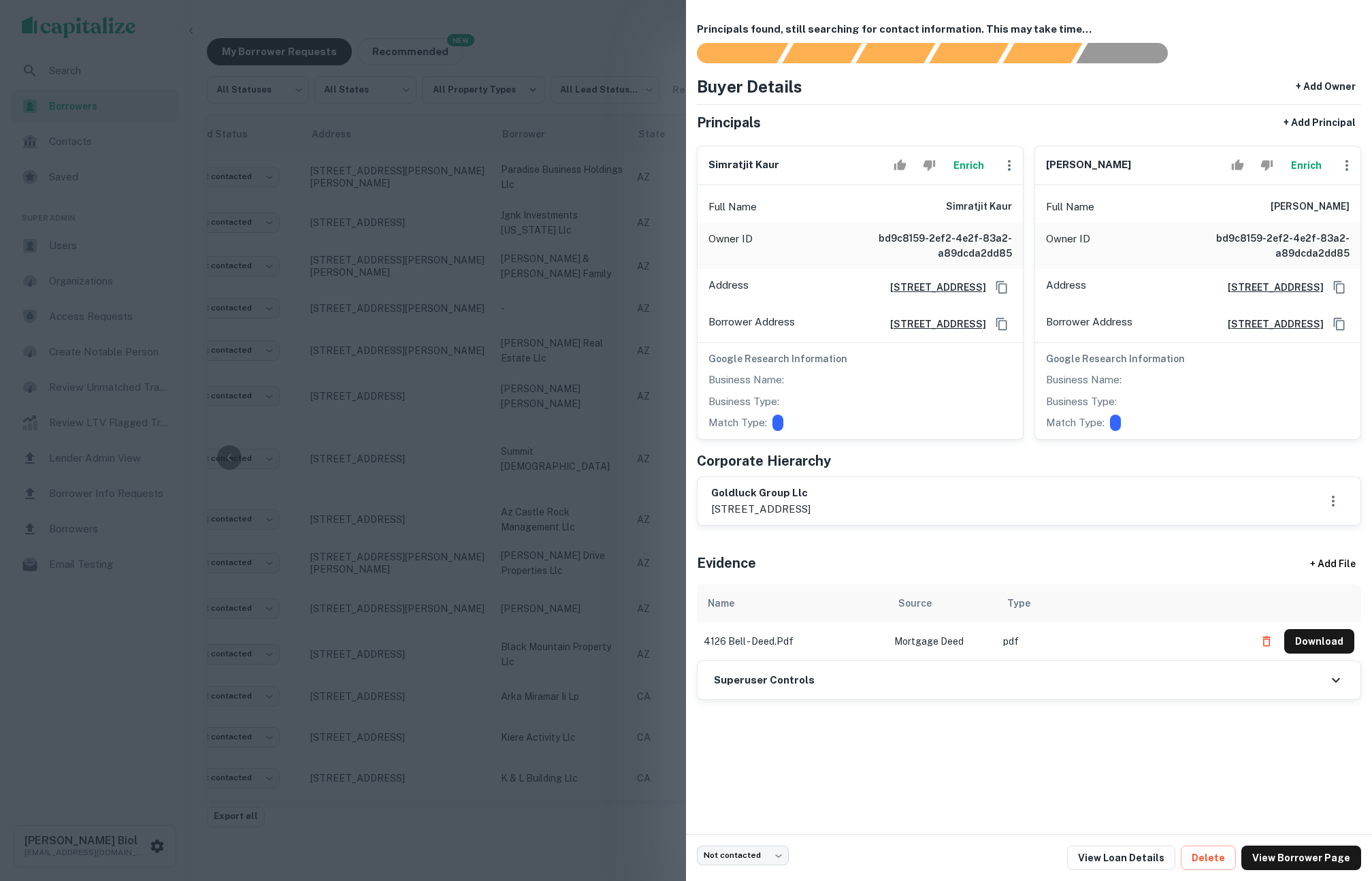
click at [486, 289] on div at bounding box center [686, 440] width 1372 height 881
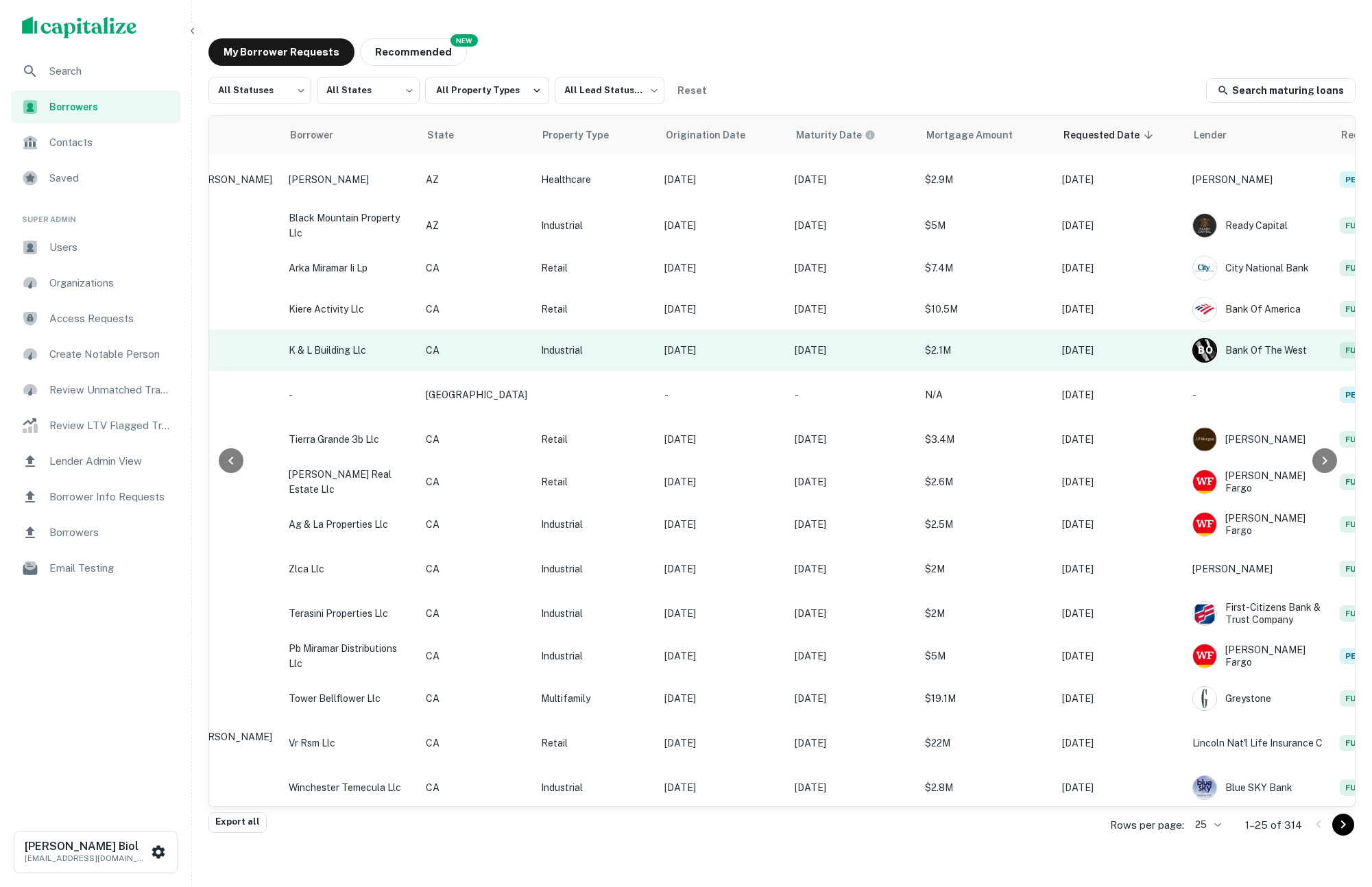
scroll to position [433, 337]
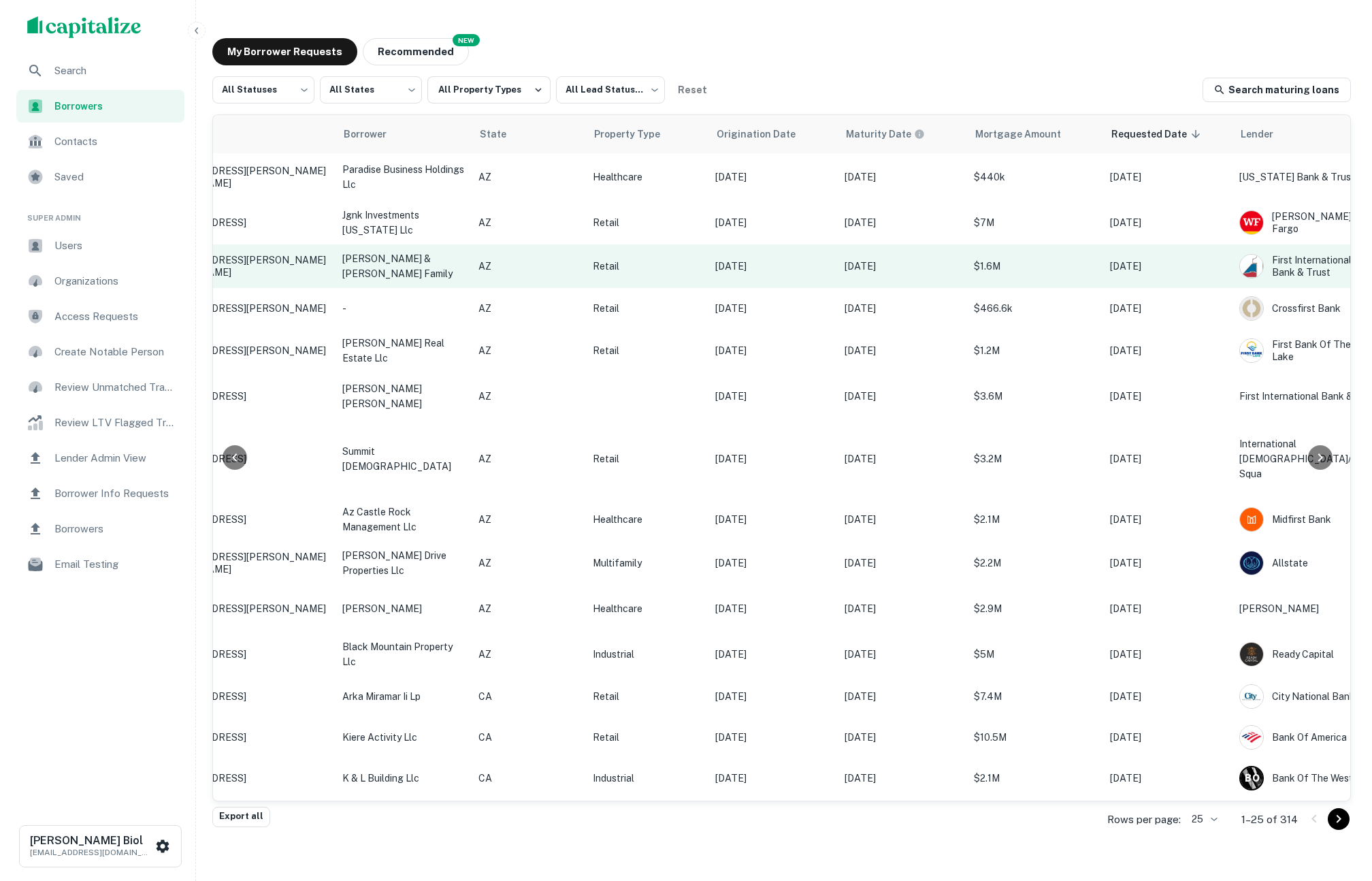
scroll to position [0, 209]
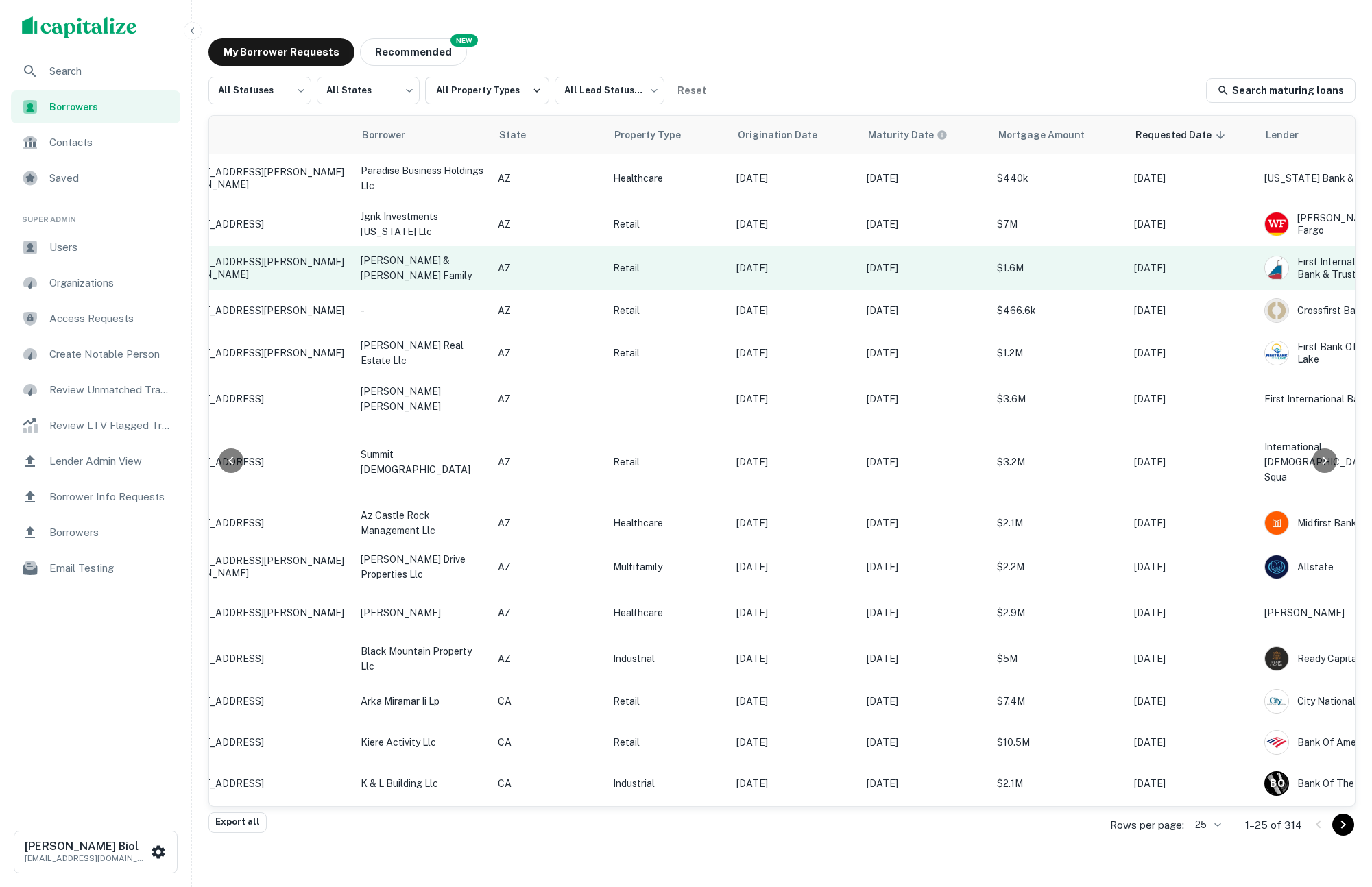
click at [450, 277] on p "[PERSON_NAME] & [PERSON_NAME] family" at bounding box center [422, 268] width 123 height 30
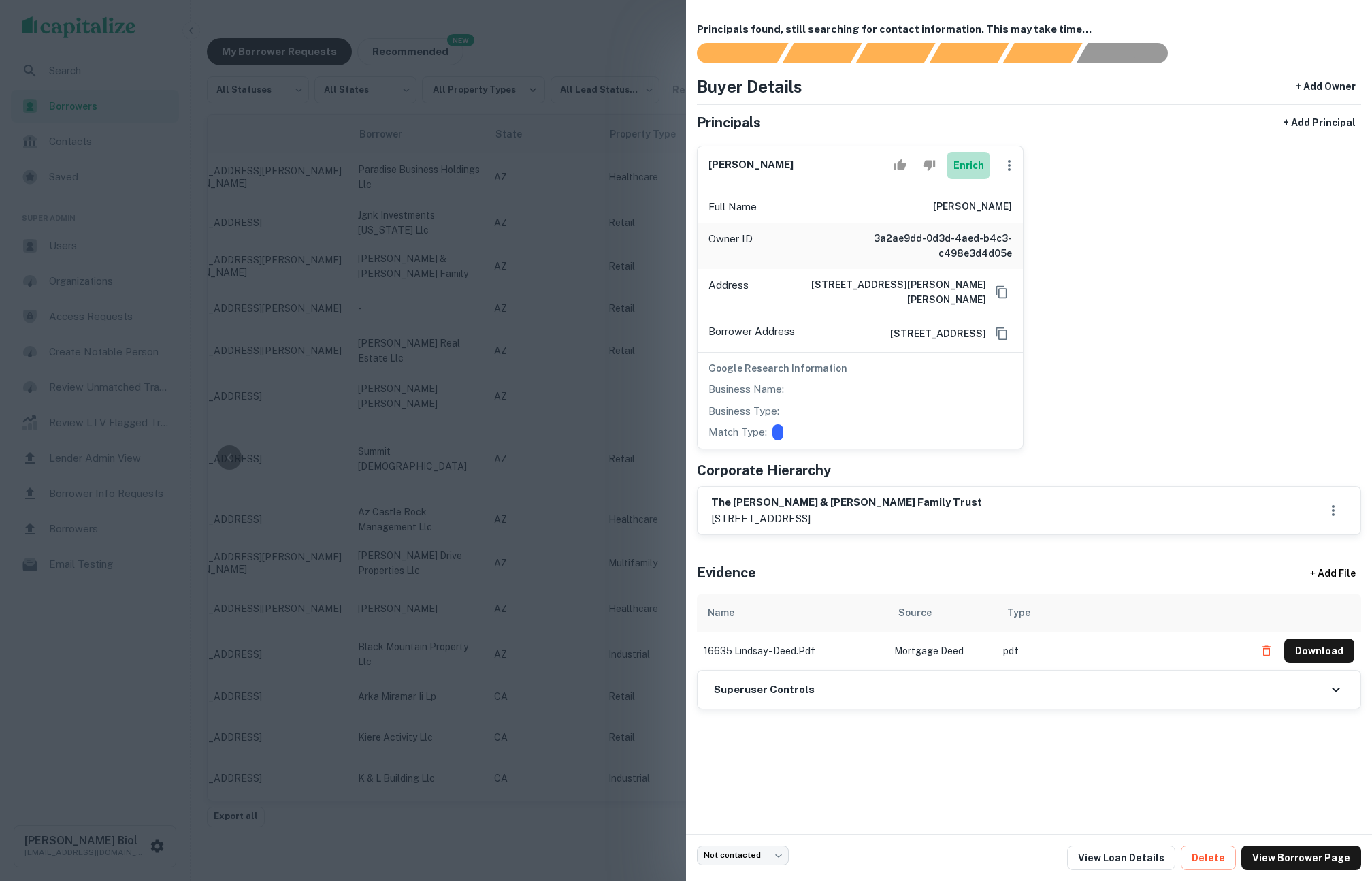
click at [972, 163] on button "Enrich" at bounding box center [968, 165] width 44 height 27
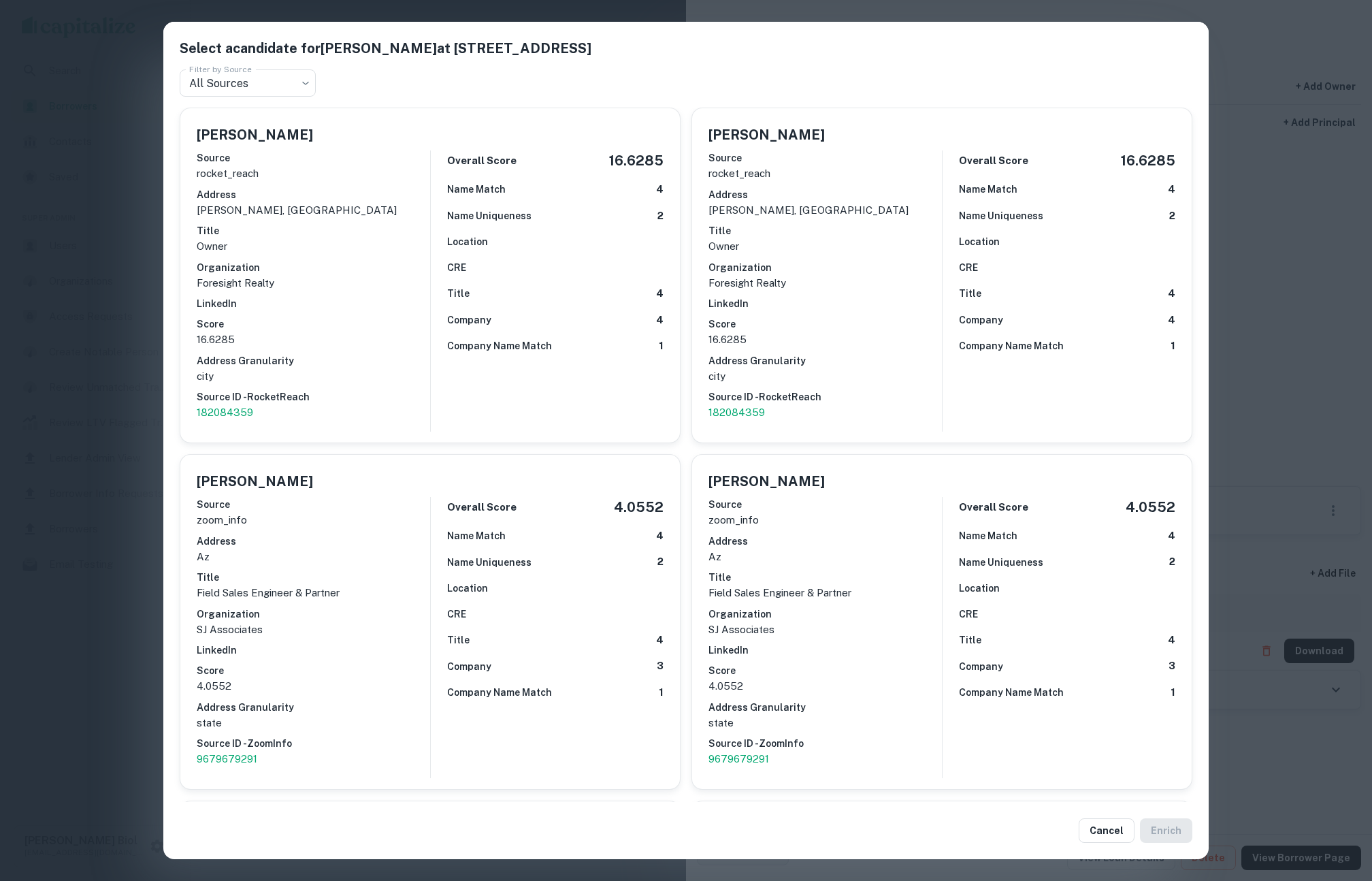
click at [1270, 248] on div "Select a candidate for [PERSON_NAME] at [STREET_ADDRESS] Filter by Source All S…" at bounding box center [686, 440] width 1372 height 881
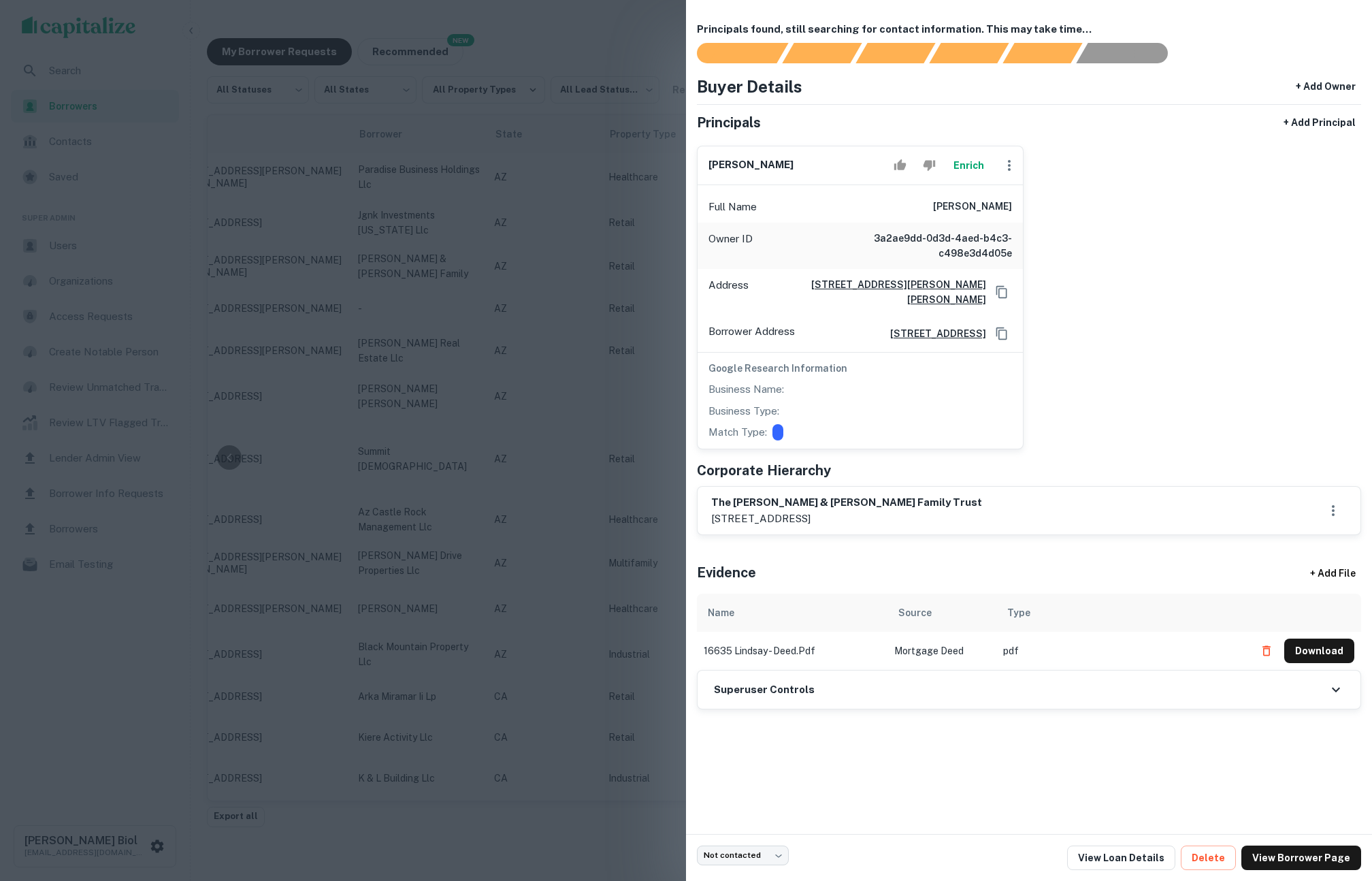
click at [965, 169] on button "Enrich" at bounding box center [968, 165] width 44 height 27
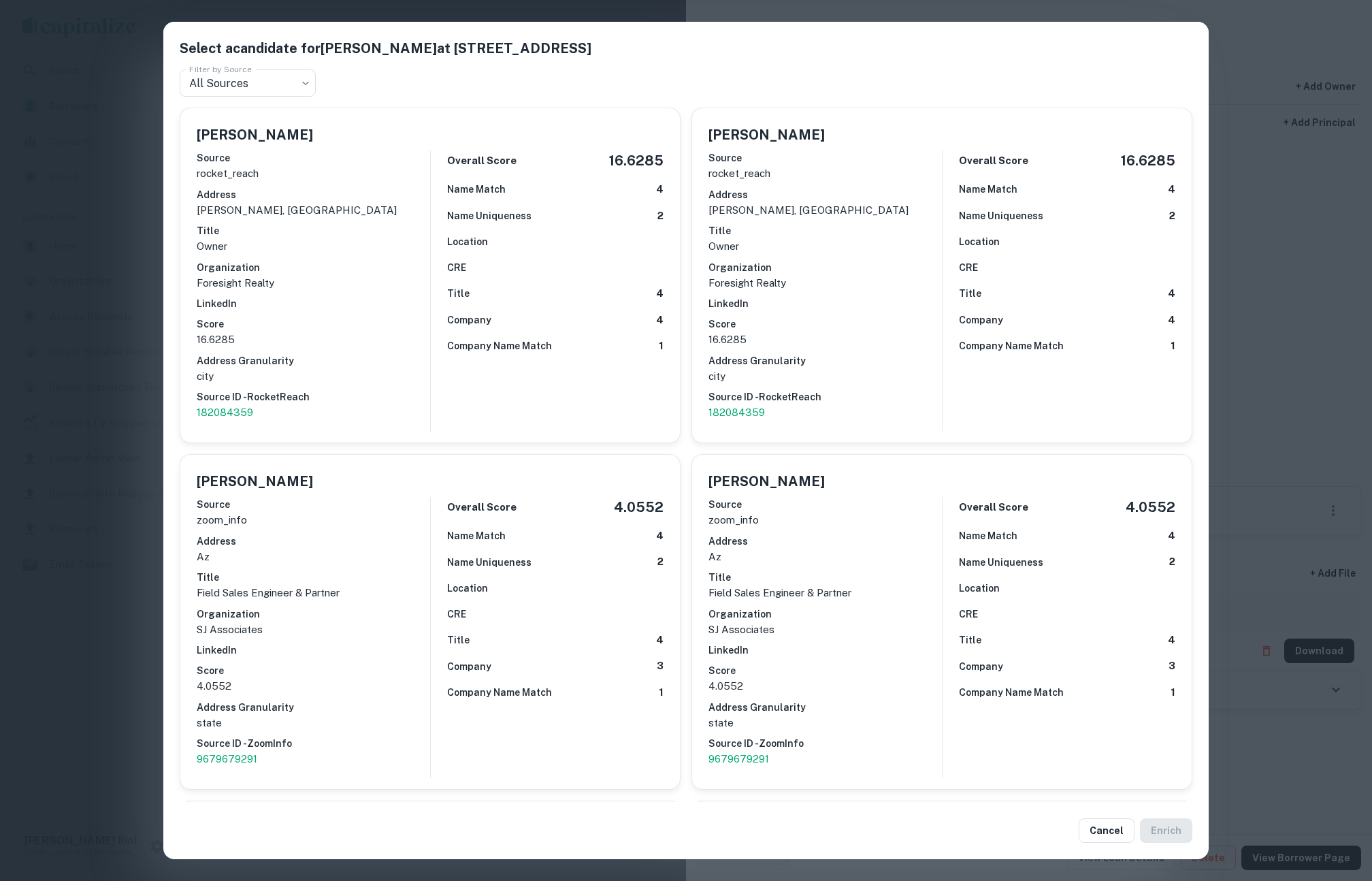
click at [1259, 367] on div "Select a candidate for [PERSON_NAME] at [STREET_ADDRESS] Filter by Source All S…" at bounding box center [686, 440] width 1372 height 881
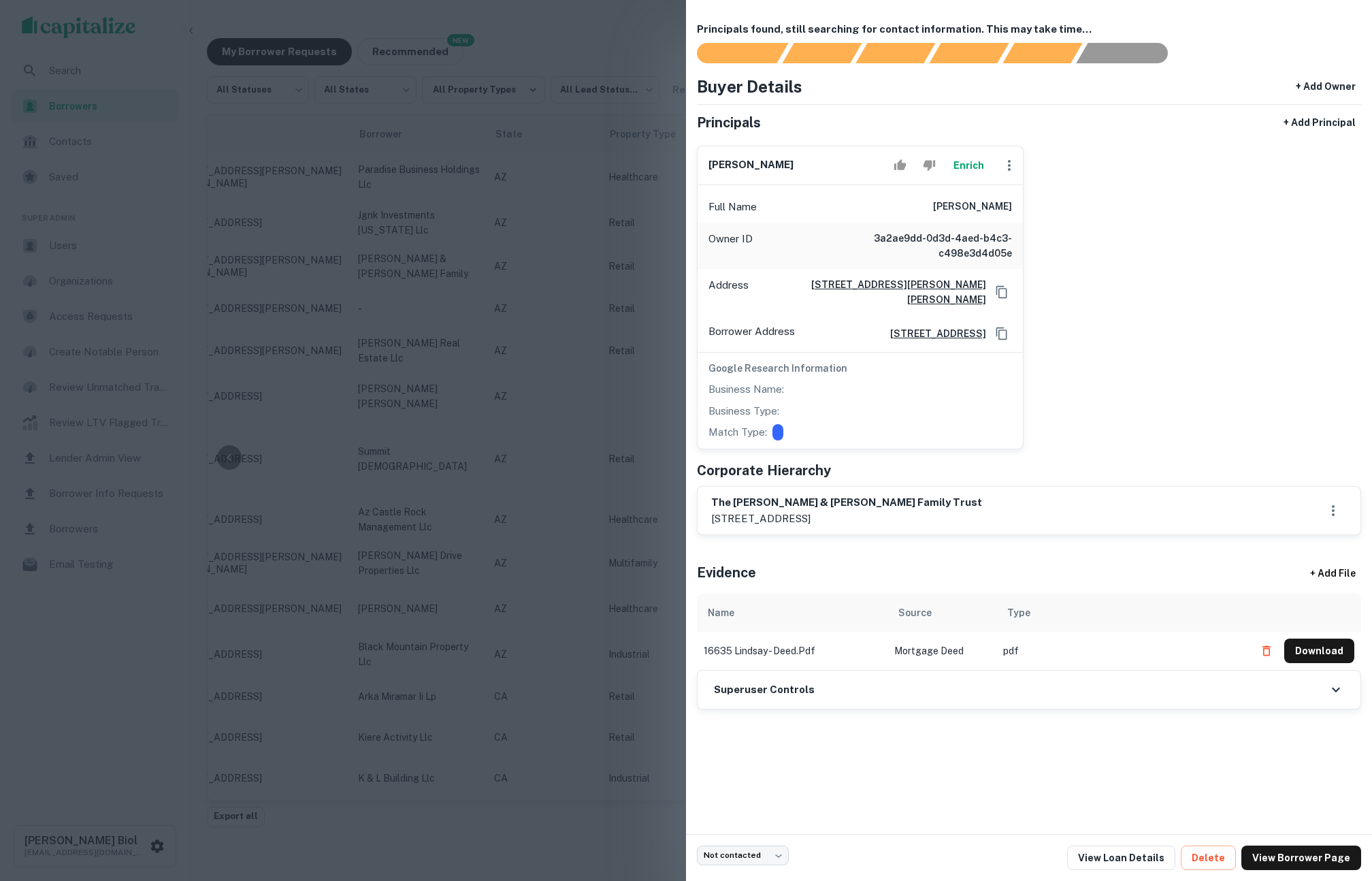
click at [936, 682] on div "Superuser Controls" at bounding box center [1029, 689] width 663 height 38
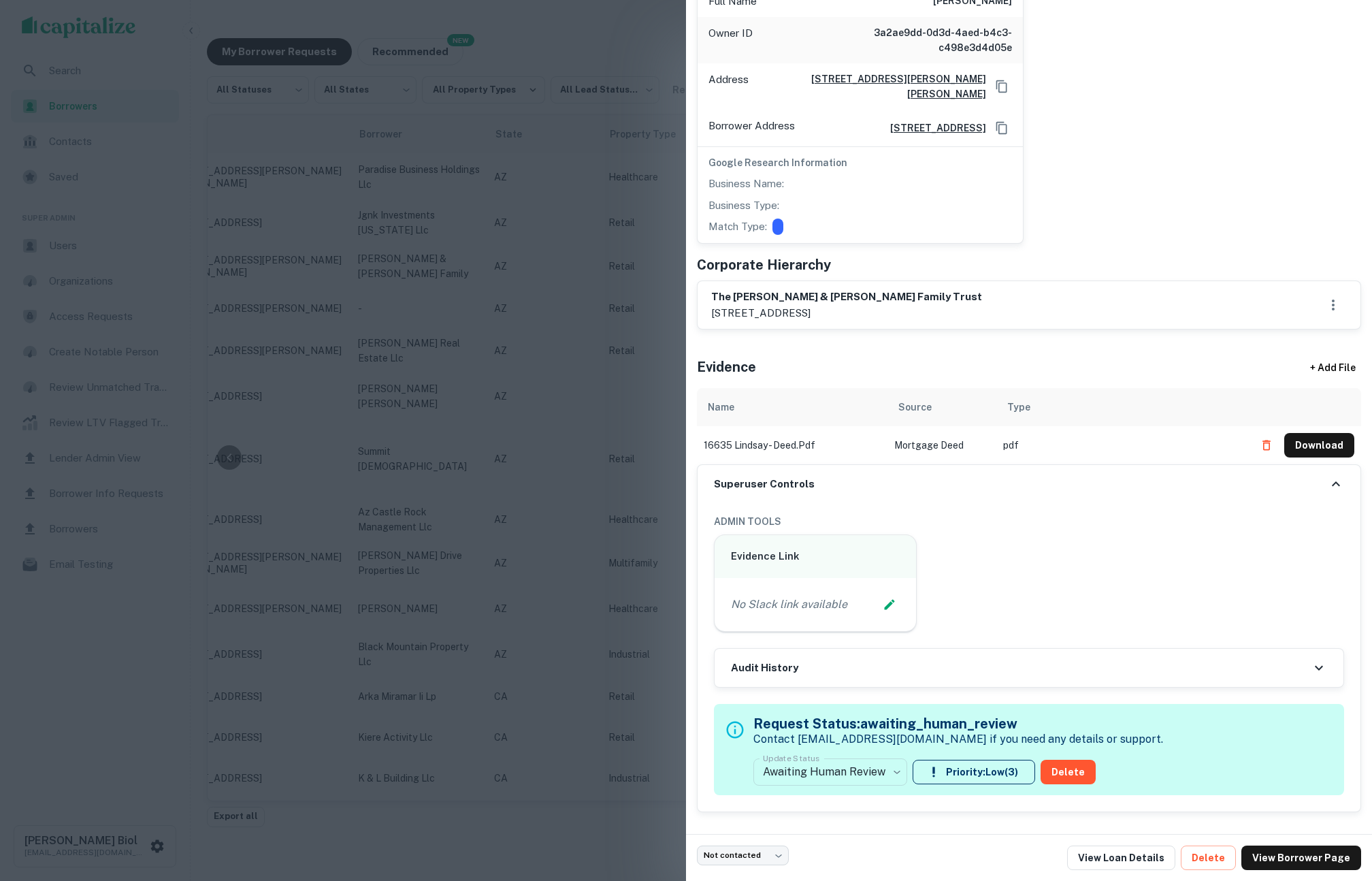
click at [1118, 474] on div "Superuser Controls" at bounding box center [1029, 484] width 663 height 38
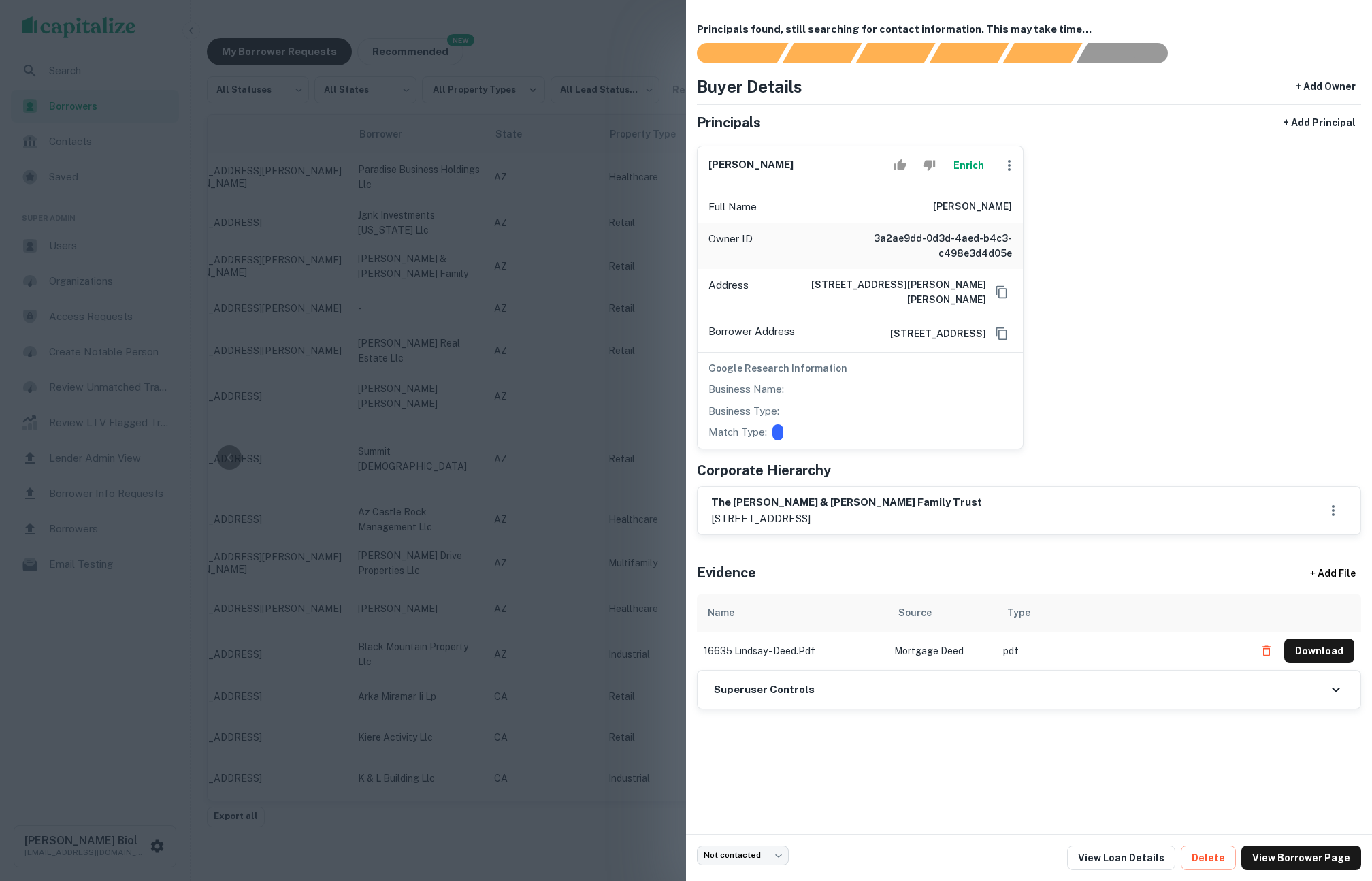
click at [390, 305] on div at bounding box center [686, 440] width 1372 height 881
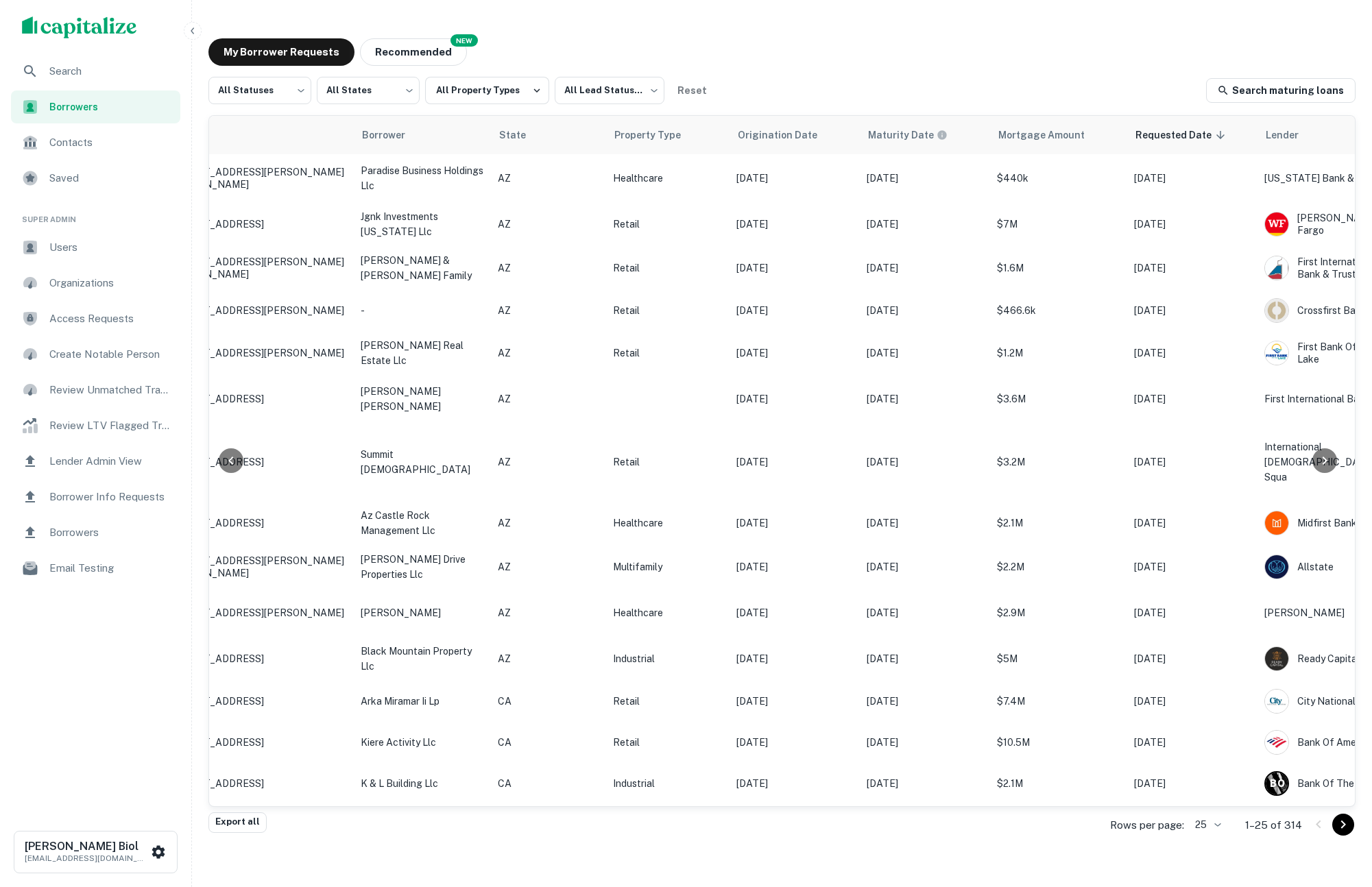
click at [52, 21] on img "scrollable content" at bounding box center [79, 27] width 115 height 22
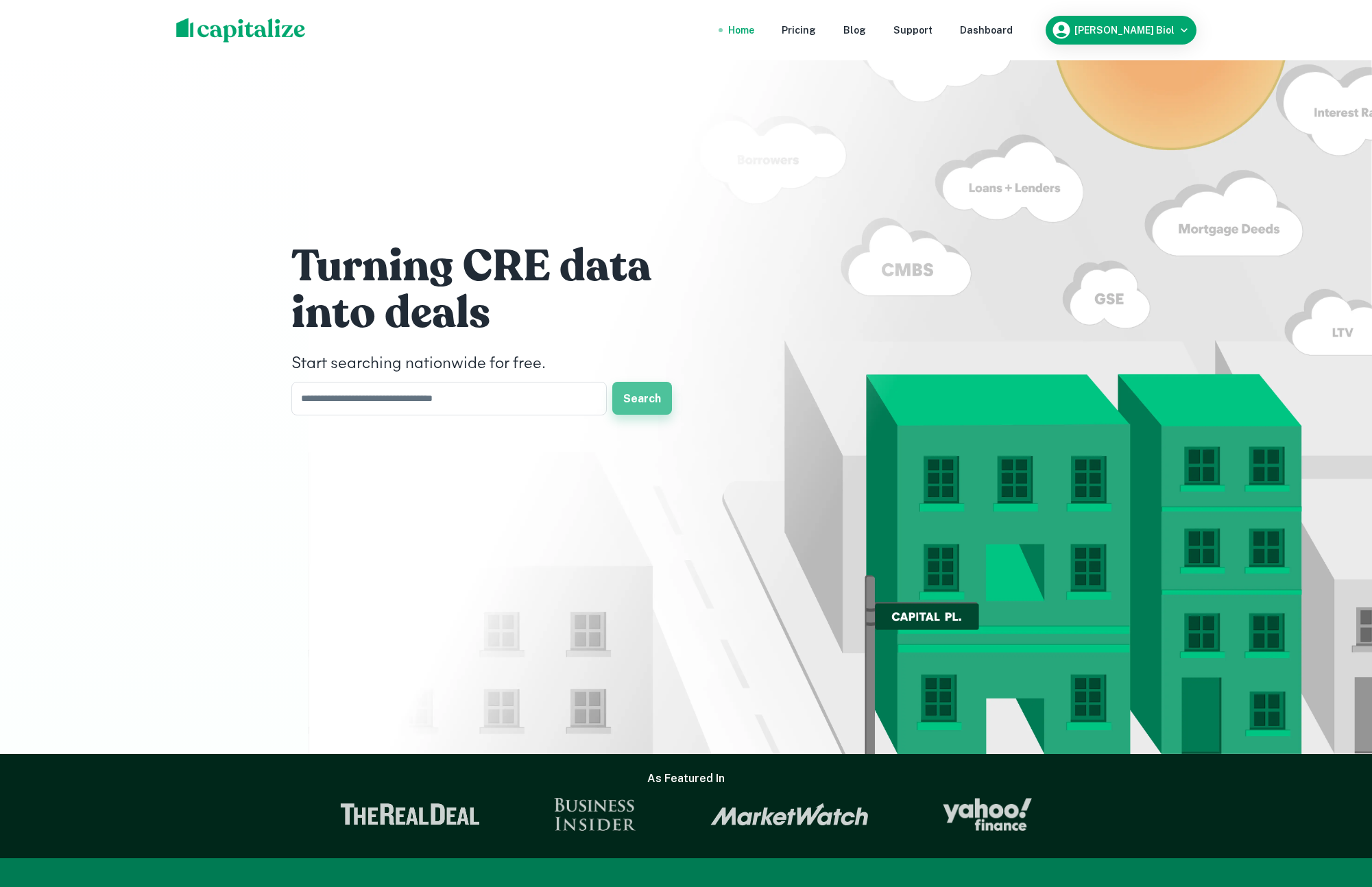
click at [637, 401] on button "Search" at bounding box center [642, 398] width 60 height 33
